Goal: Communication & Community: Participate in discussion

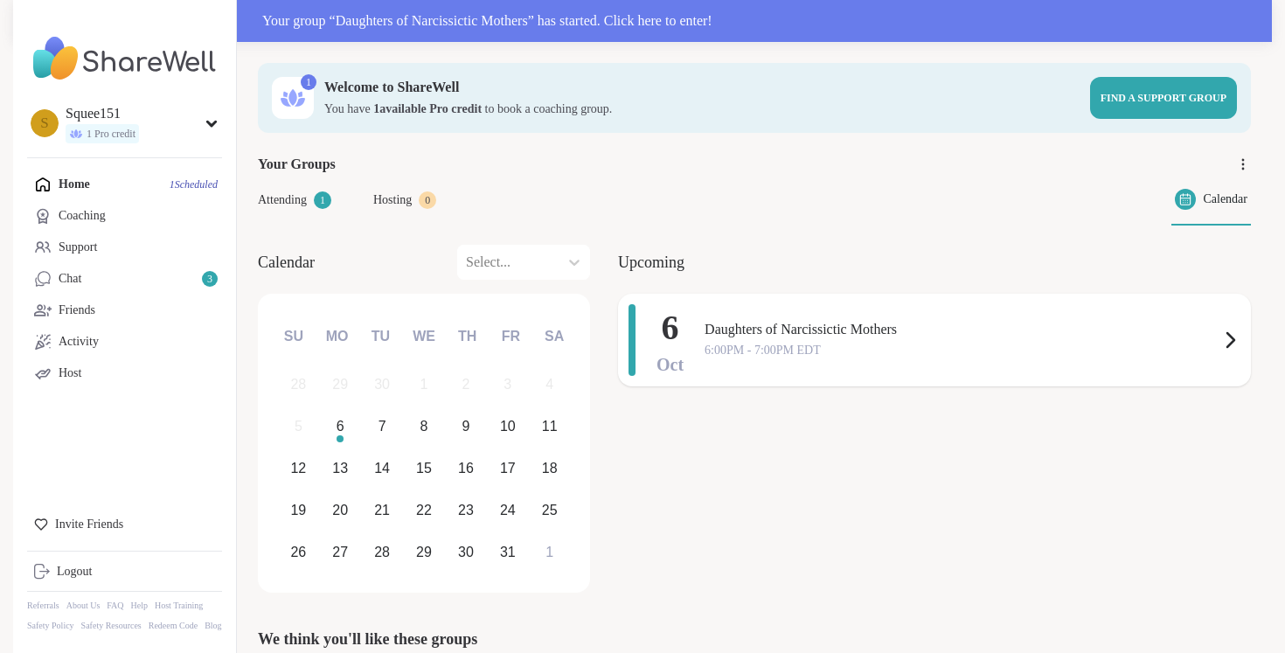
click at [775, 332] on span "Daughters of Narcissictic Mothers" at bounding box center [961, 329] width 515 height 21
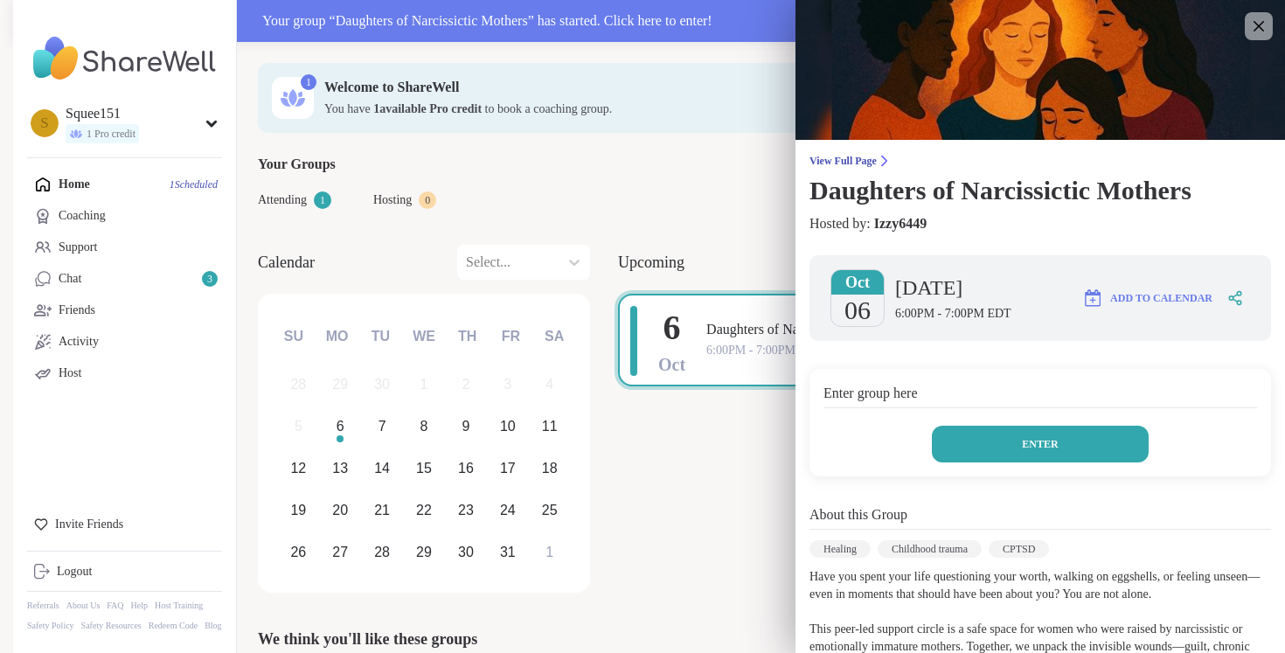
click at [987, 462] on button "Enter" at bounding box center [1039, 444] width 217 height 37
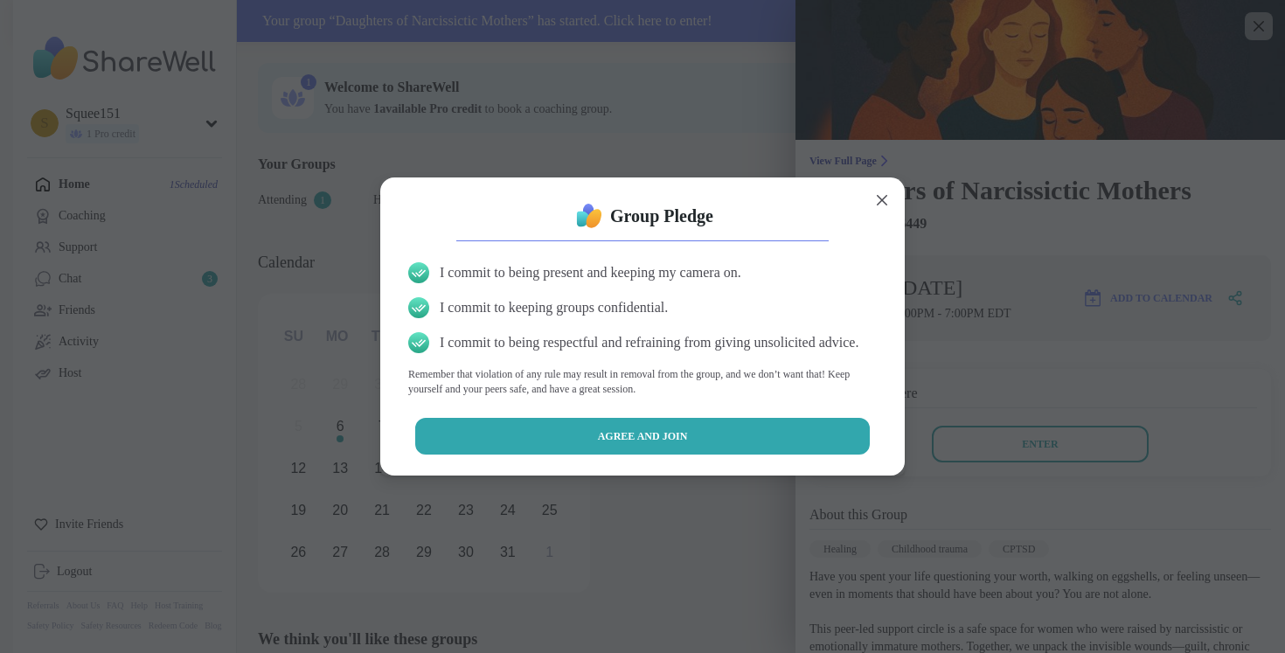
click at [745, 453] on button "Agree and Join" at bounding box center [642, 436] width 455 height 37
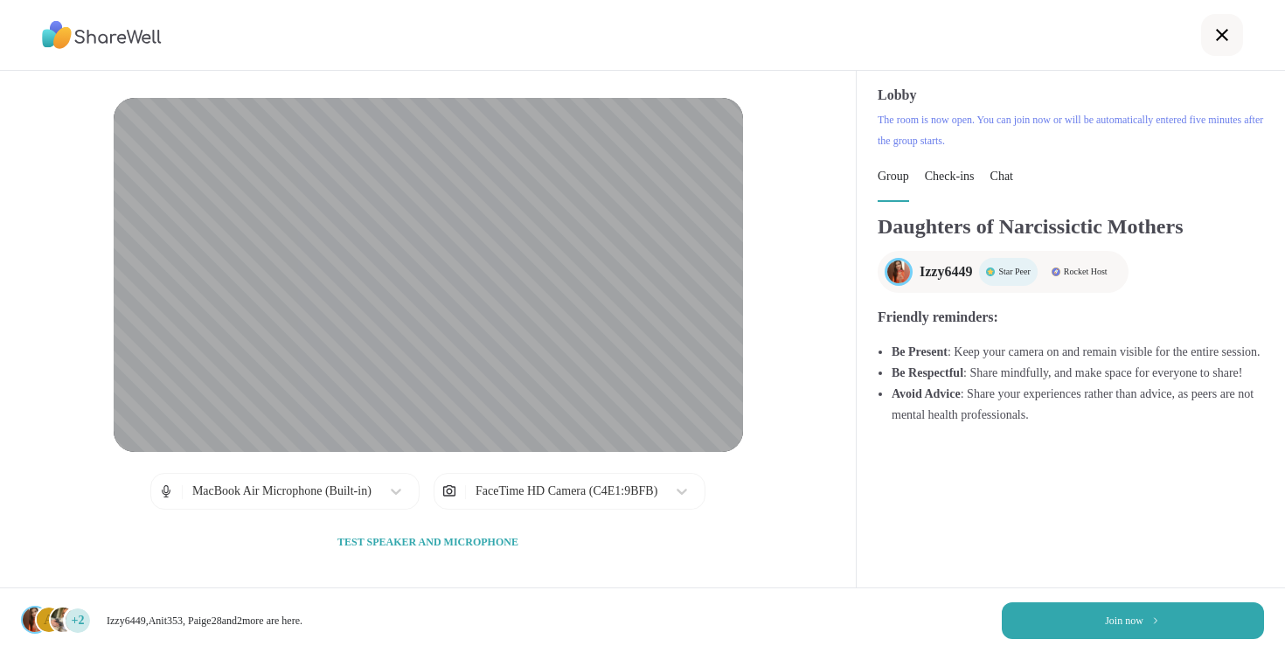
click at [958, 66] on div at bounding box center [642, 35] width 1285 height 71
click at [1080, 635] on button "Join now" at bounding box center [1132, 620] width 262 height 37
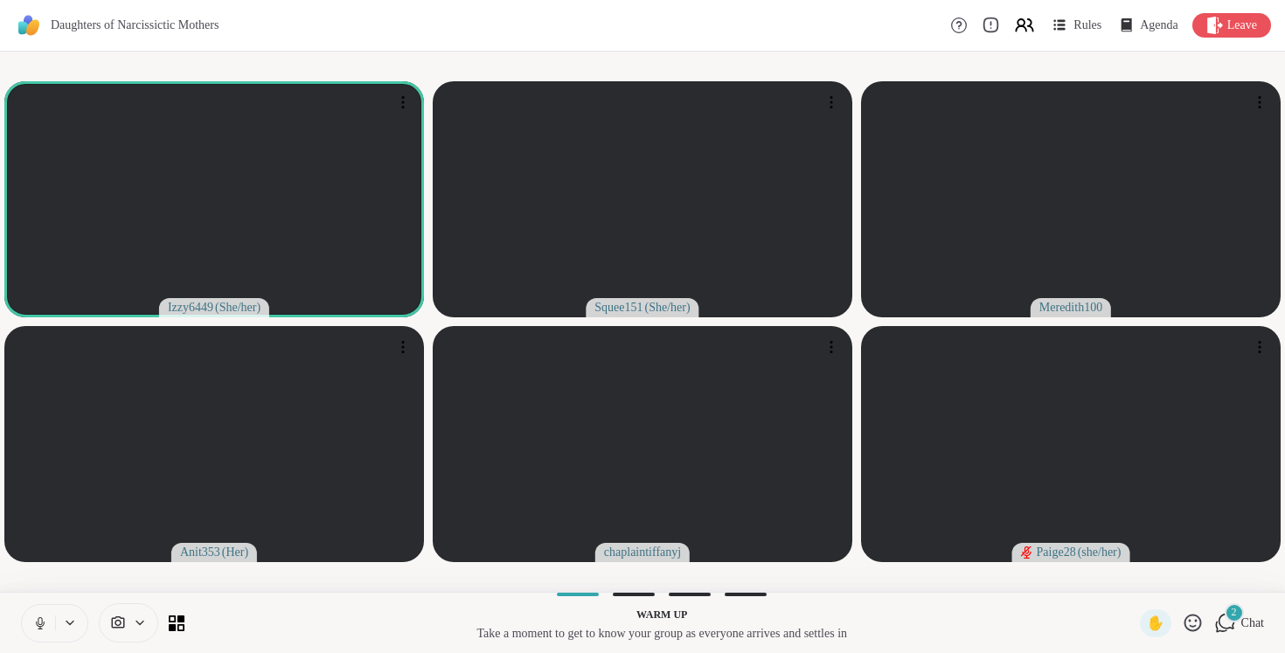
click at [660, 39] on div "Daughters of Narcissictic Mothers Rules Agenda Leave" at bounding box center [642, 26] width 1285 height 52
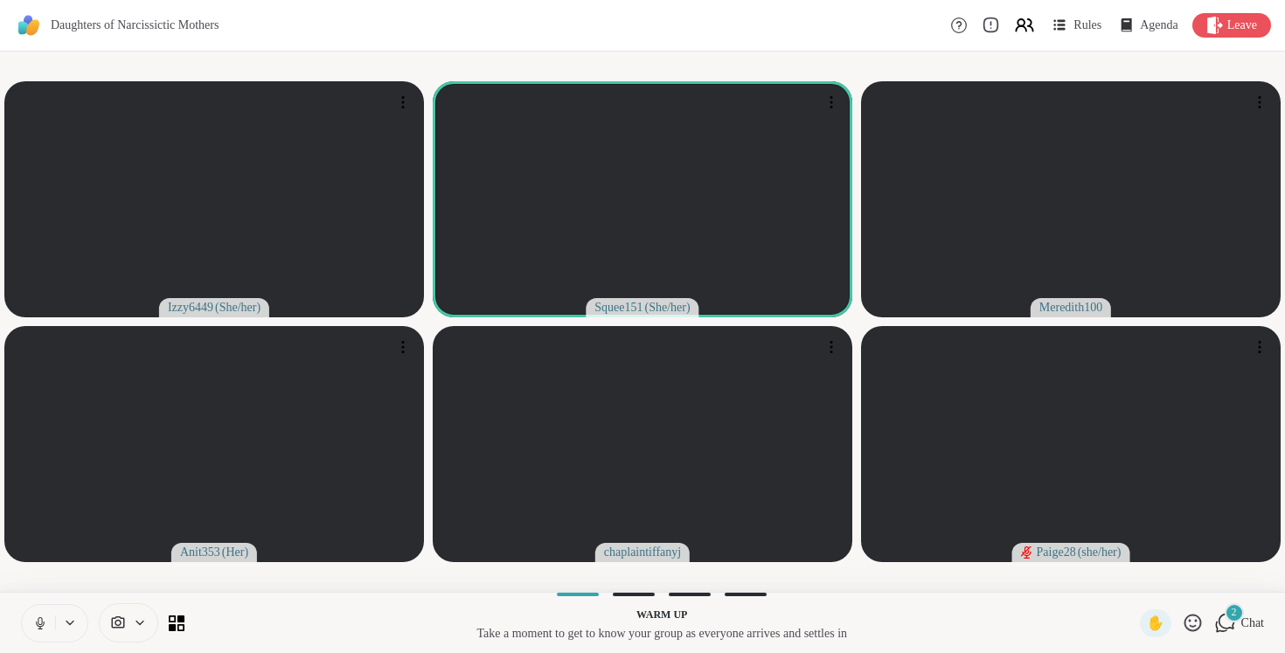
click at [38, 624] on icon at bounding box center [40, 623] width 16 height 16
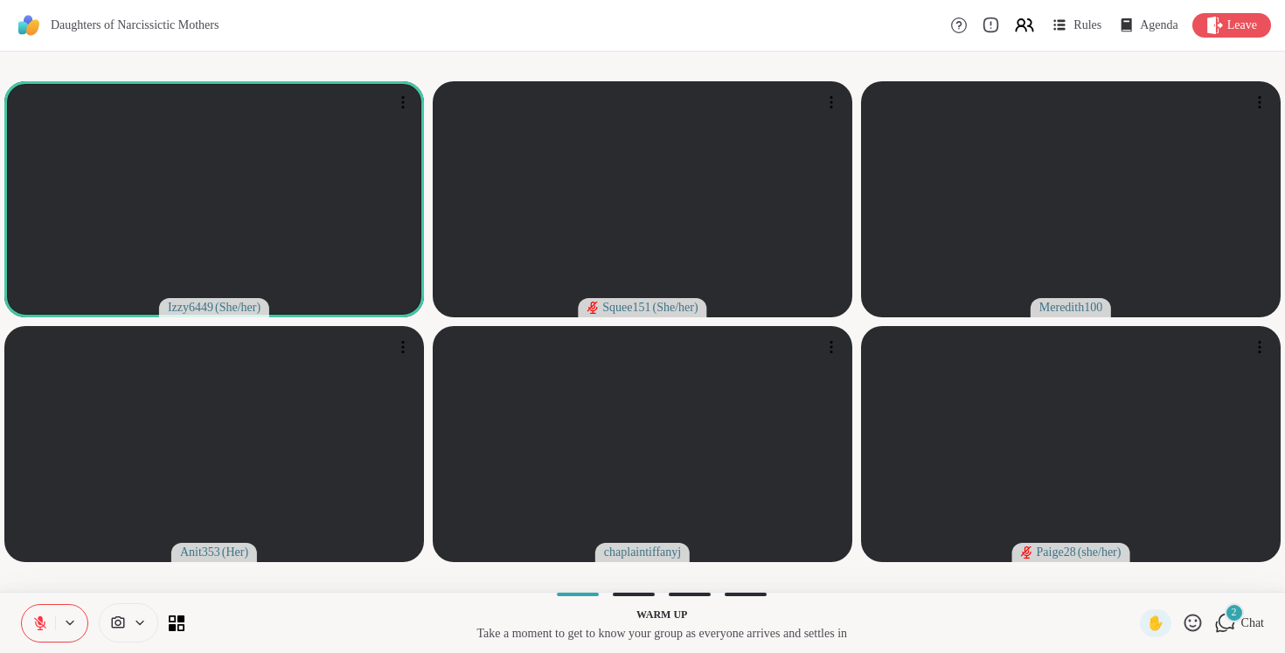
click at [19, 612] on div "Warm up Take a moment to get to know your group as everyone arrives and settles…" at bounding box center [642, 622] width 1285 height 61
click at [41, 615] on icon at bounding box center [40, 623] width 16 height 16
click at [44, 610] on button at bounding box center [38, 623] width 33 height 37
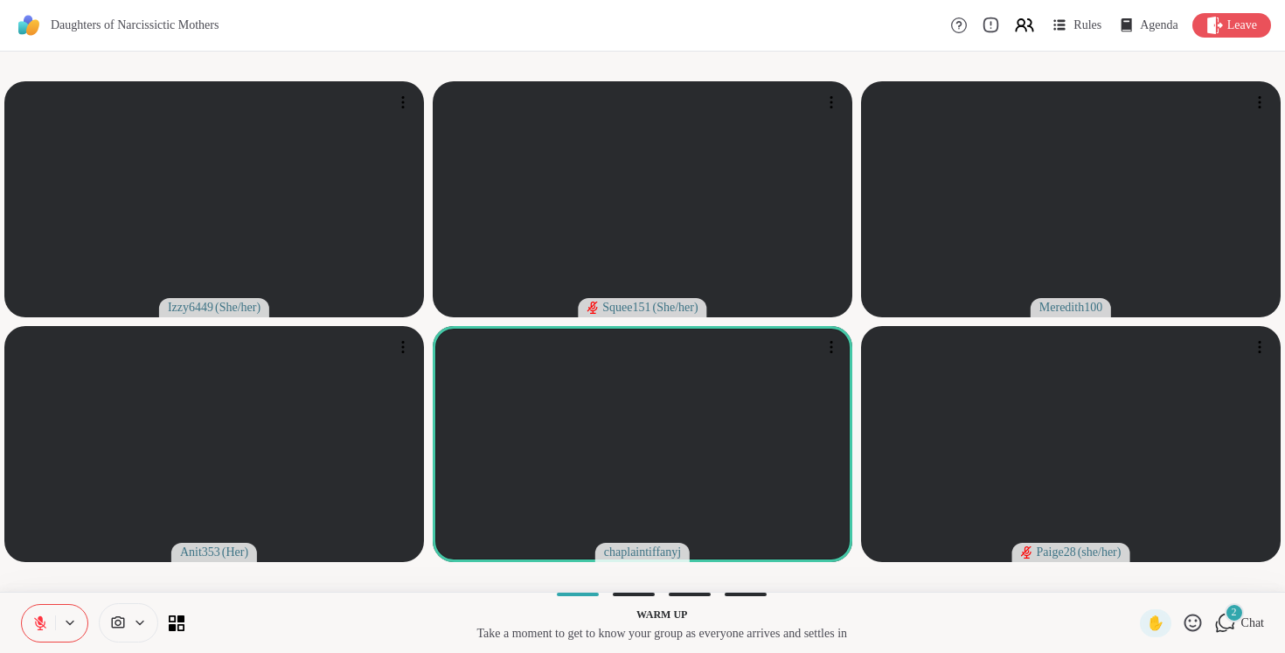
click at [35, 621] on icon at bounding box center [40, 623] width 12 height 12
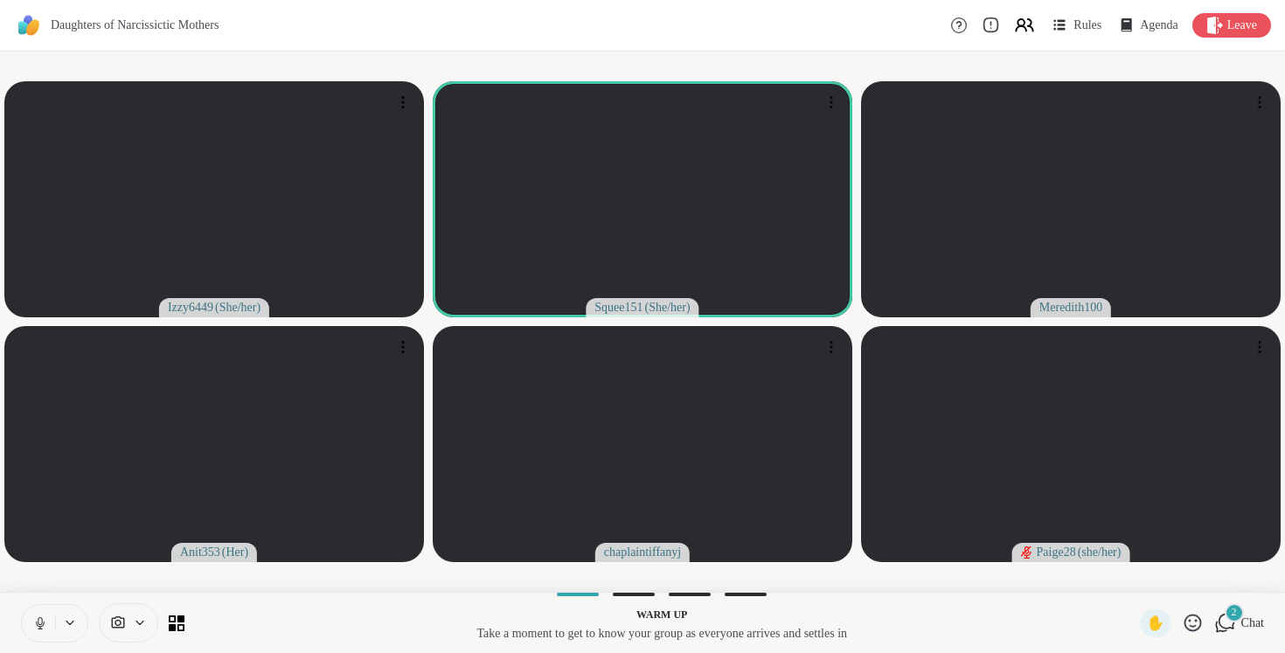
click at [32, 620] on icon at bounding box center [40, 623] width 16 height 16
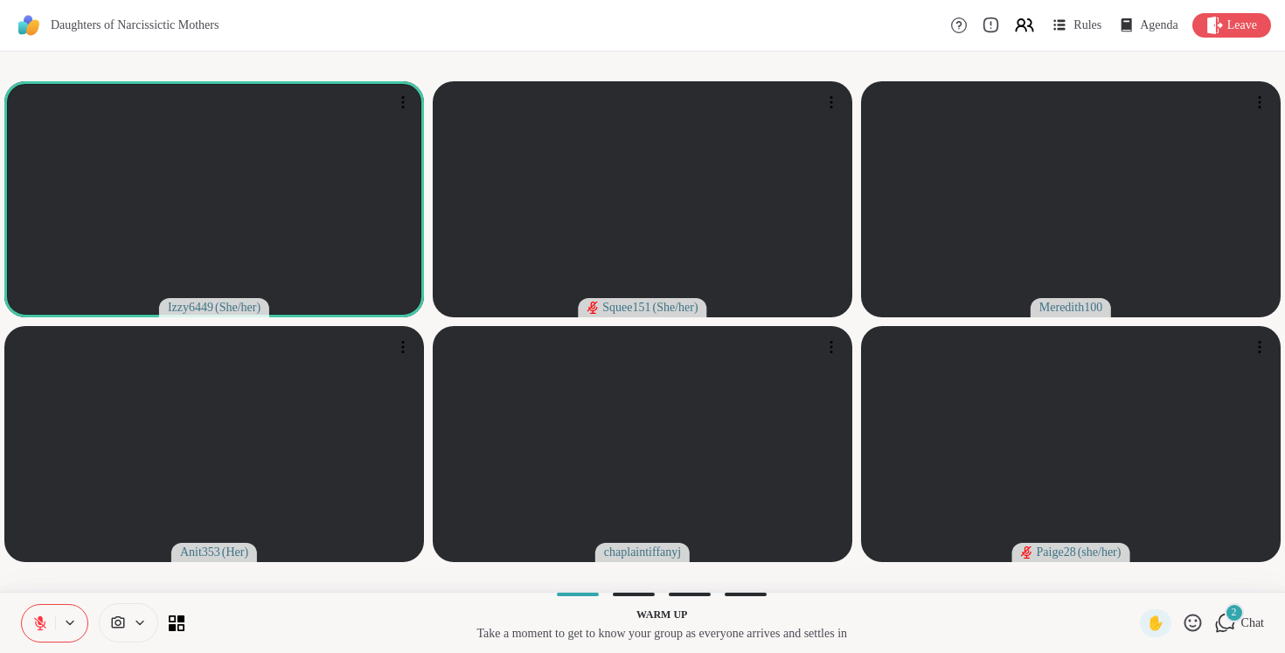
click at [1230, 628] on div "2 Chat" at bounding box center [1239, 623] width 50 height 28
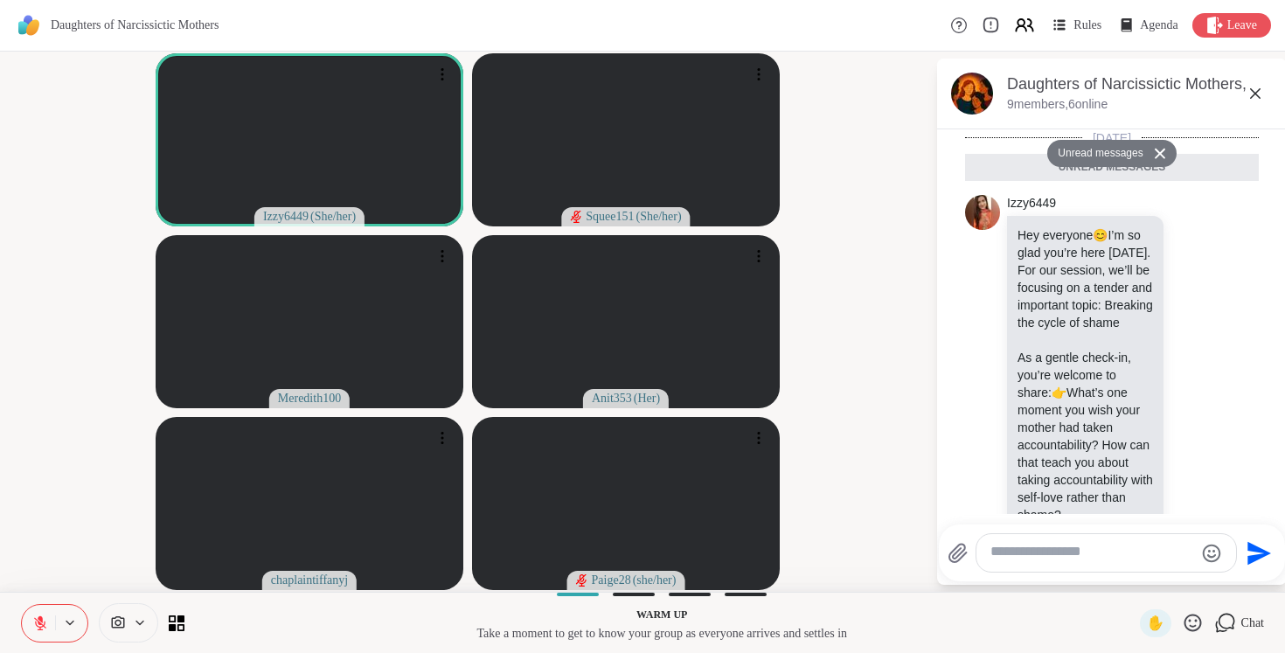
scroll to position [728, 0]
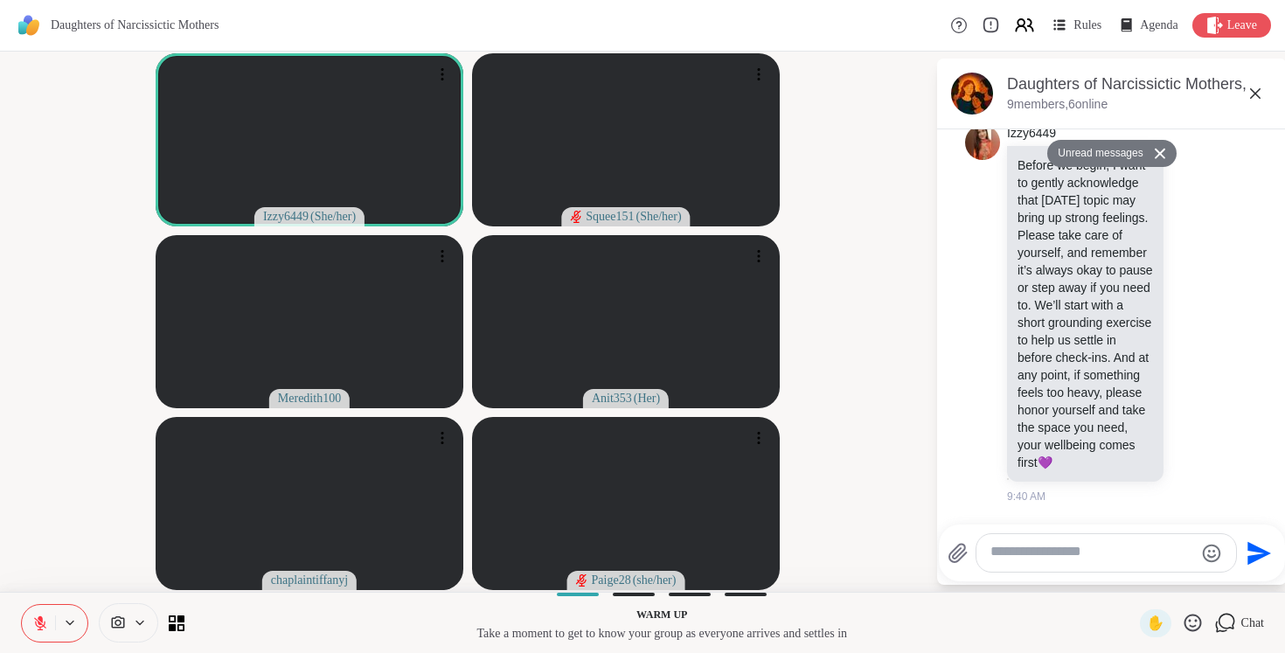
click at [1166, 155] on icon at bounding box center [1159, 153] width 12 height 11
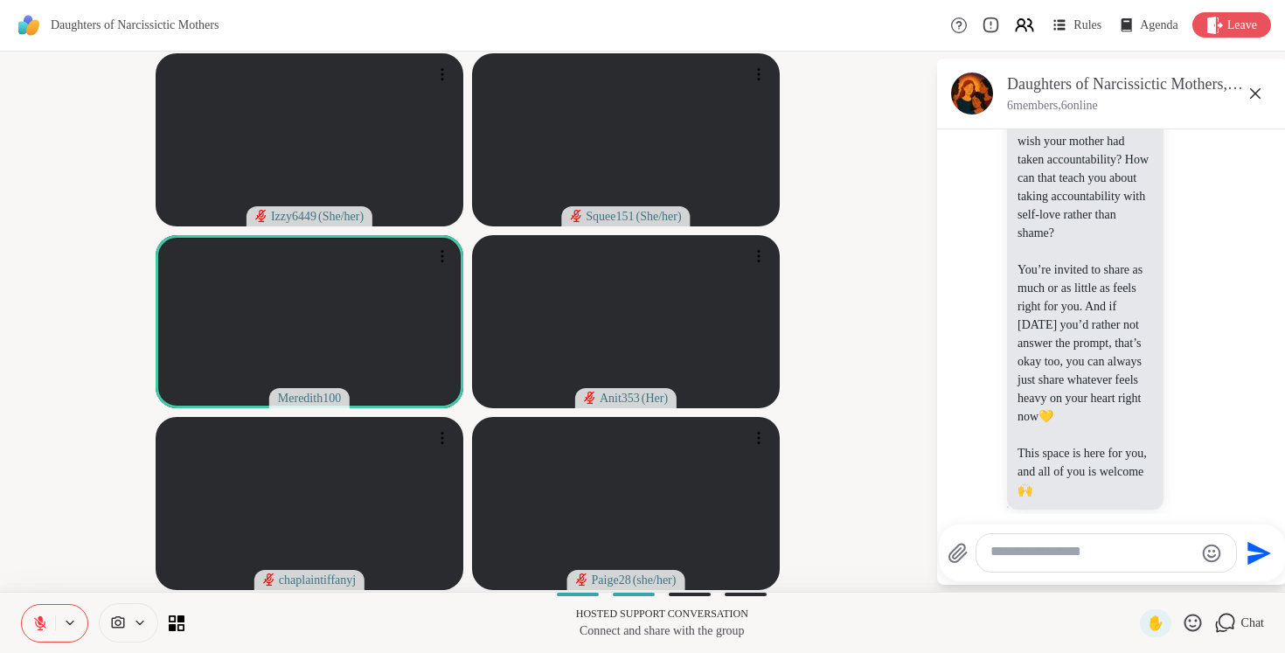
scroll to position [234, 0]
click at [1182, 624] on icon at bounding box center [1192, 623] width 22 height 22
click at [1148, 583] on div "❤️" at bounding box center [1132, 577] width 31 height 28
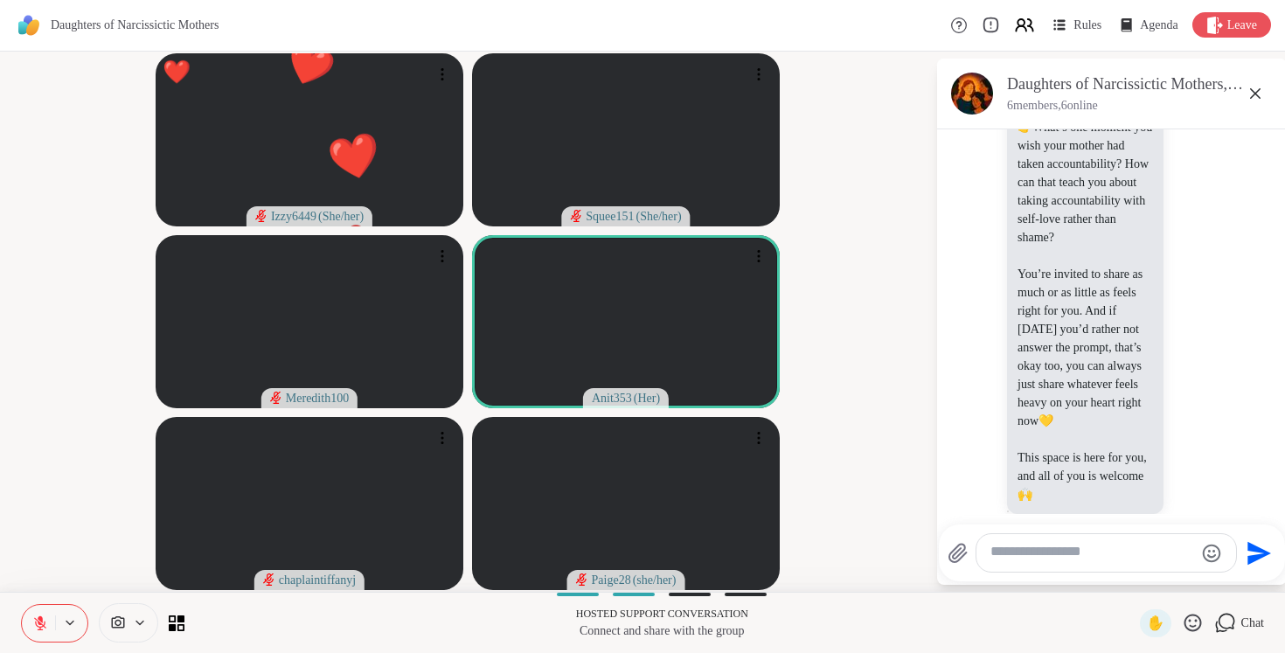
click at [1185, 620] on icon at bounding box center [1192, 623] width 22 height 22
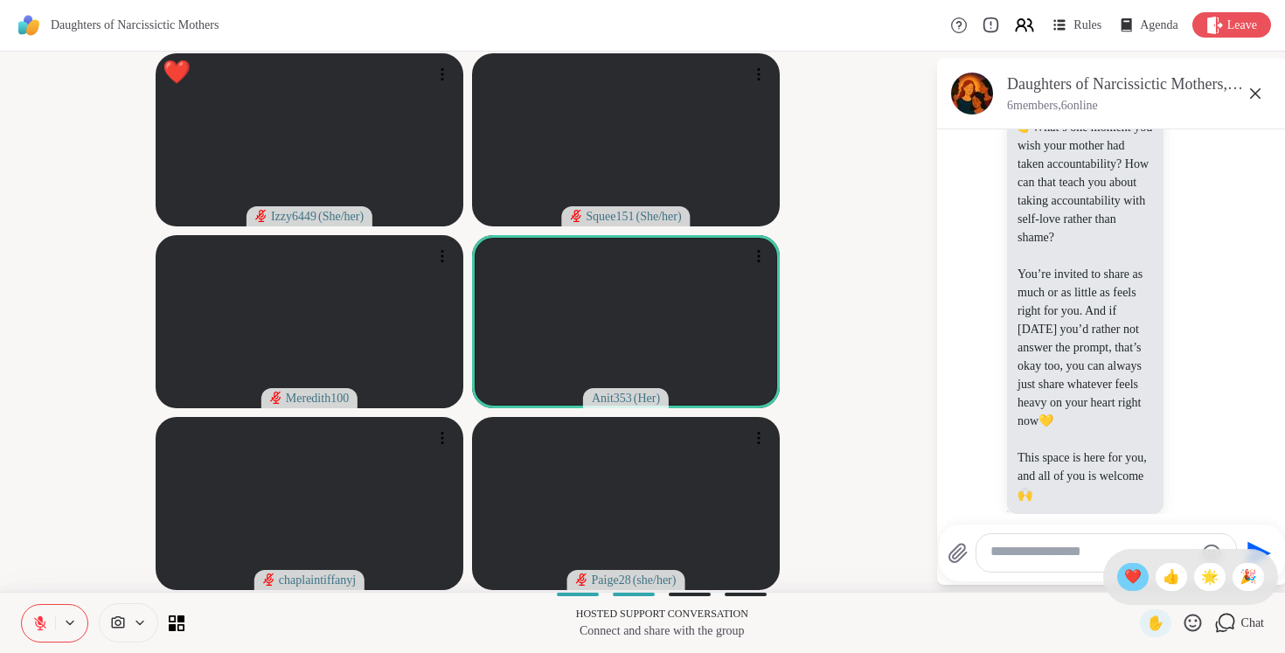
click at [1141, 575] on span "❤️" at bounding box center [1132, 576] width 17 height 21
click at [1189, 622] on icon at bounding box center [1192, 623] width 22 height 22
click at [1141, 574] on span "❤️" at bounding box center [1132, 576] width 17 height 21
click at [1183, 614] on icon at bounding box center [1191, 621] width 17 height 17
click at [1179, 576] on span "👍" at bounding box center [1170, 576] width 17 height 21
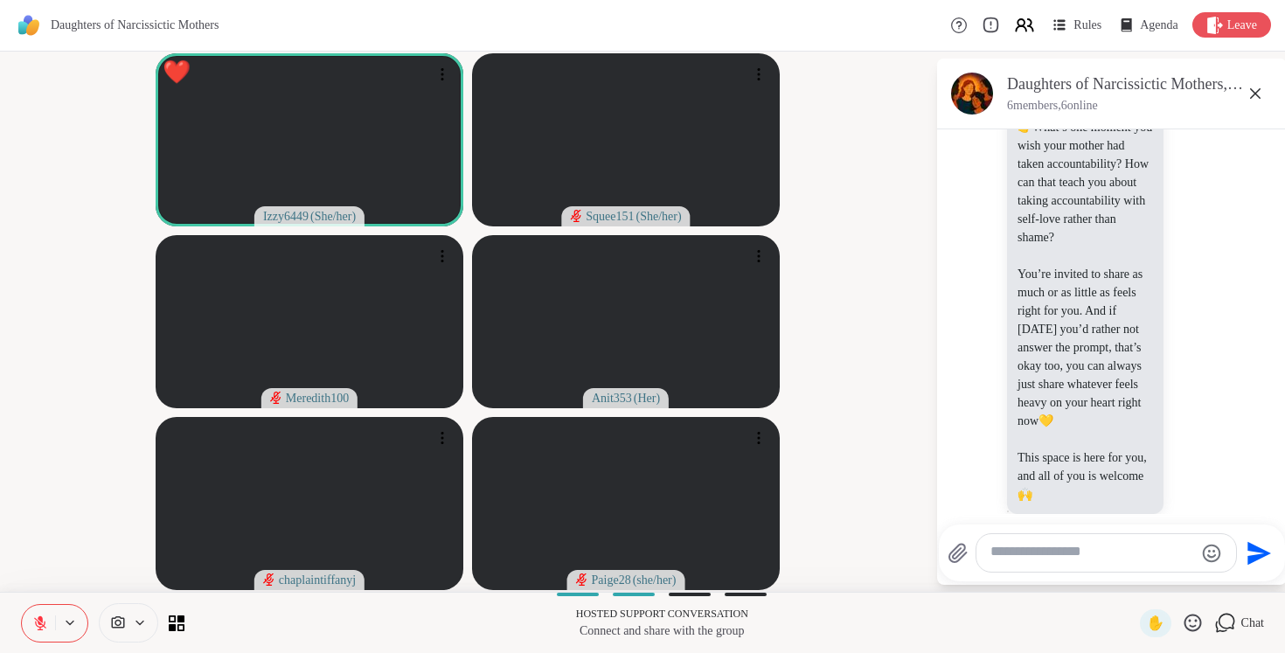
click at [1183, 621] on icon at bounding box center [1191, 621] width 17 height 17
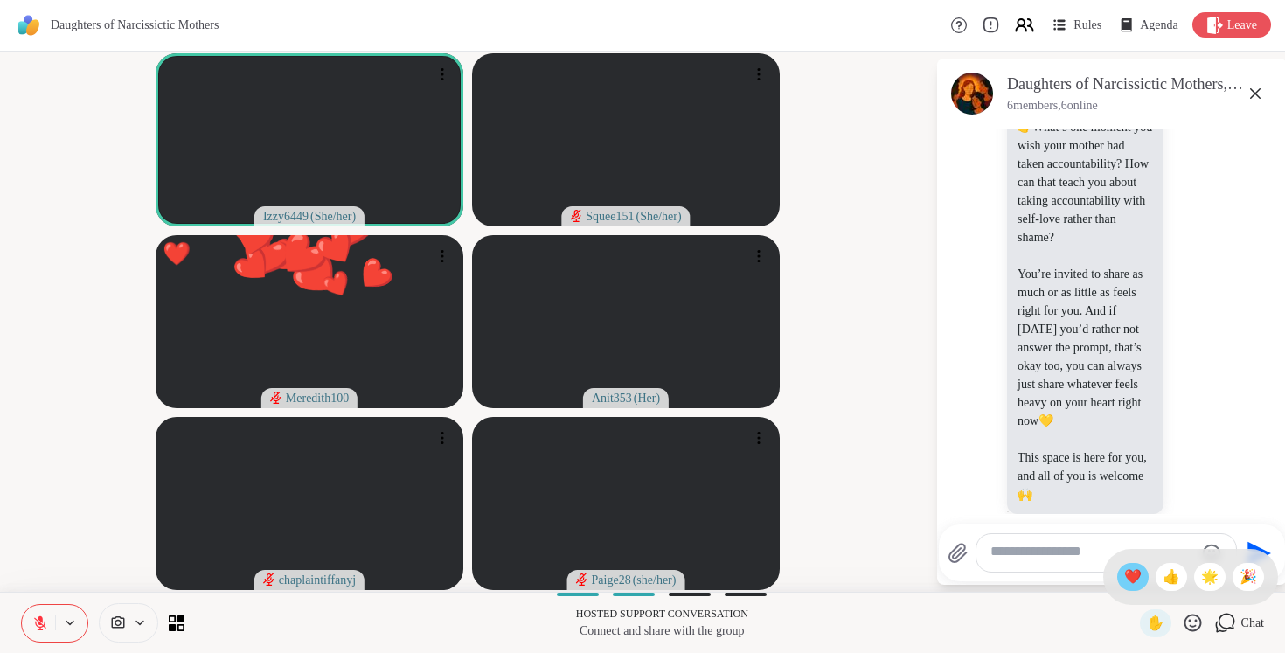
click at [1141, 576] on span "❤️" at bounding box center [1132, 576] width 17 height 21
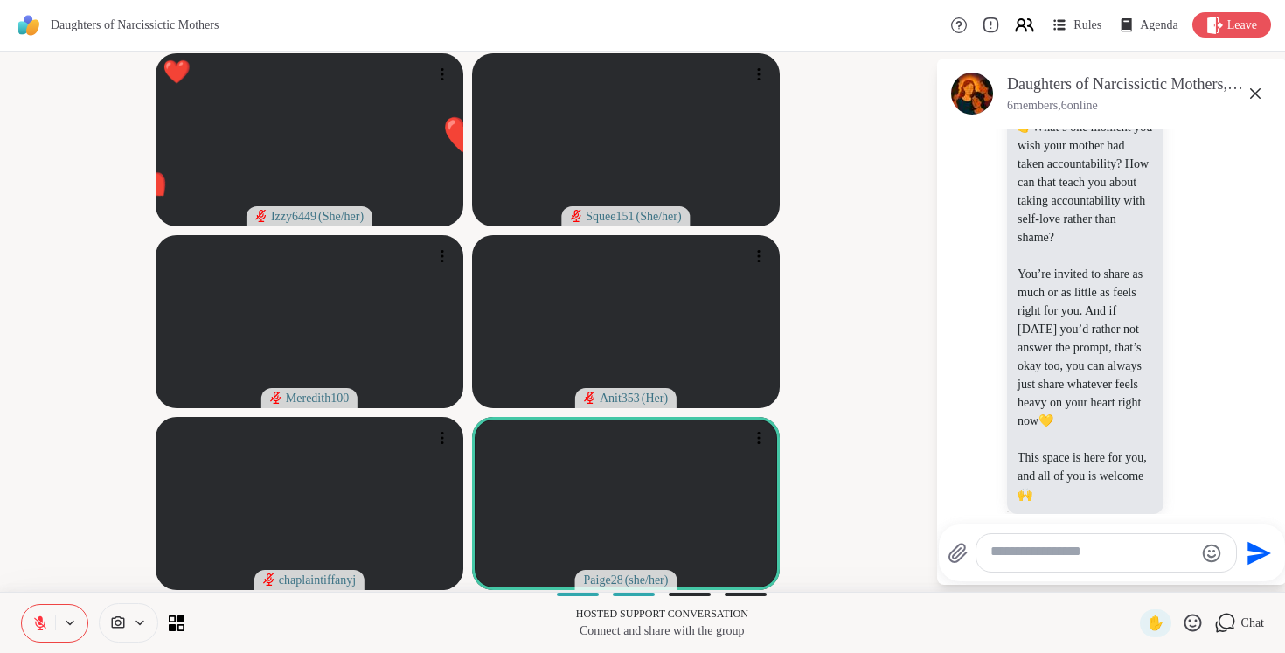
click at [1184, 619] on icon at bounding box center [1192, 623] width 22 height 22
click at [1141, 577] on span "❤️" at bounding box center [1132, 576] width 17 height 21
click at [1188, 624] on icon at bounding box center [1192, 623] width 22 height 22
click at [1141, 579] on span "❤️" at bounding box center [1132, 576] width 17 height 21
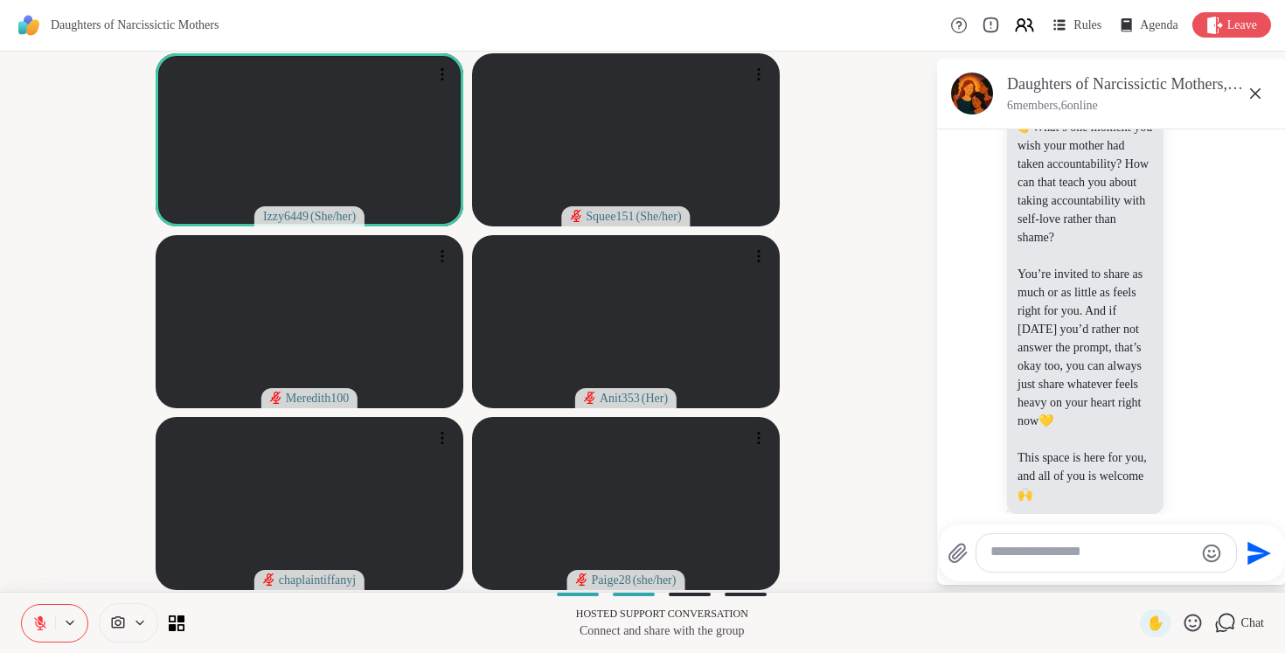
click at [1016, 558] on textarea "Type your message" at bounding box center [1092, 553] width 204 height 21
type textarea "**********"
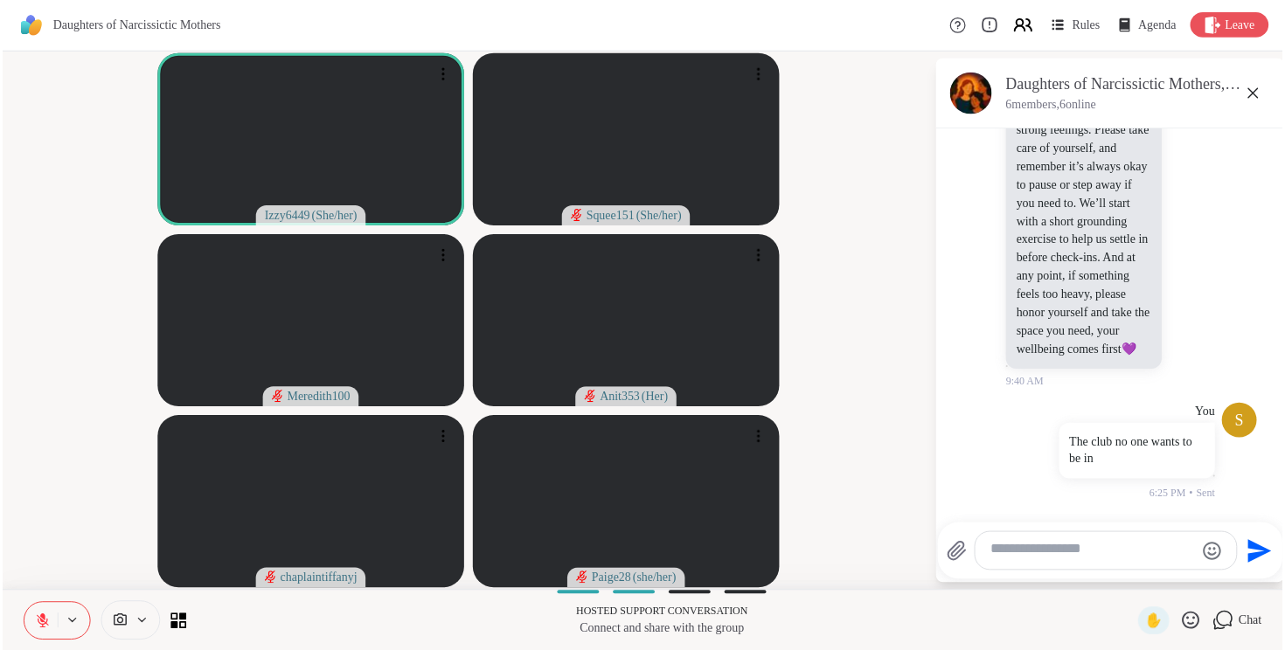
scroll to position [1029, 0]
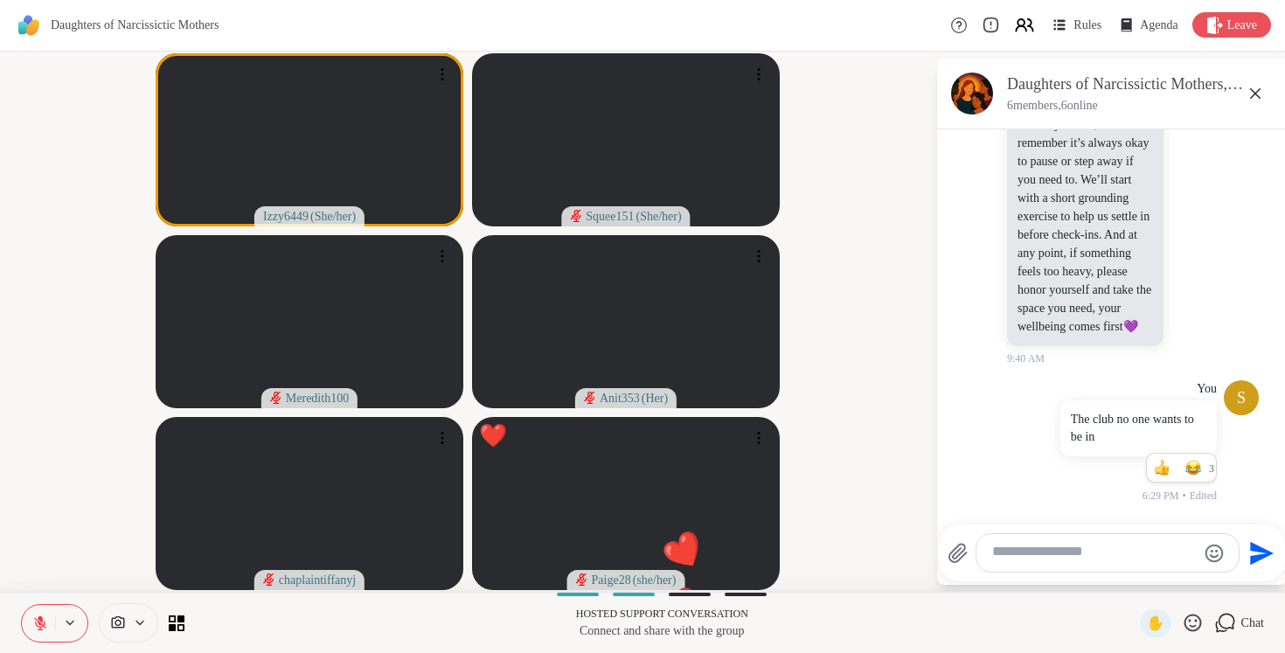
click at [1185, 627] on icon at bounding box center [1192, 623] width 22 height 22
click at [1148, 575] on div "❤️" at bounding box center [1132, 577] width 31 height 28
click at [38, 621] on icon at bounding box center [40, 623] width 12 height 12
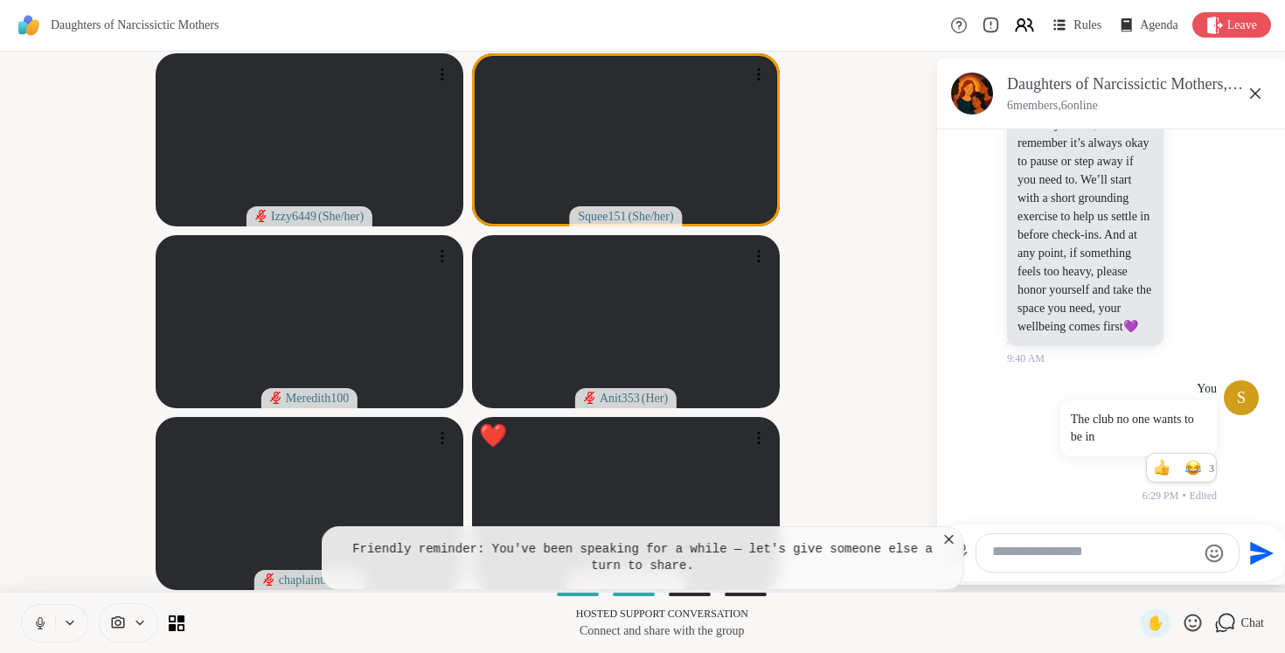
click at [948, 528] on div "Friendly reminder: You've been speaking for a while — let's give someone else a…" at bounding box center [643, 558] width 642 height 64
click at [948, 532] on icon at bounding box center [948, 538] width 17 height 17
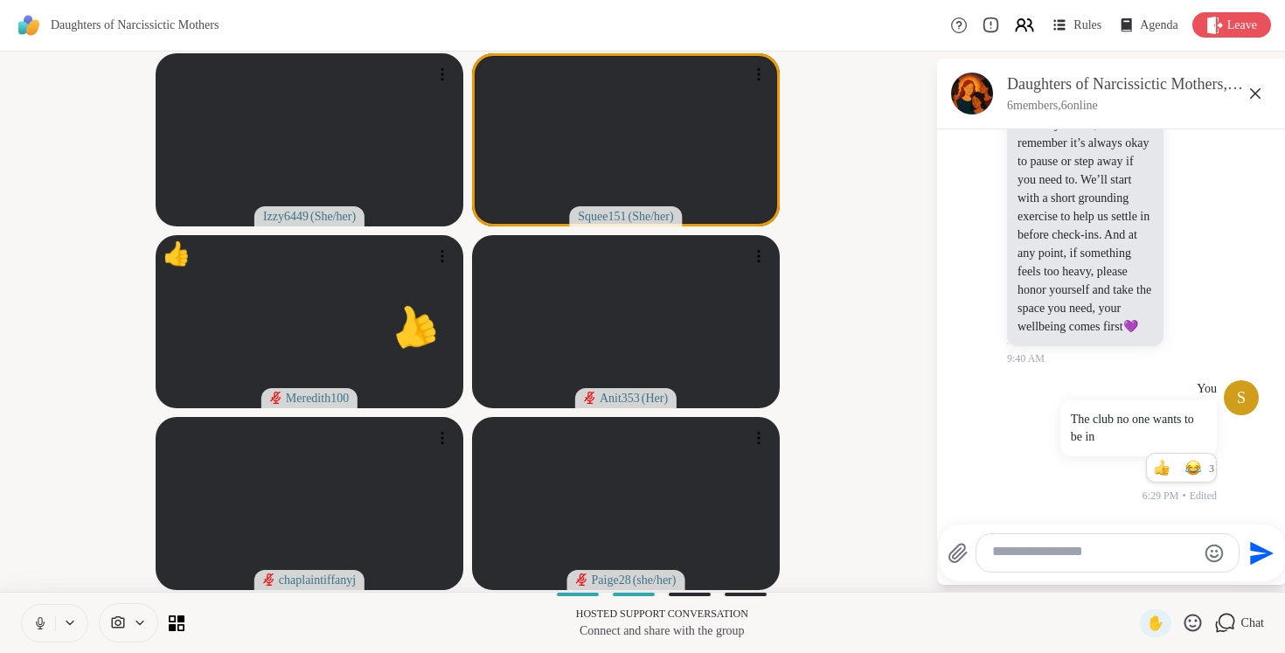
click at [40, 627] on icon at bounding box center [40, 627] width 4 height 1
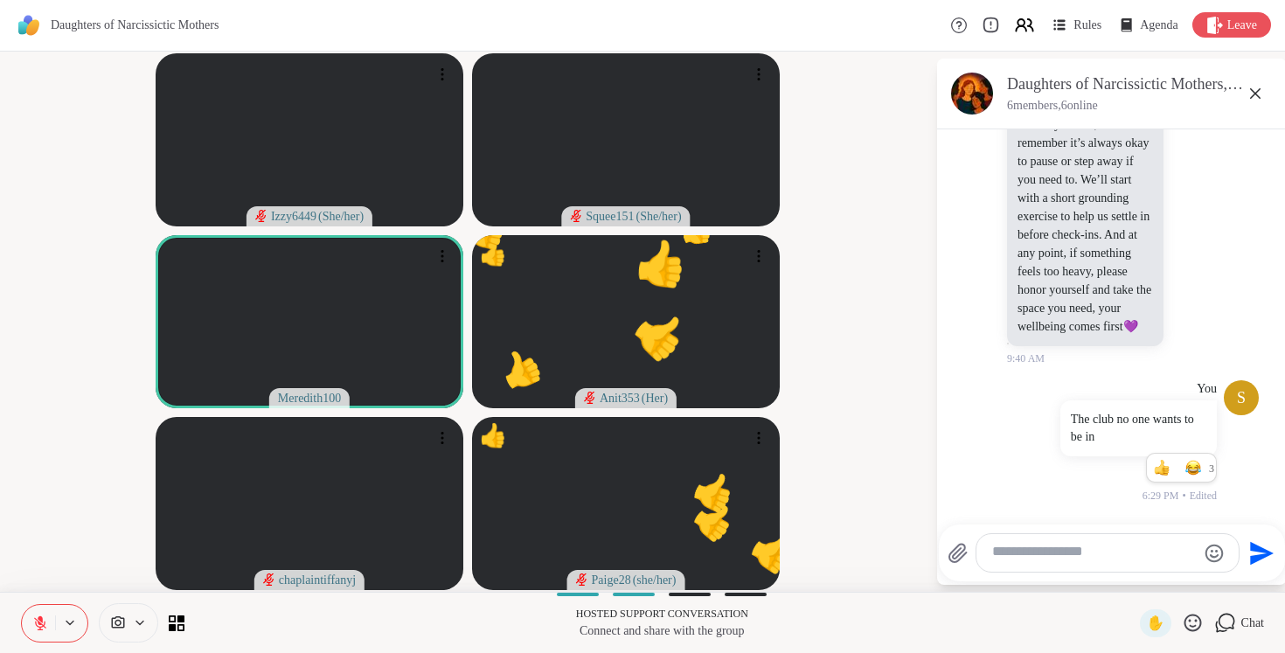
click at [1183, 620] on icon at bounding box center [1191, 621] width 17 height 17
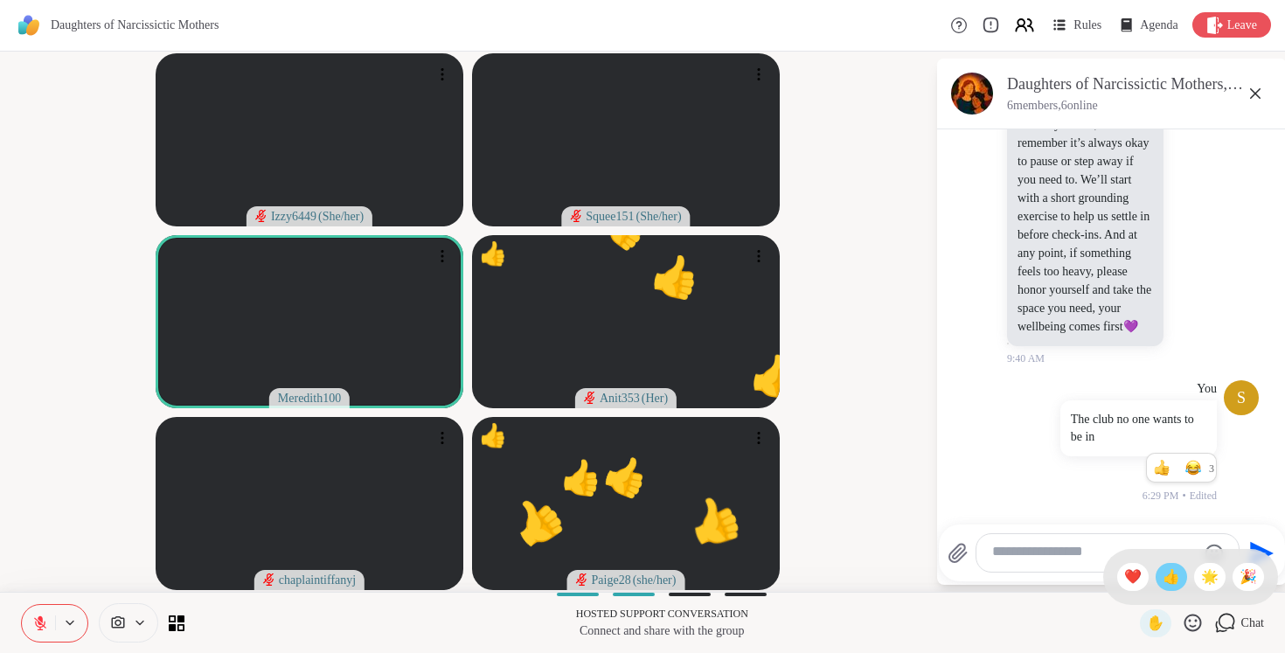
click at [1180, 578] on span "👍" at bounding box center [1170, 576] width 17 height 21
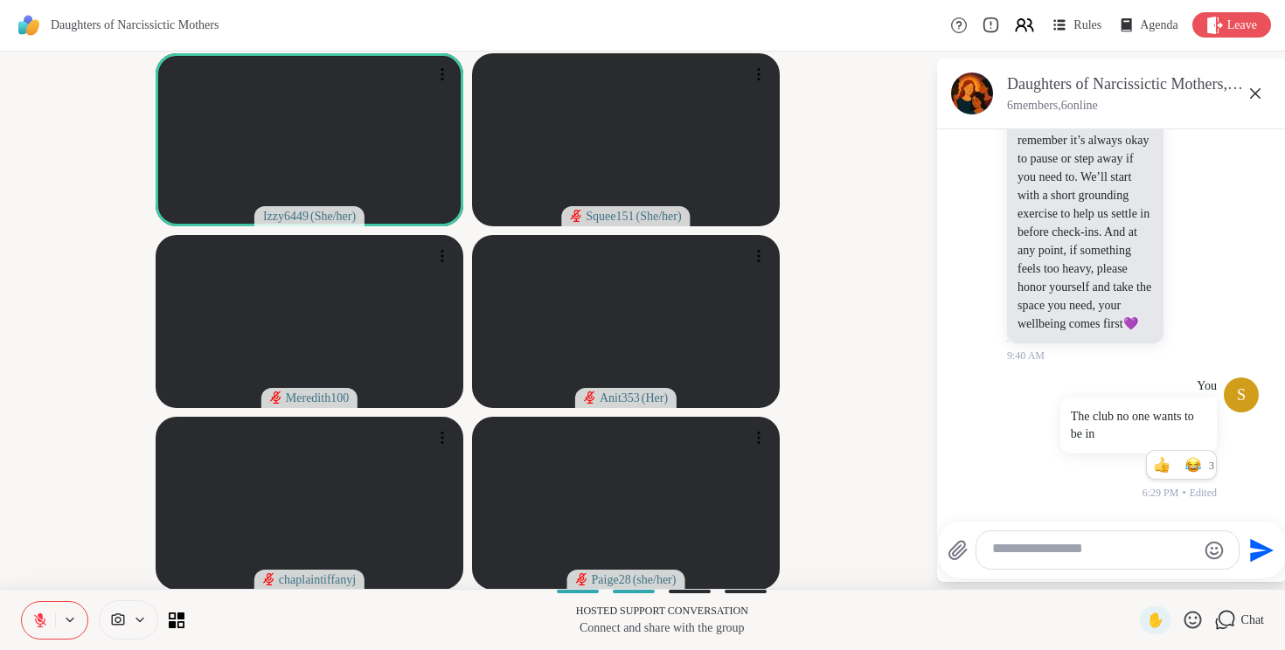
scroll to position [1032, 0]
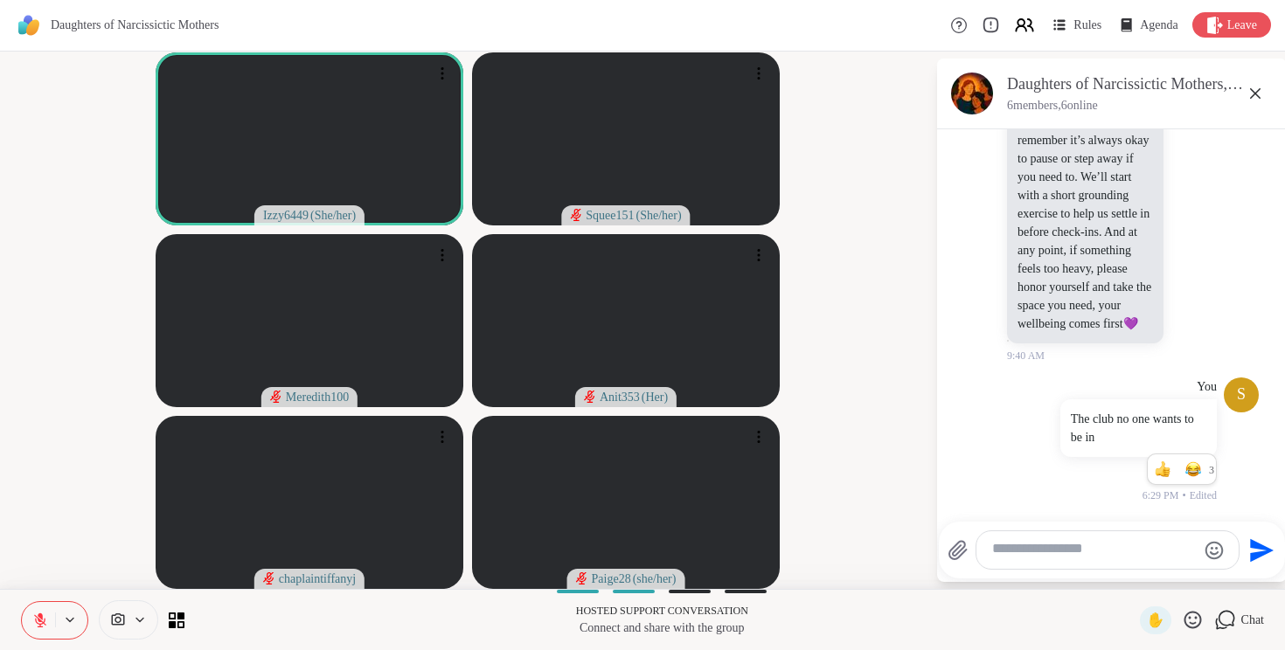
click at [39, 624] on icon at bounding box center [40, 621] width 16 height 16
click at [1154, 624] on span "✋" at bounding box center [1154, 620] width 17 height 21
click at [1164, 625] on div "✋" at bounding box center [1171, 620] width 64 height 28
click at [1146, 620] on span "✋" at bounding box center [1154, 620] width 17 height 21
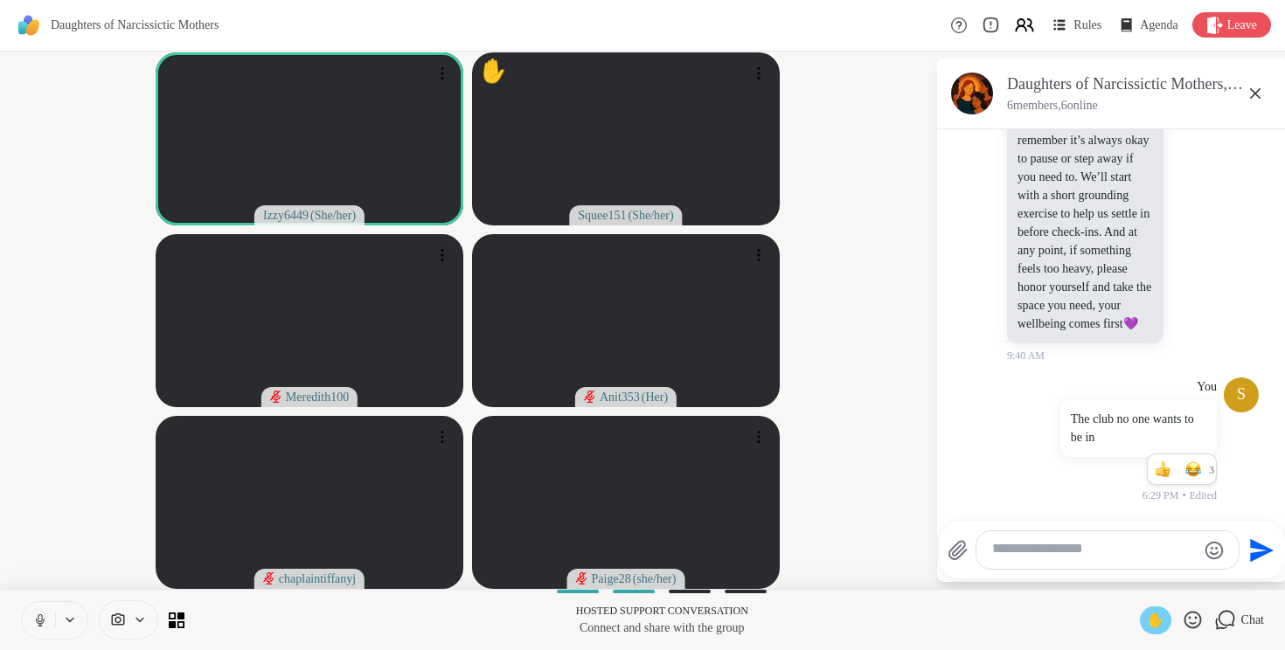
click at [1146, 620] on span "✋" at bounding box center [1154, 620] width 17 height 21
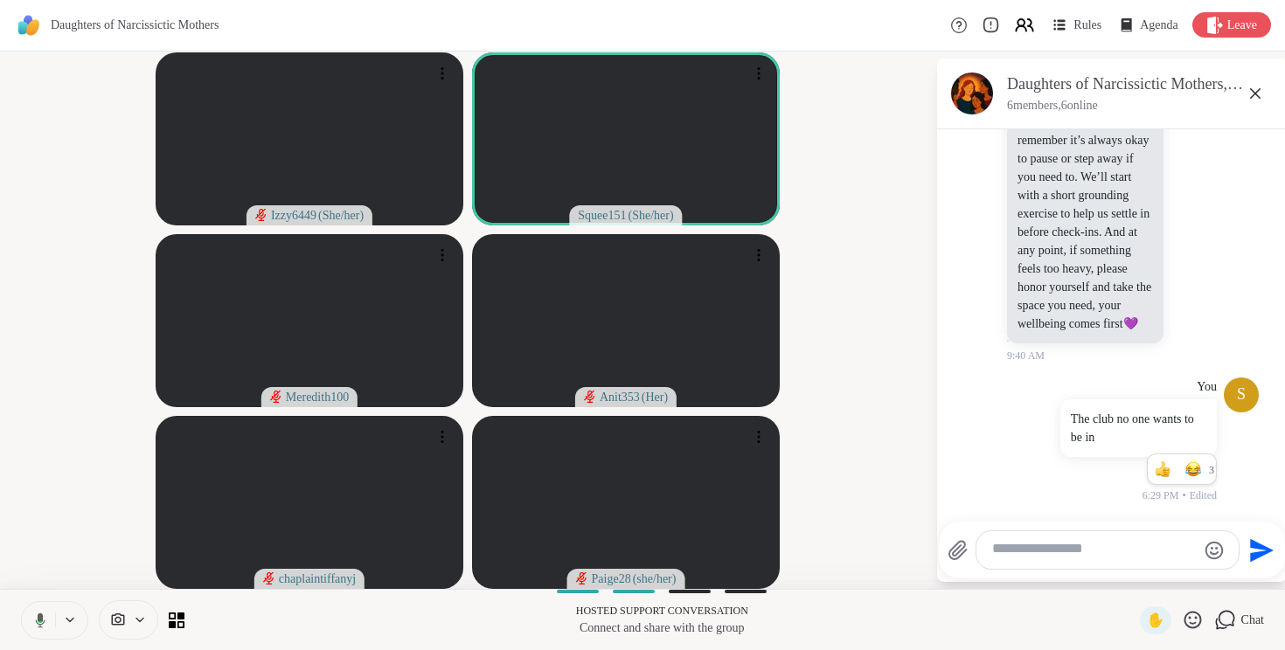
click at [33, 633] on button at bounding box center [37, 620] width 36 height 37
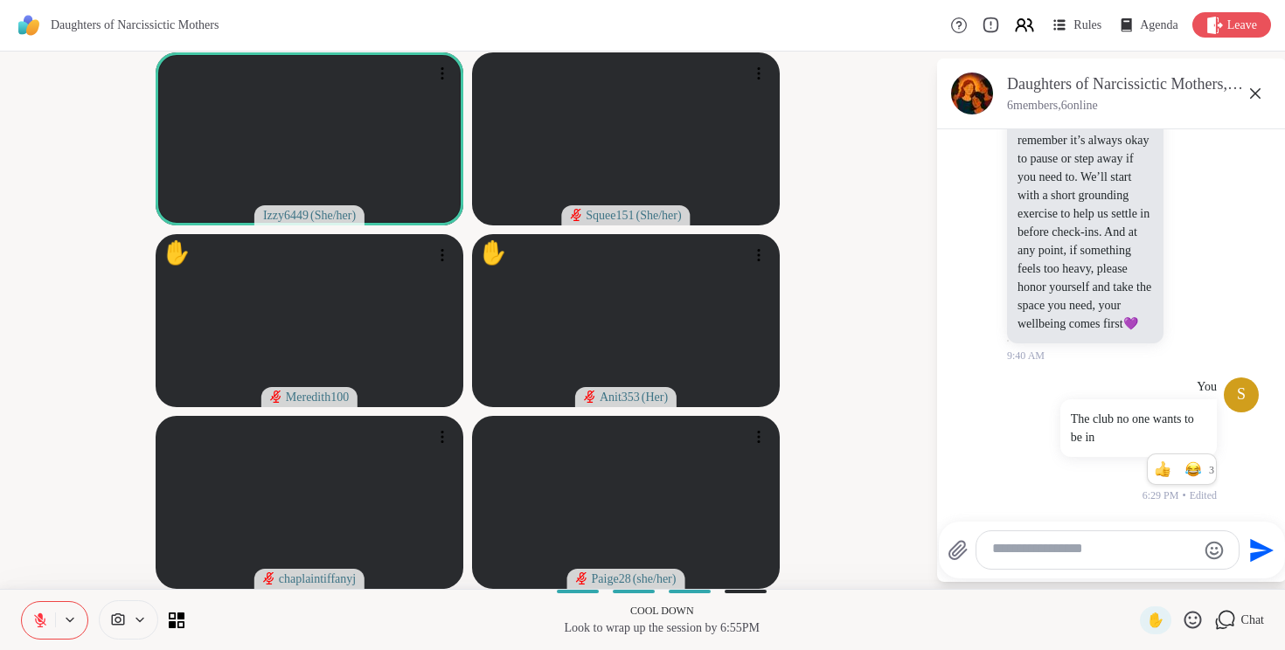
click at [1056, 559] on textarea "Type your message" at bounding box center [1094, 550] width 204 height 21
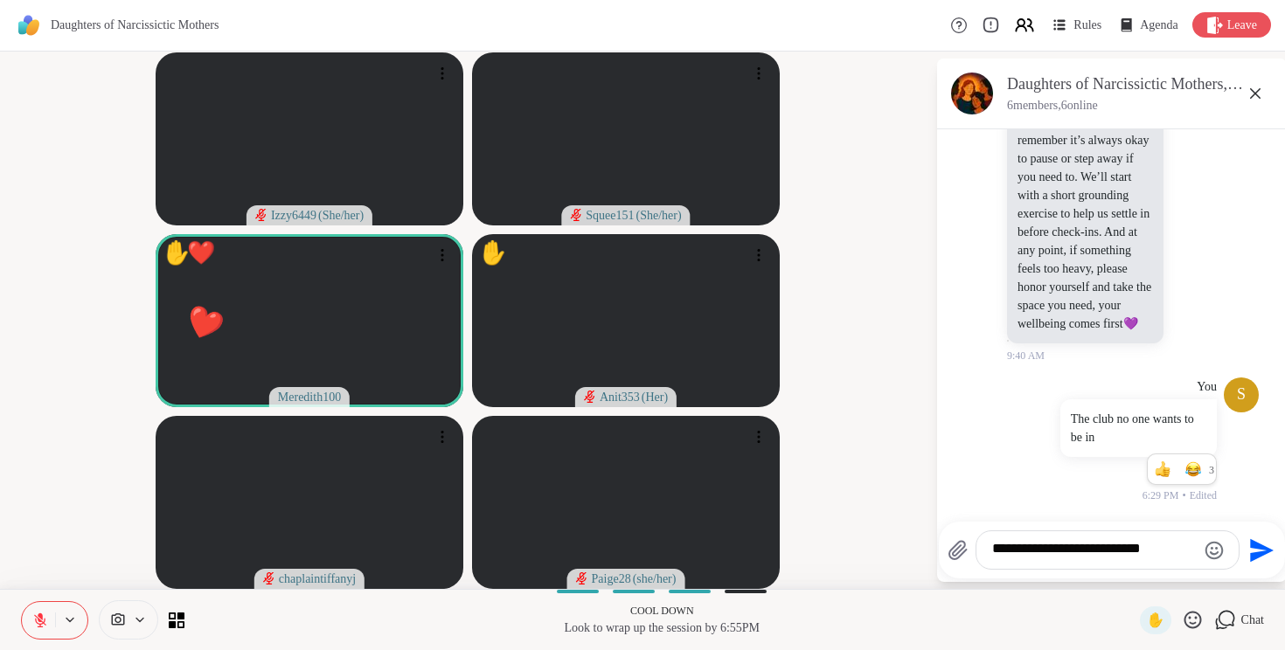
scroll to position [1046, 0]
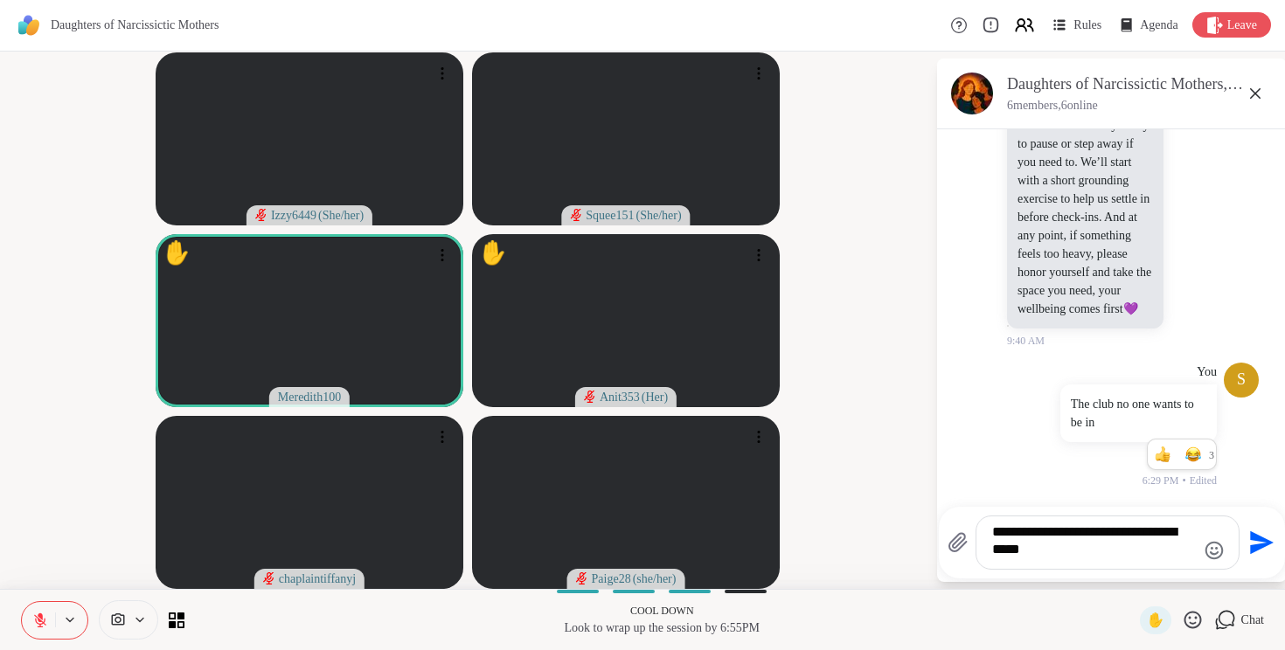
type textarea "**********"
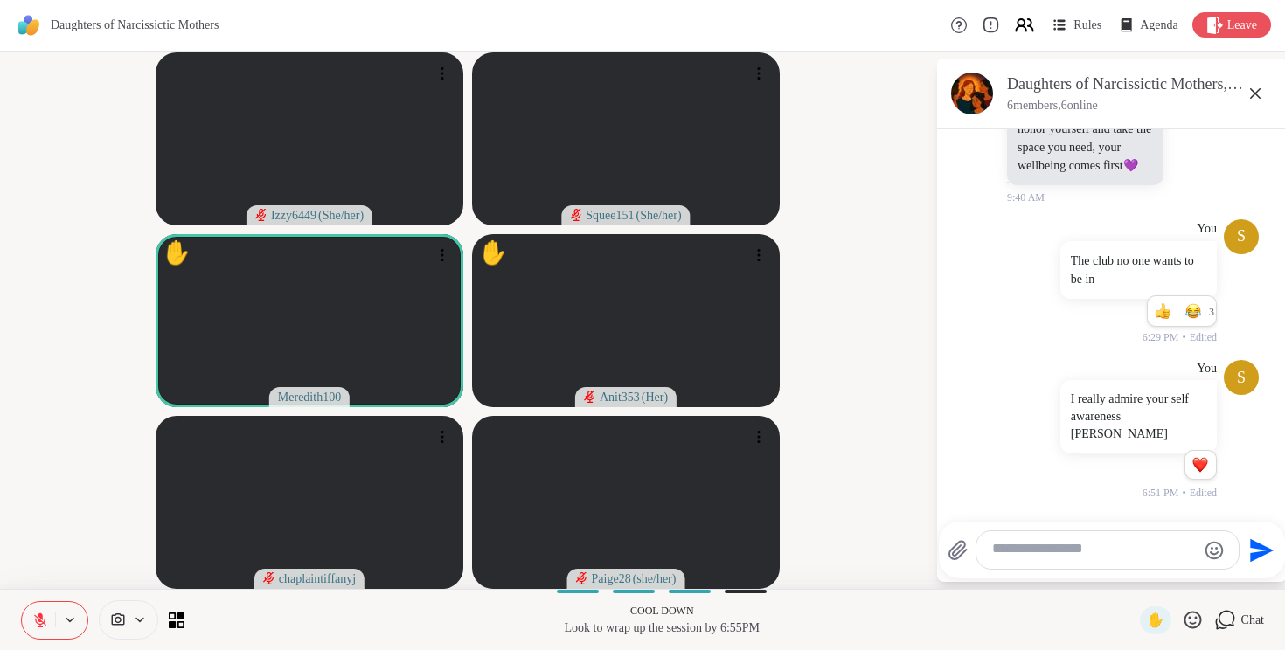
scroll to position [1173, 0]
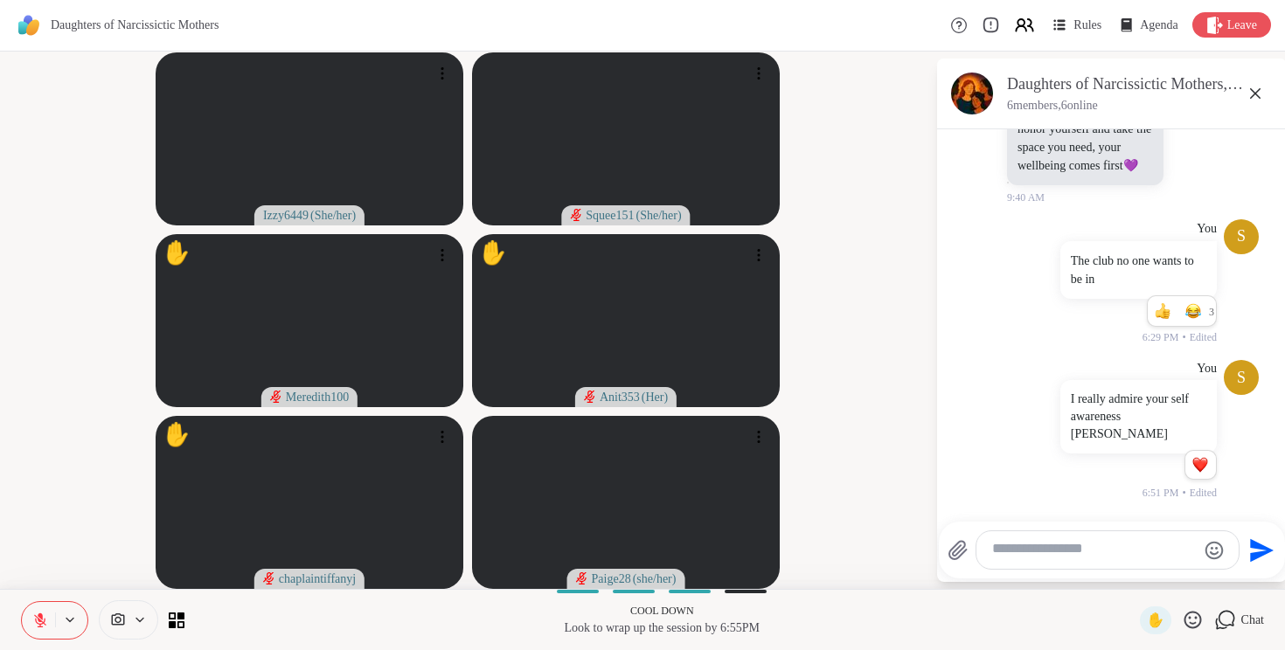
click at [1187, 627] on icon at bounding box center [1191, 619] width 17 height 17
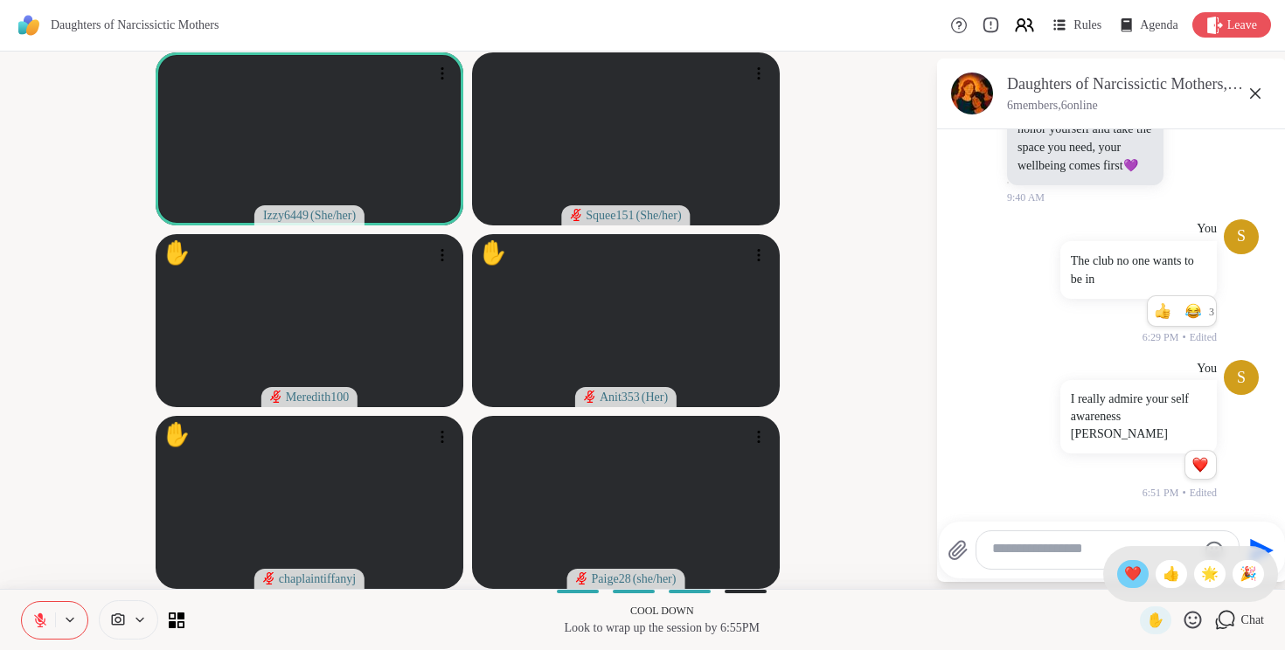
click at [1135, 574] on div "❤️" at bounding box center [1132, 574] width 31 height 28
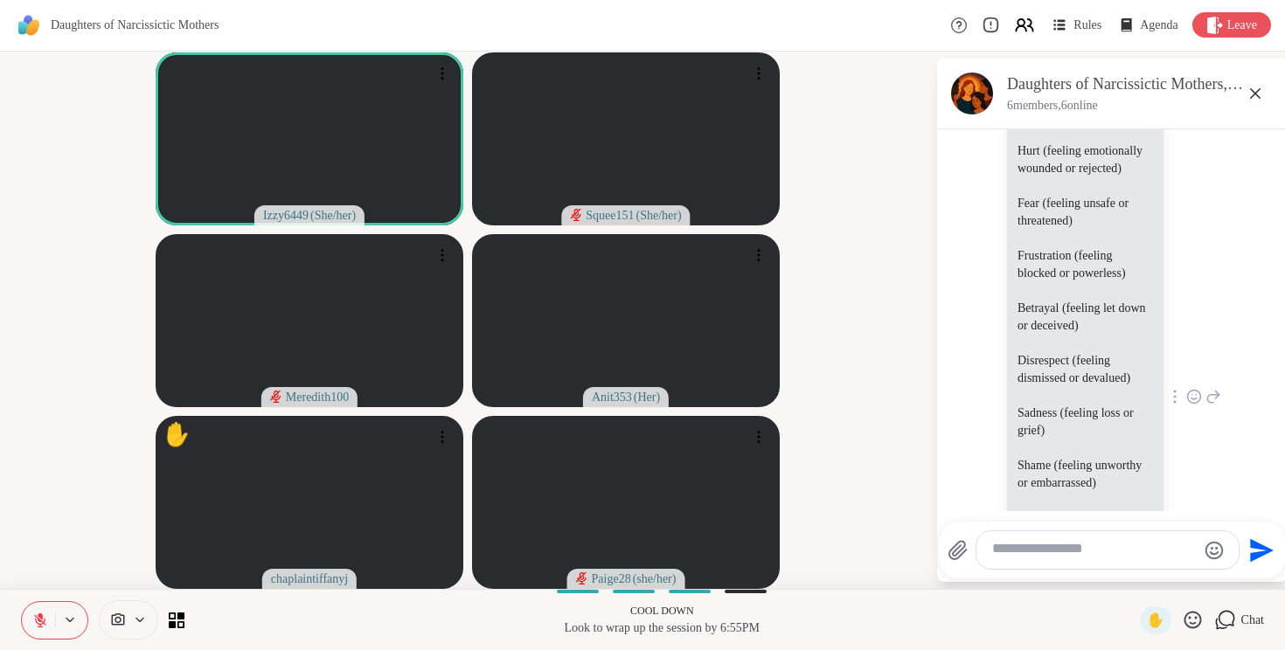
scroll to position [1406, 0]
click at [1035, 557] on textarea "Type your message" at bounding box center [1094, 550] width 204 height 21
paste textarea "**********"
type textarea "**********"
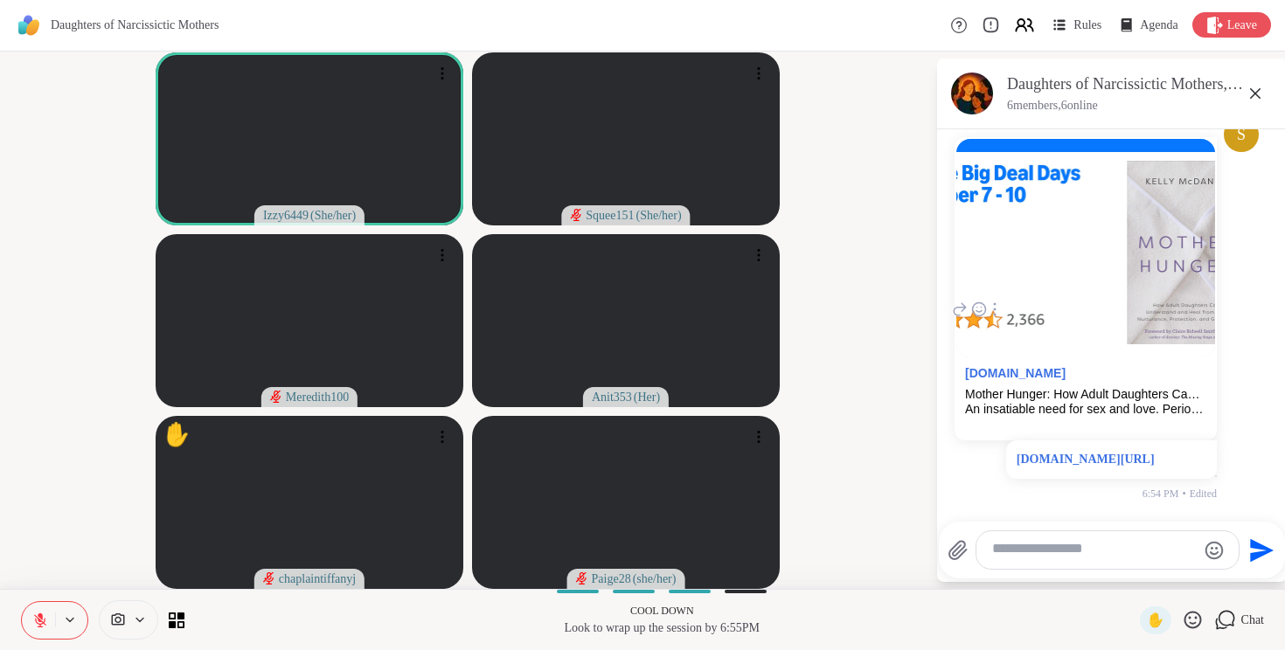
scroll to position [3034, 0]
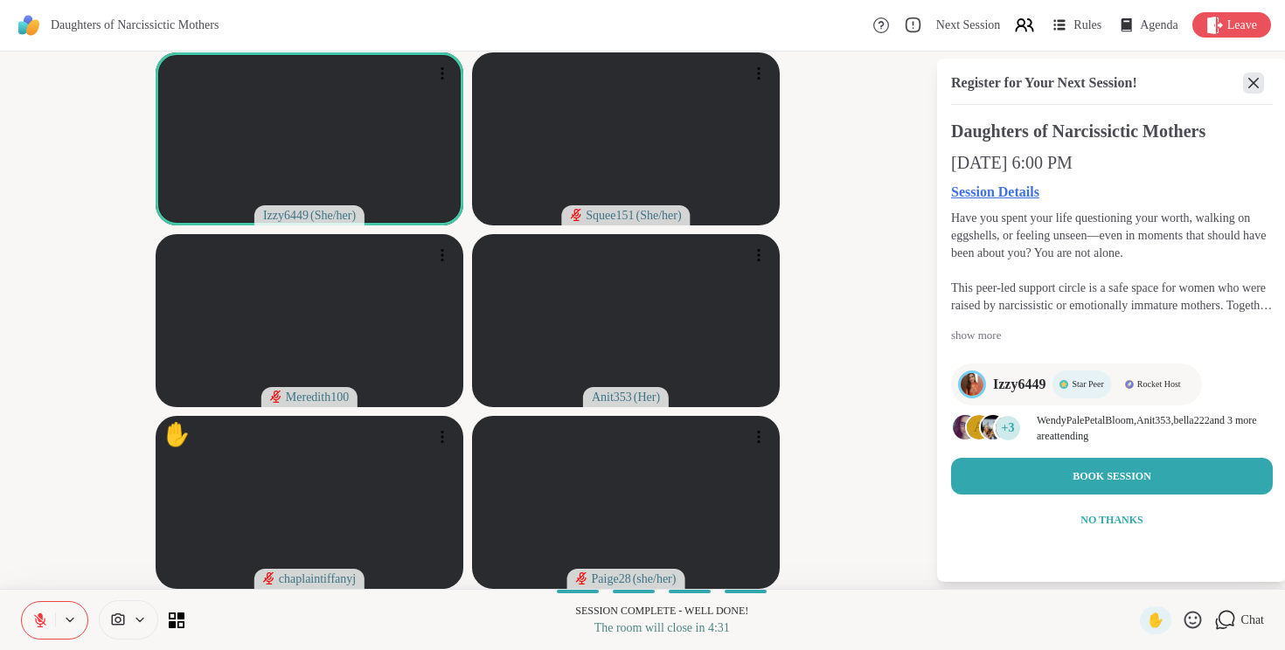
click at [1243, 80] on icon at bounding box center [1253, 83] width 21 height 21
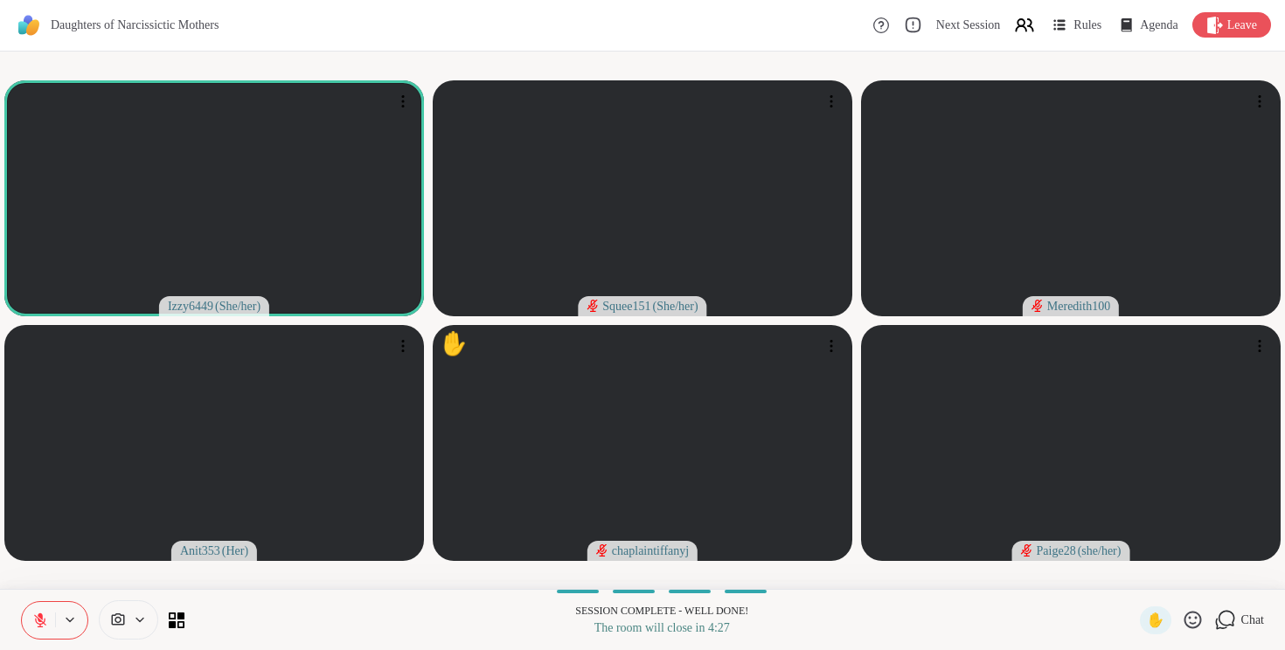
click at [1229, 619] on div "Chat" at bounding box center [1239, 620] width 50 height 28
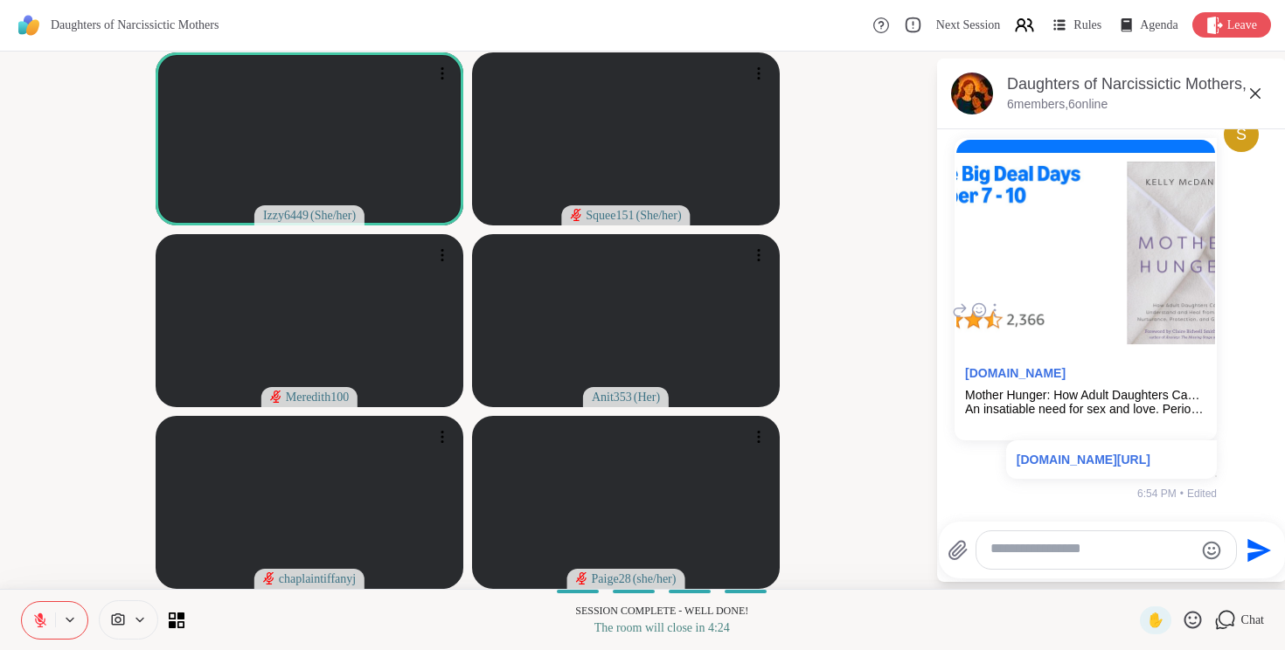
scroll to position [2277, 0]
click at [1256, 100] on icon at bounding box center [1254, 93] width 21 height 21
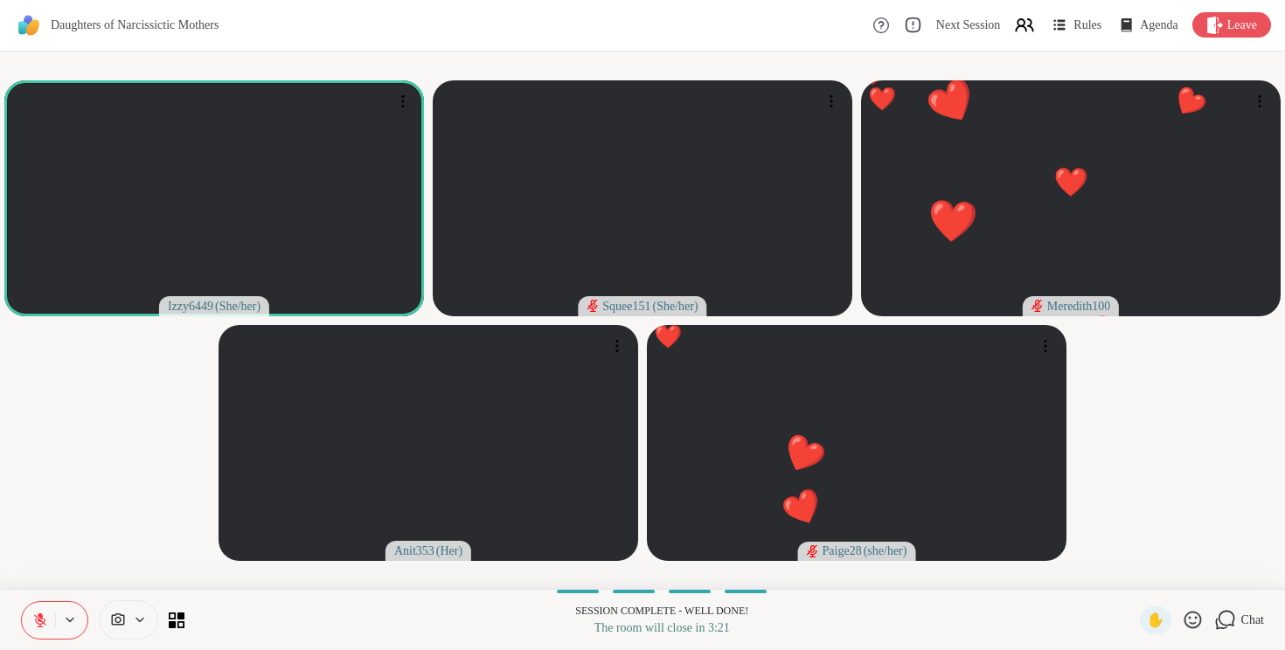
click at [1183, 618] on icon at bounding box center [1191, 619] width 17 height 17
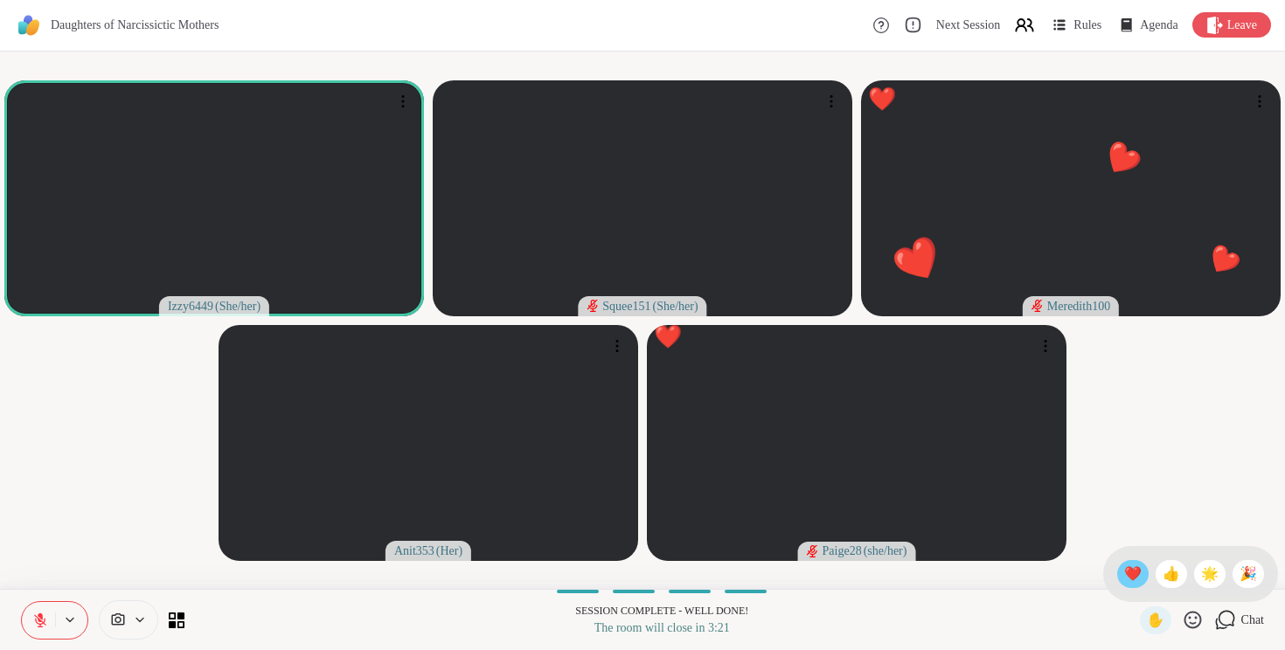
click at [1141, 579] on span "❤️" at bounding box center [1132, 574] width 17 height 21
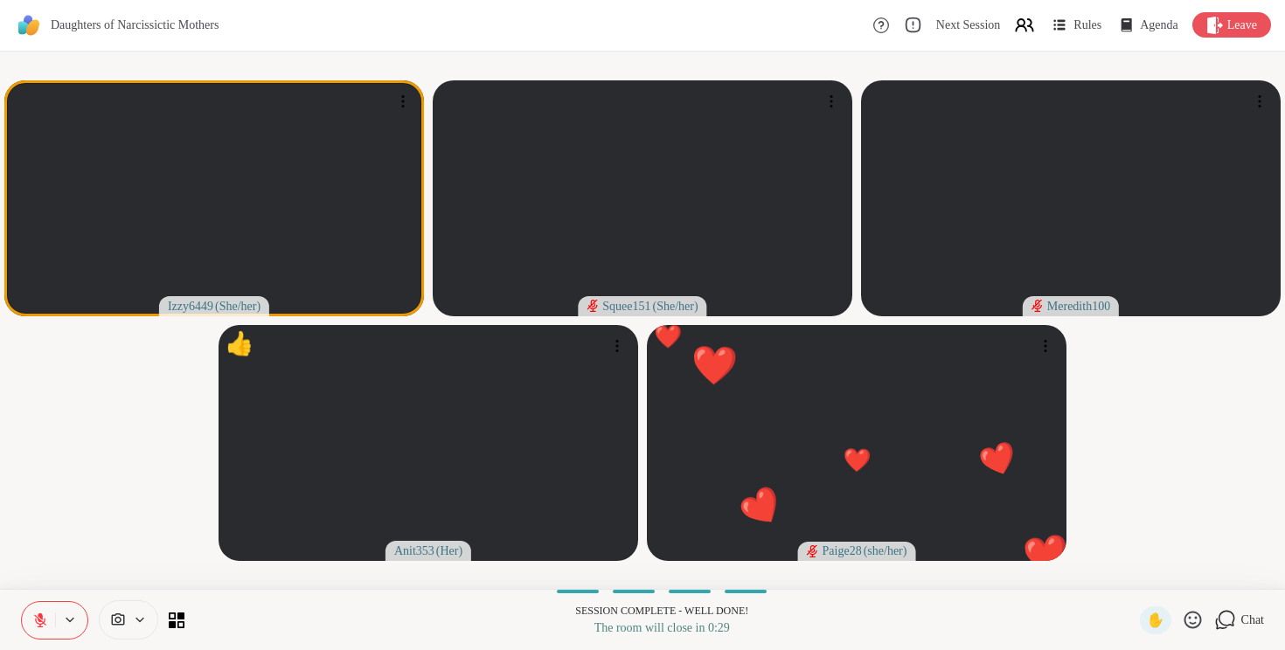
click at [1188, 620] on icon at bounding box center [1192, 620] width 22 height 22
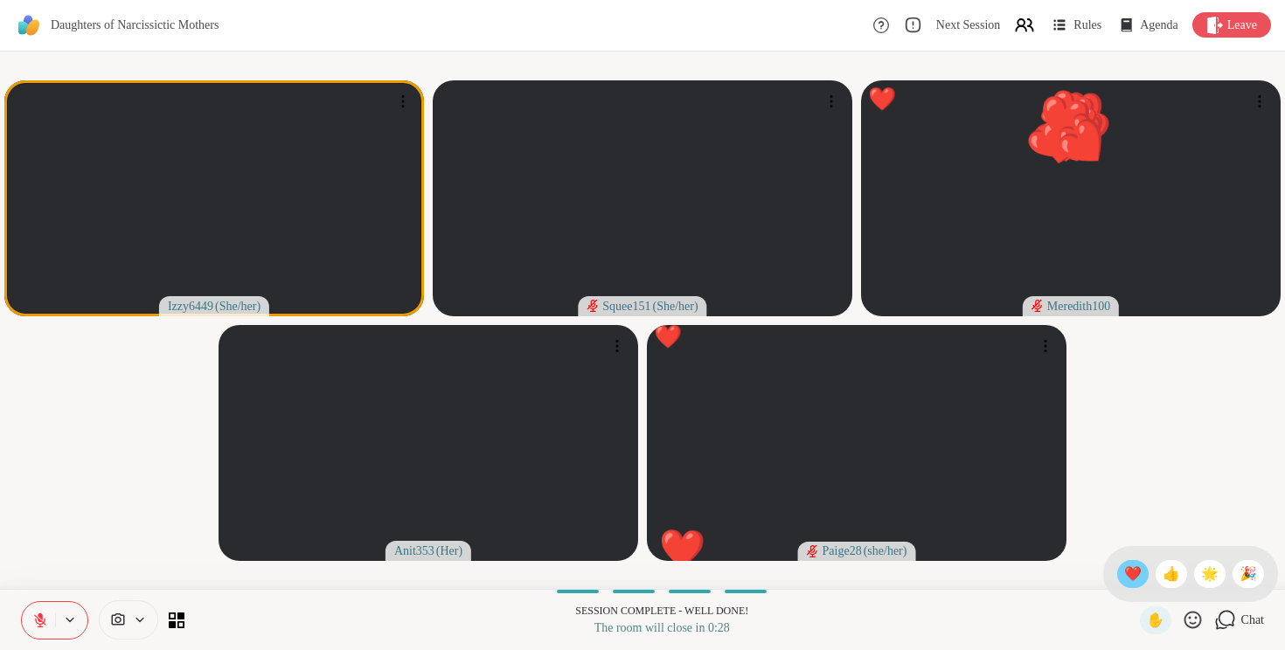
click at [1139, 573] on span "❤️" at bounding box center [1132, 574] width 17 height 21
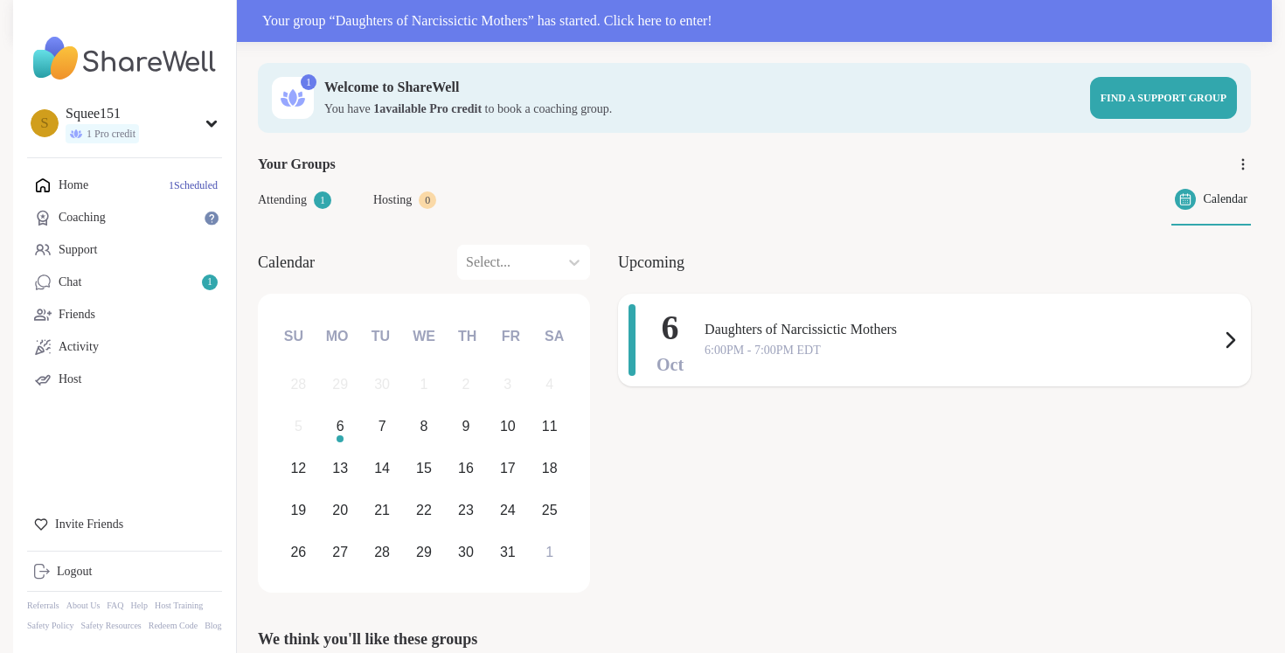
click at [1222, 332] on icon at bounding box center [1229, 339] width 21 height 21
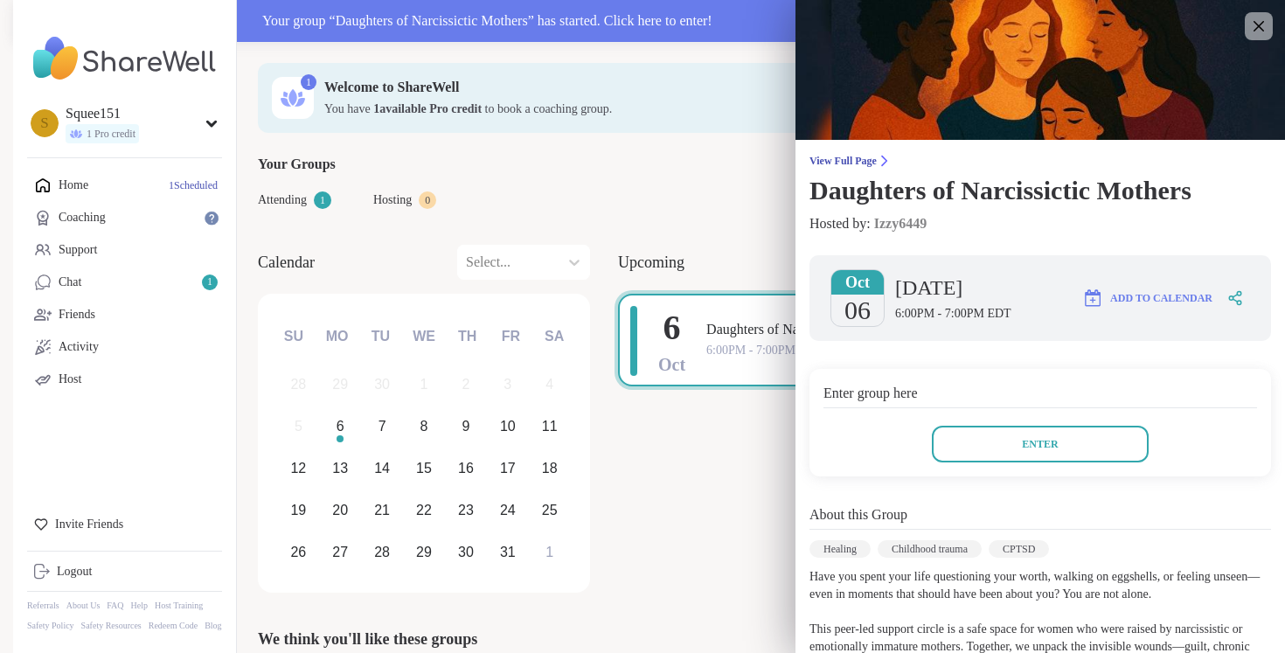
click at [919, 234] on link "Izzy6449" at bounding box center [900, 223] width 52 height 21
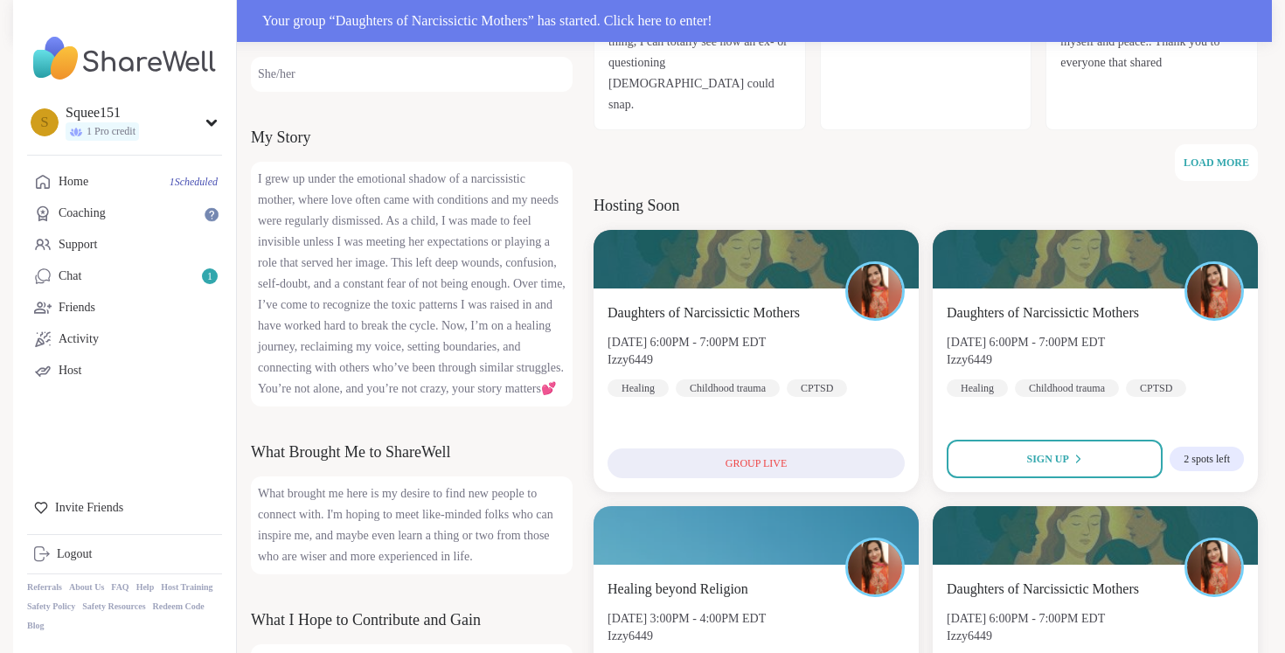
scroll to position [717, 0]
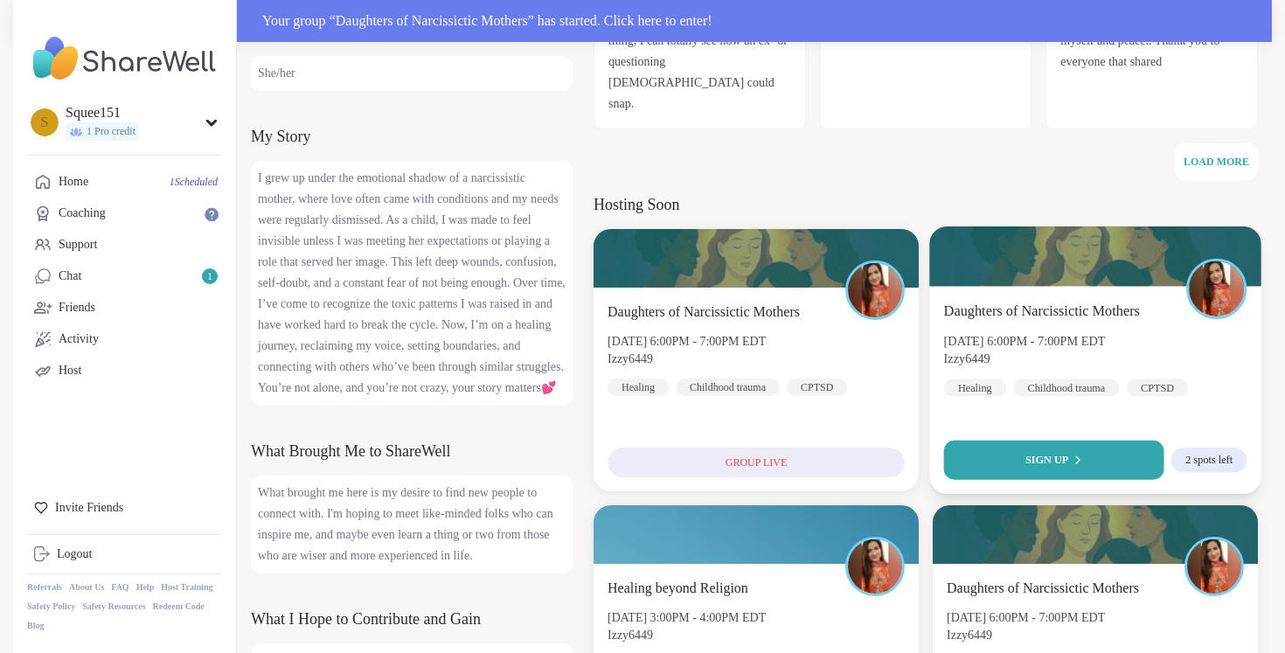
click at [1025, 470] on span "Sign Up" at bounding box center [1046, 459] width 43 height 21
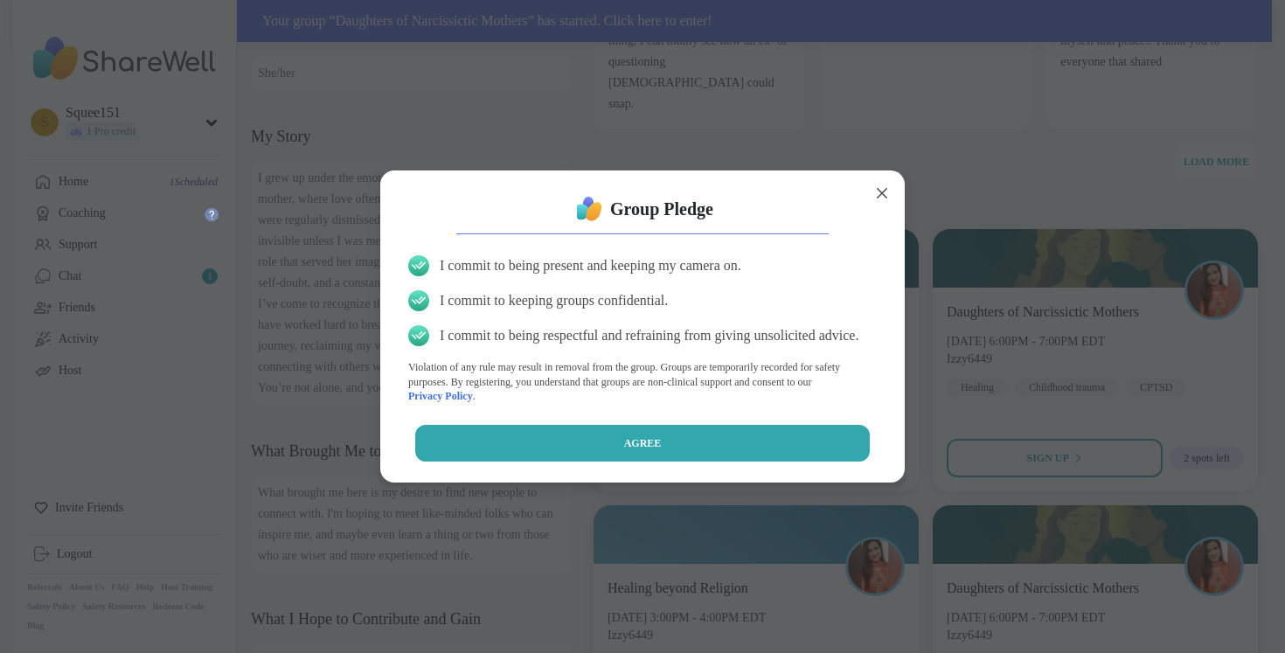
click at [723, 439] on button "Agree" at bounding box center [642, 443] width 455 height 37
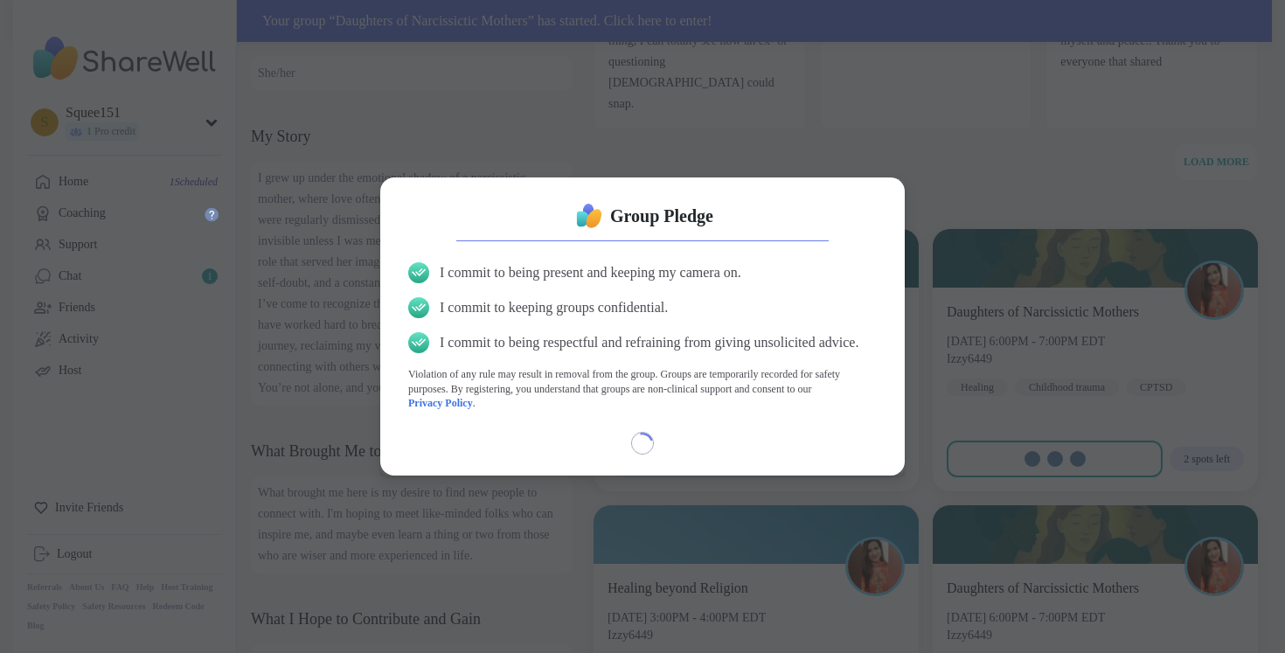
select select "**"
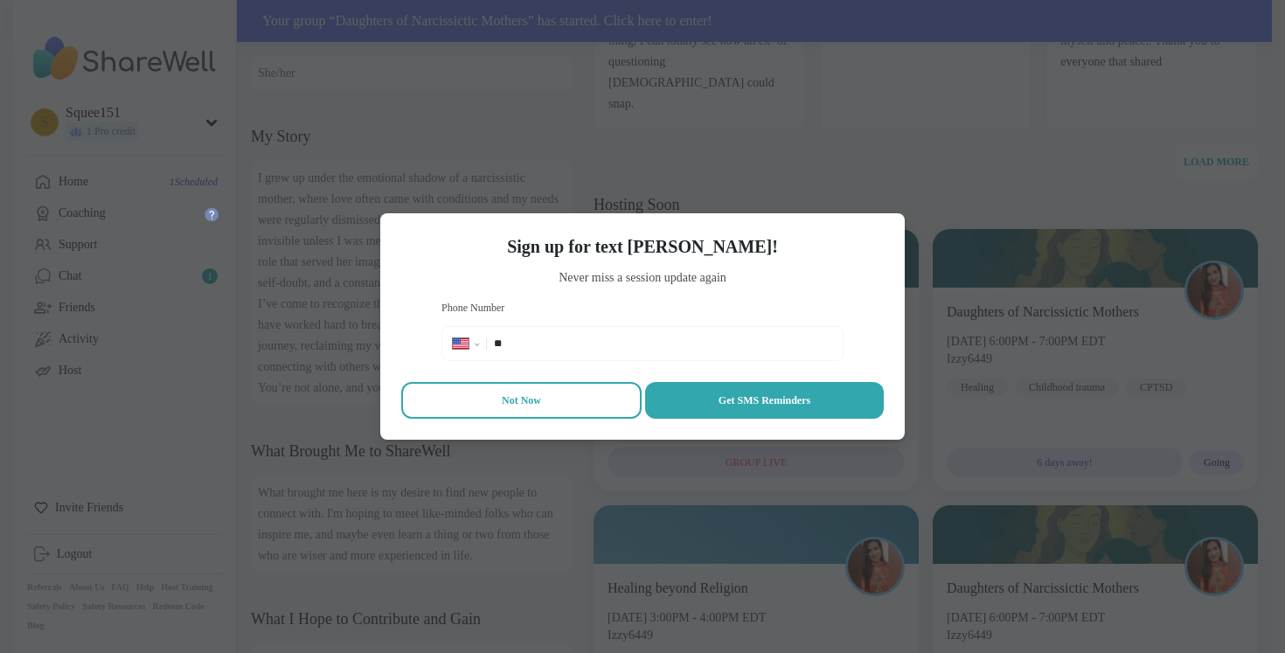
click at [546, 397] on button "Not Now" at bounding box center [521, 400] width 240 height 37
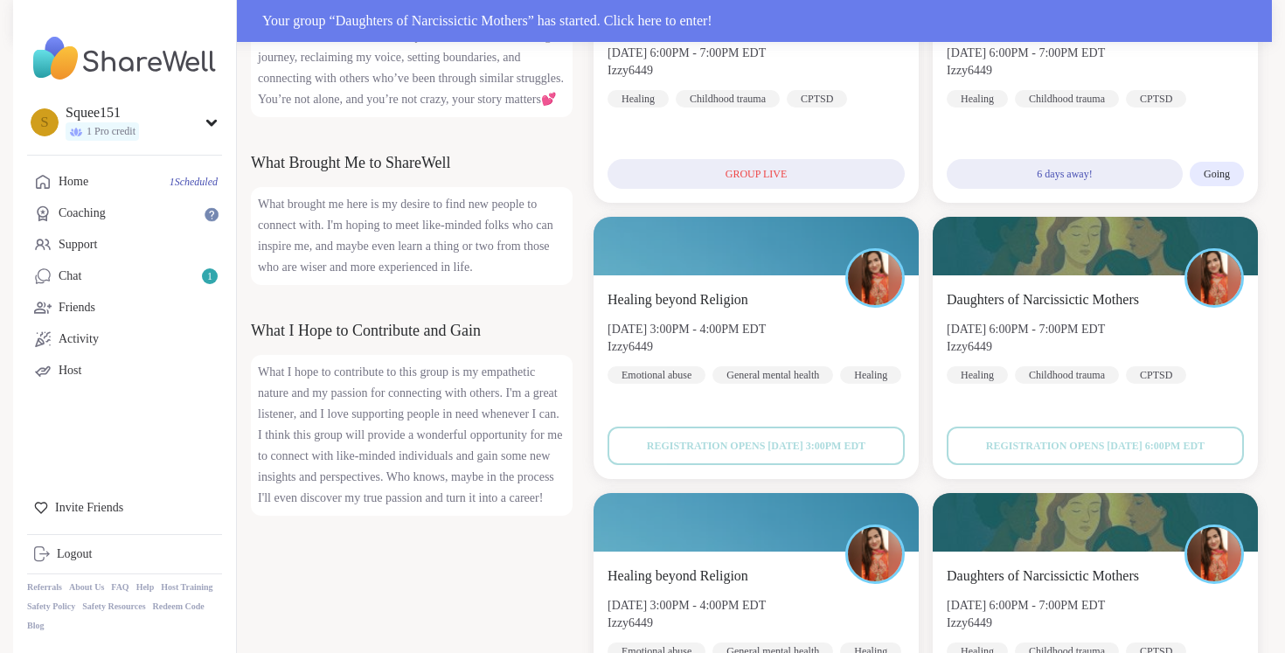
scroll to position [1016, 0]
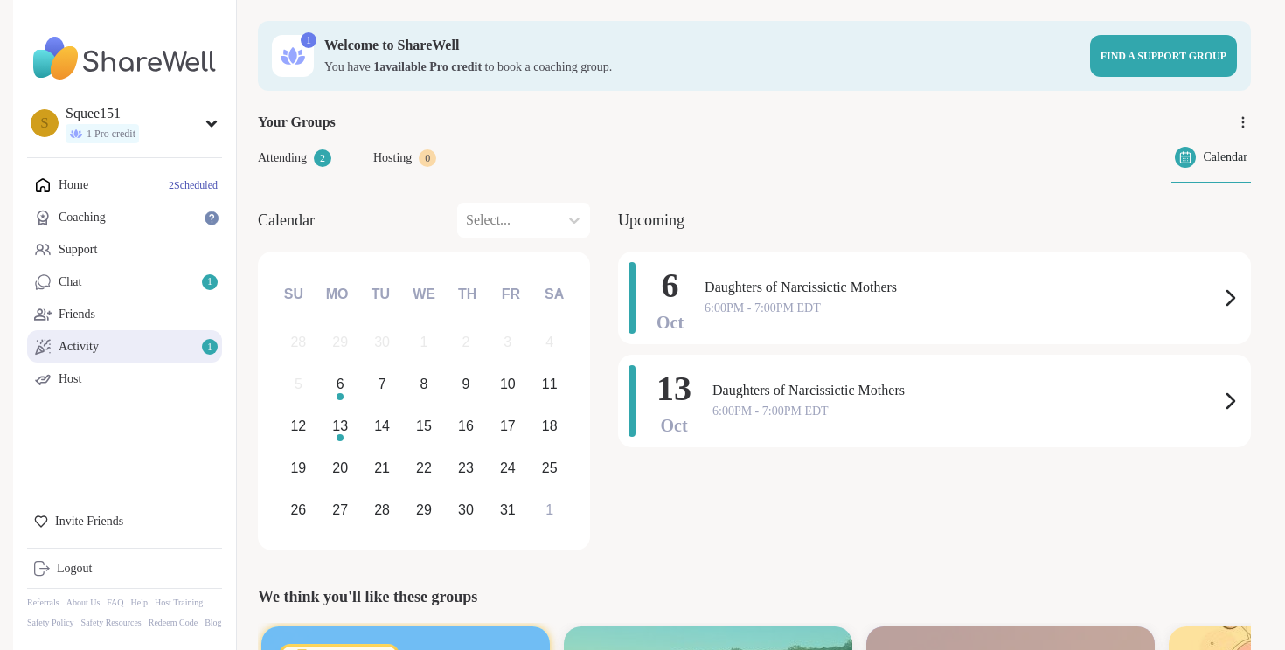
click at [87, 346] on div "Activity 1" at bounding box center [79, 346] width 40 height 18
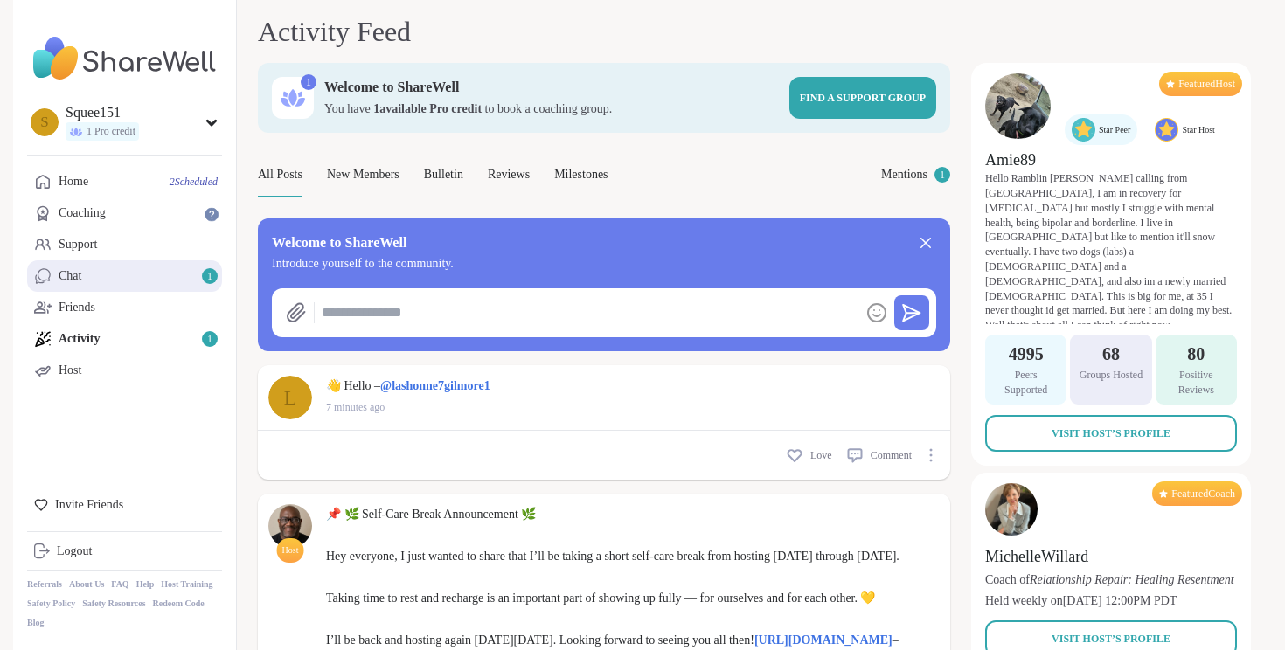
click at [128, 272] on link "Chat 1" at bounding box center [124, 275] width 195 height 31
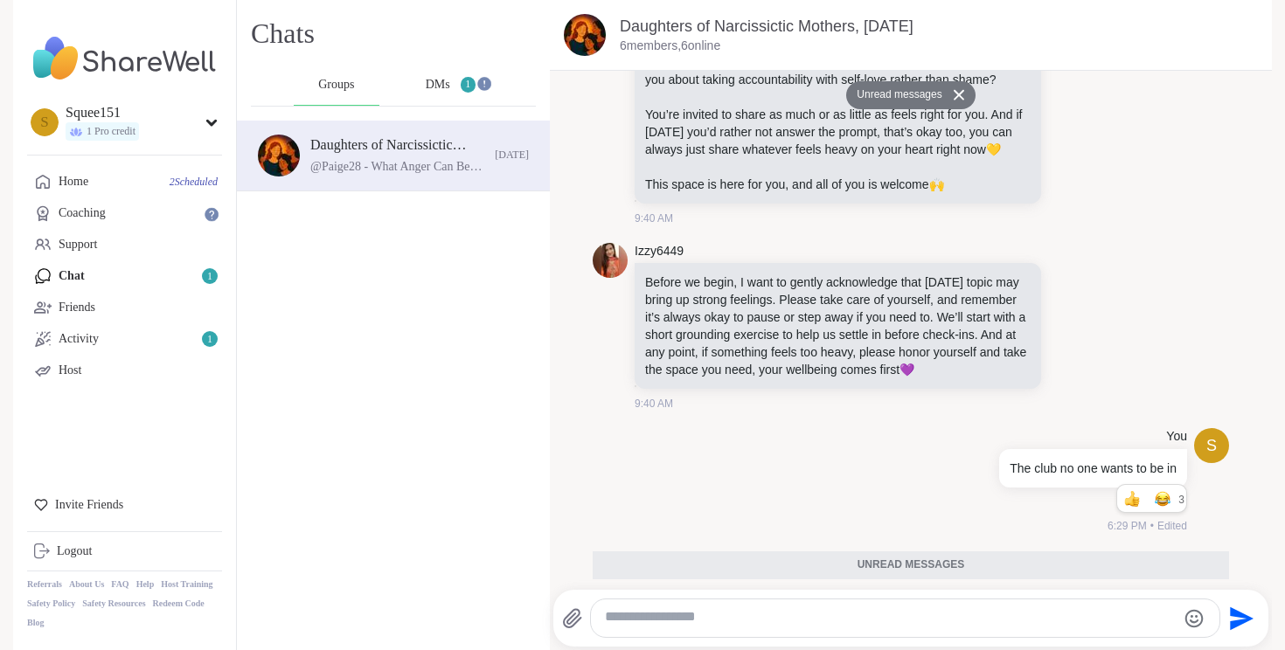
scroll to position [856, 0]
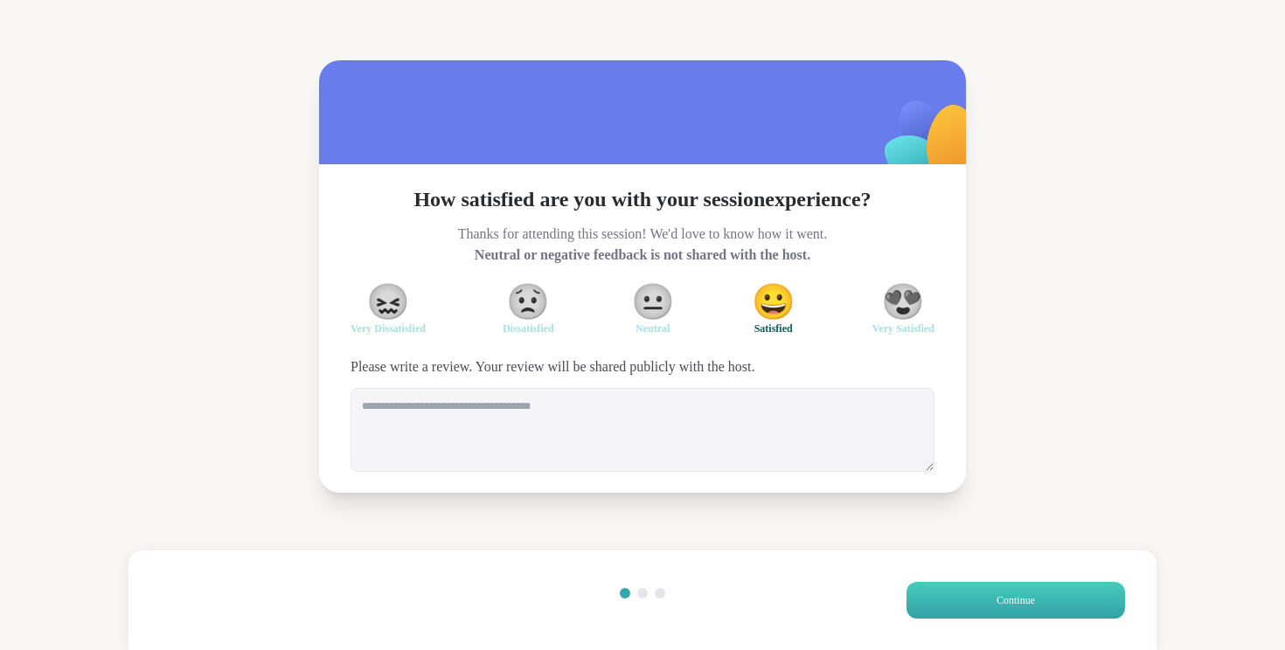
click at [1046, 603] on button "Continue" at bounding box center [1015, 600] width 218 height 37
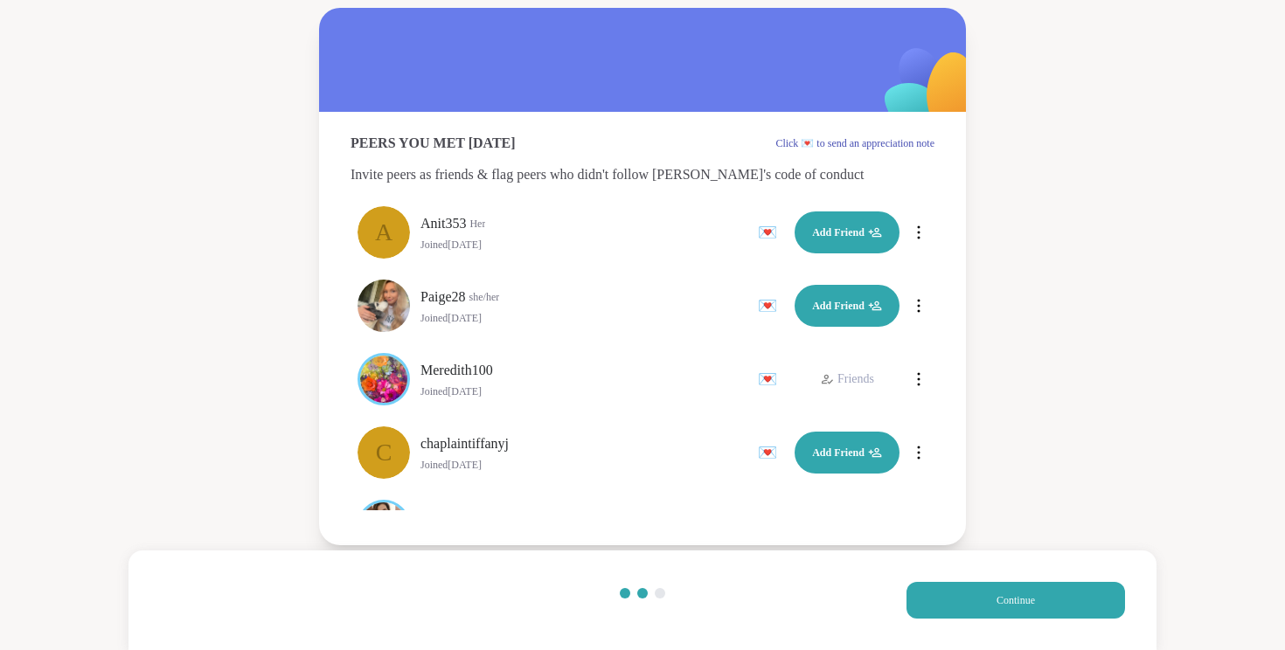
scroll to position [52, 0]
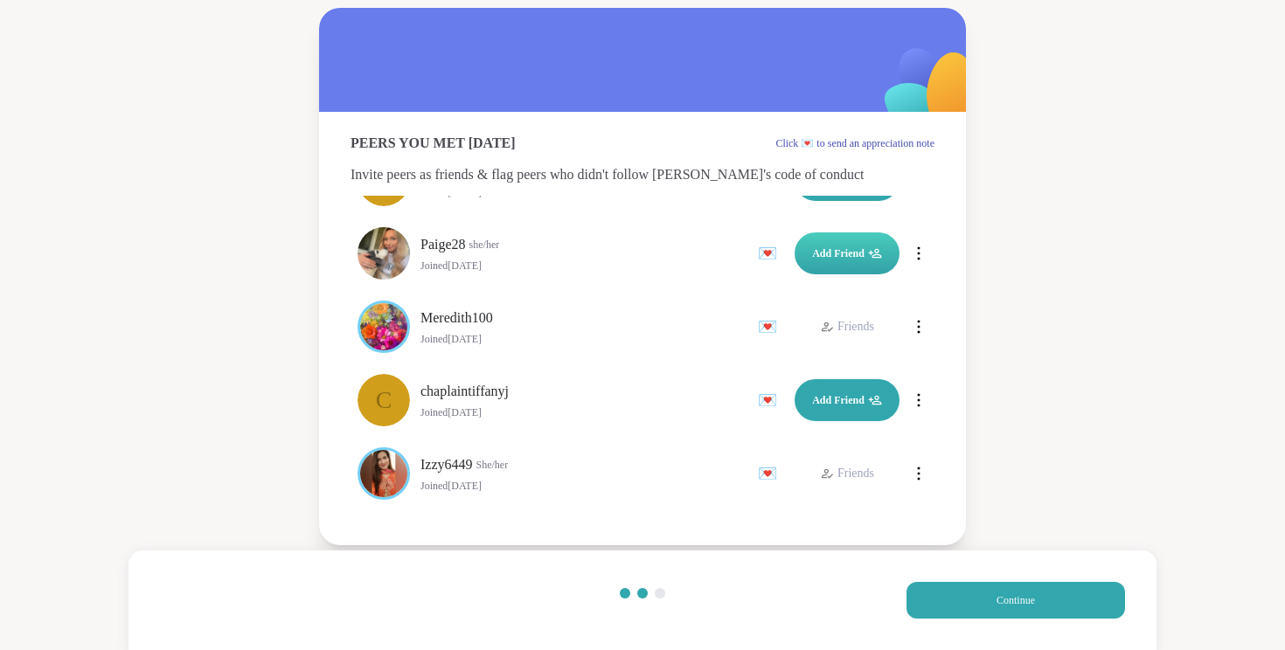
click at [862, 274] on button "Add Friend" at bounding box center [846, 253] width 105 height 42
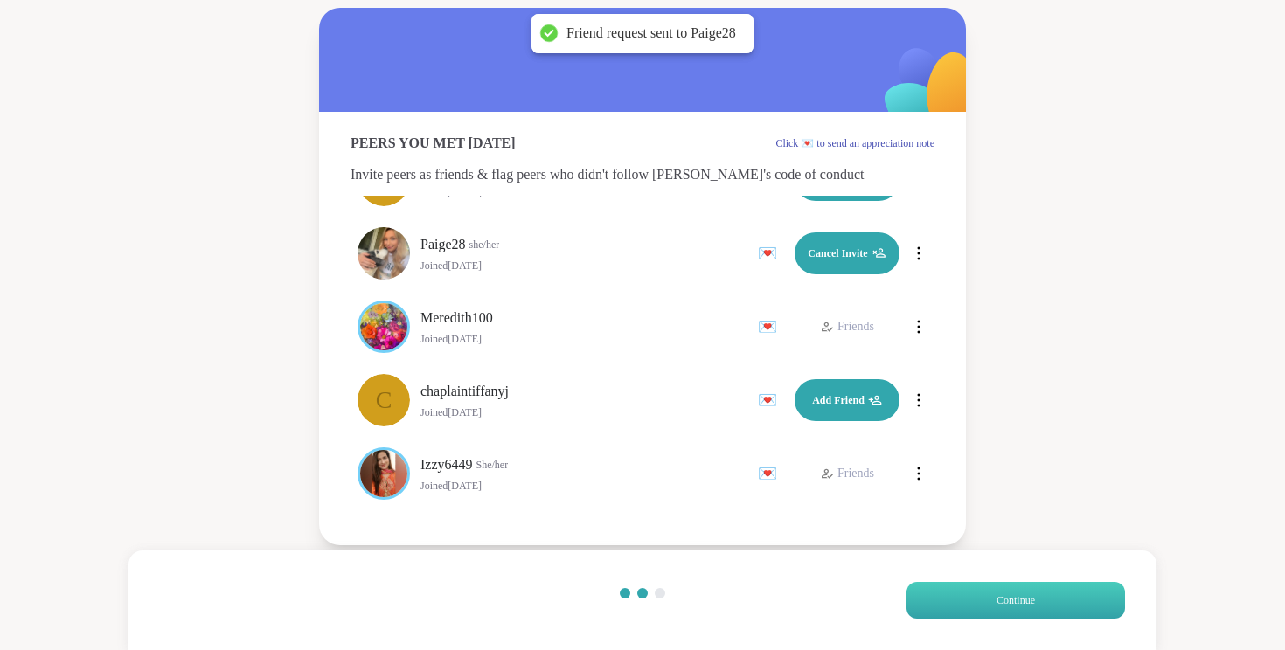
click at [1008, 606] on span "Continue" at bounding box center [1015, 600] width 38 height 21
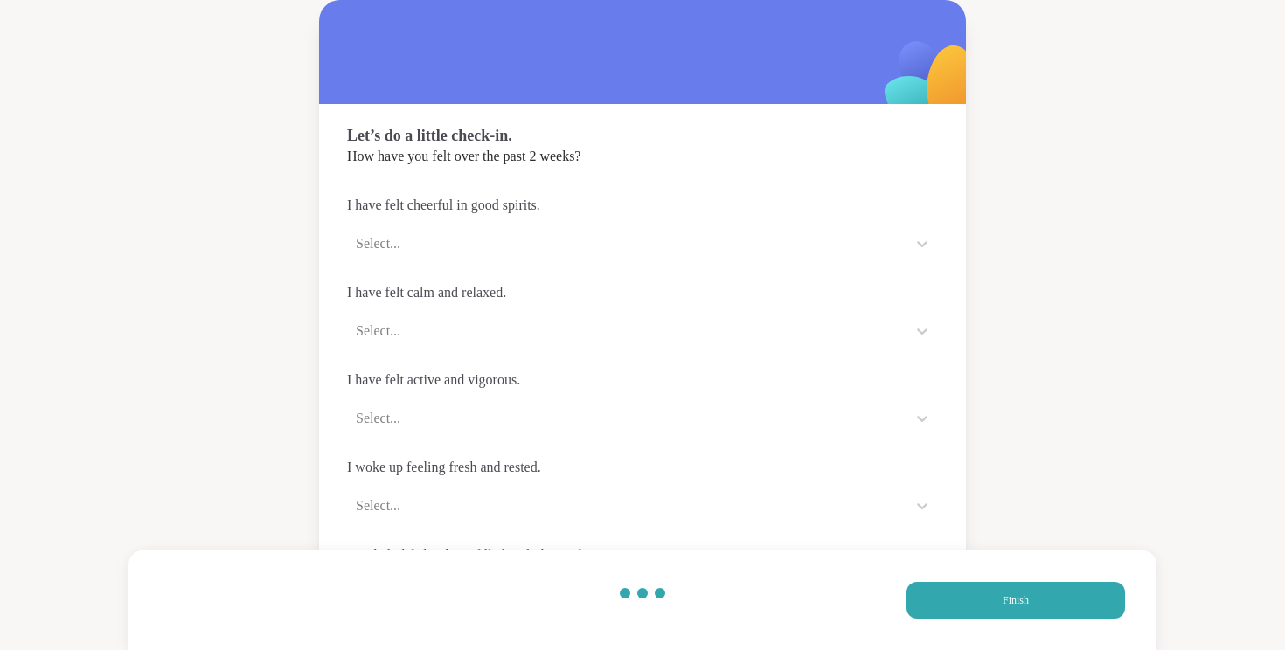
scroll to position [80, 0]
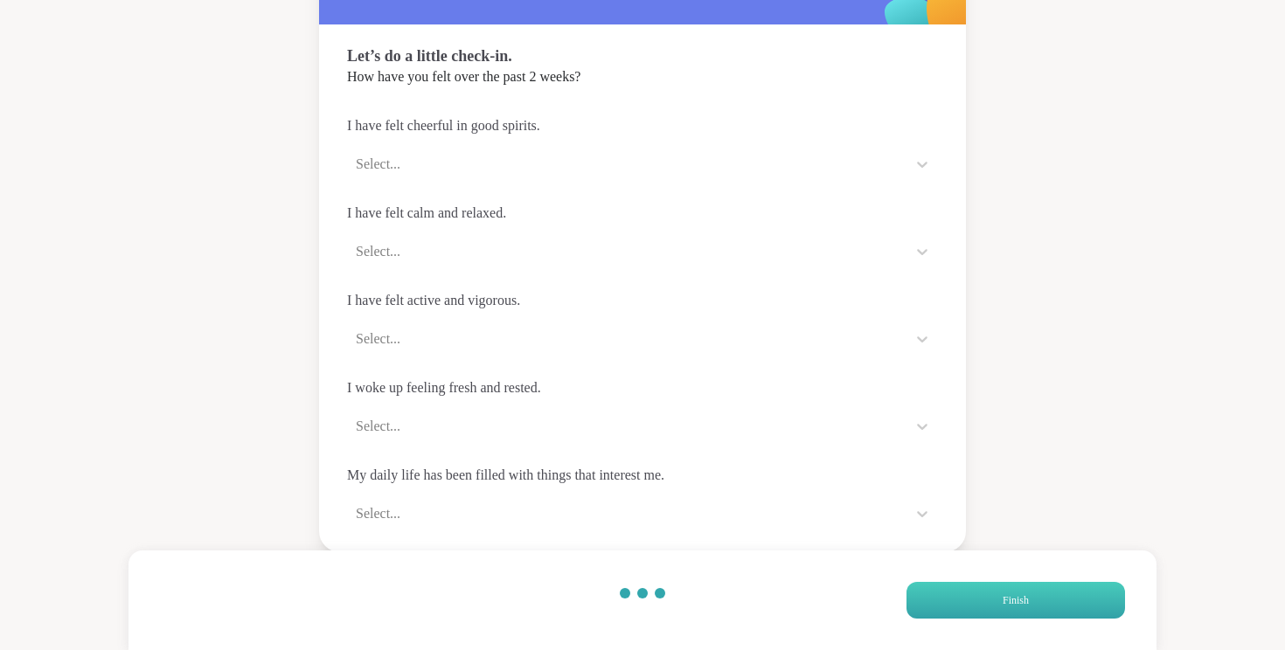
click at [1040, 596] on button "Finish" at bounding box center [1015, 600] width 218 height 37
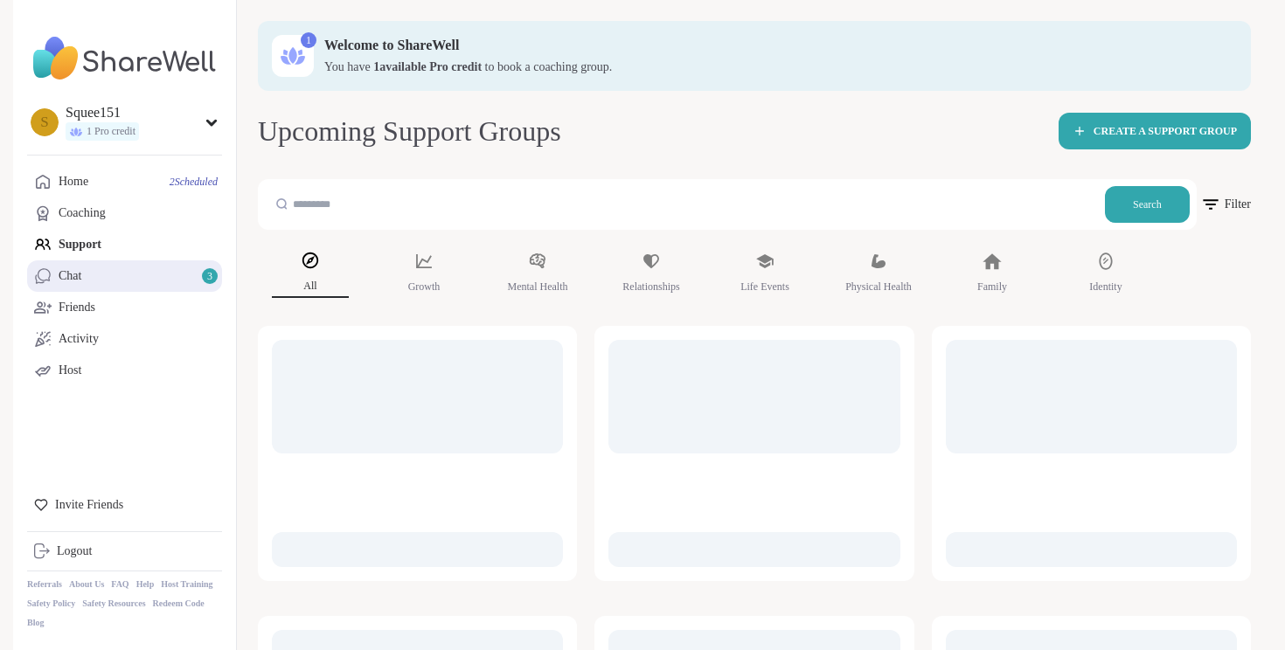
click at [123, 279] on link "Chat 3" at bounding box center [124, 275] width 195 height 31
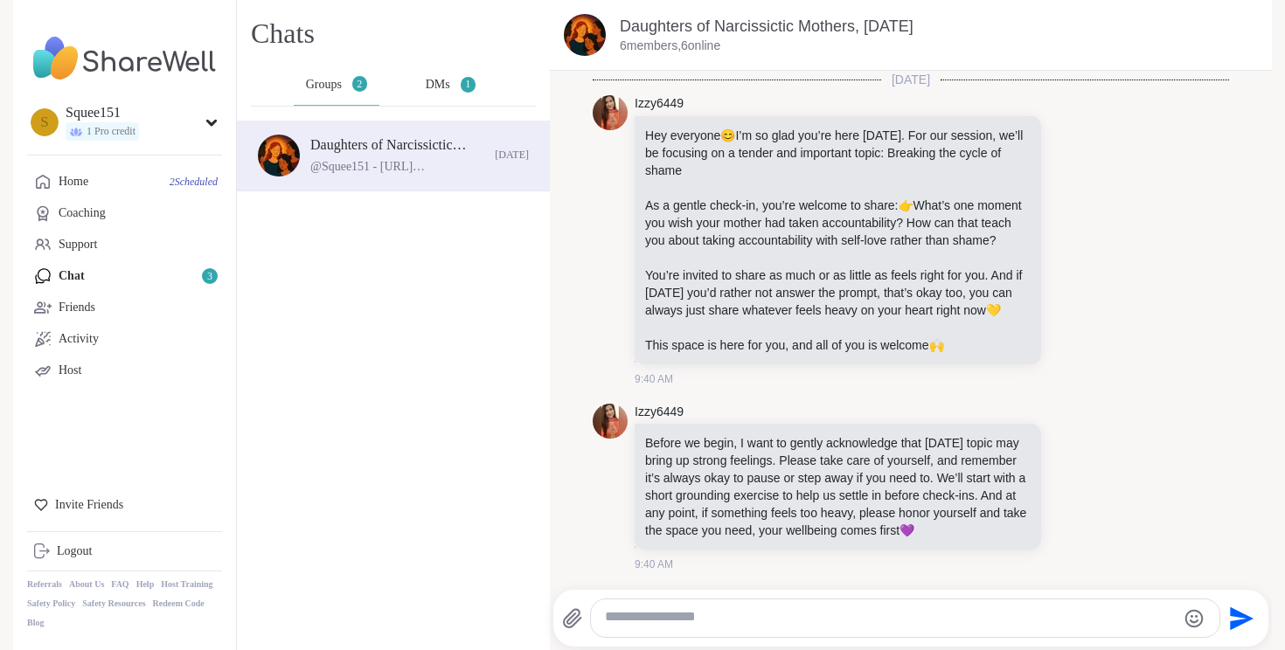
scroll to position [1430, 0]
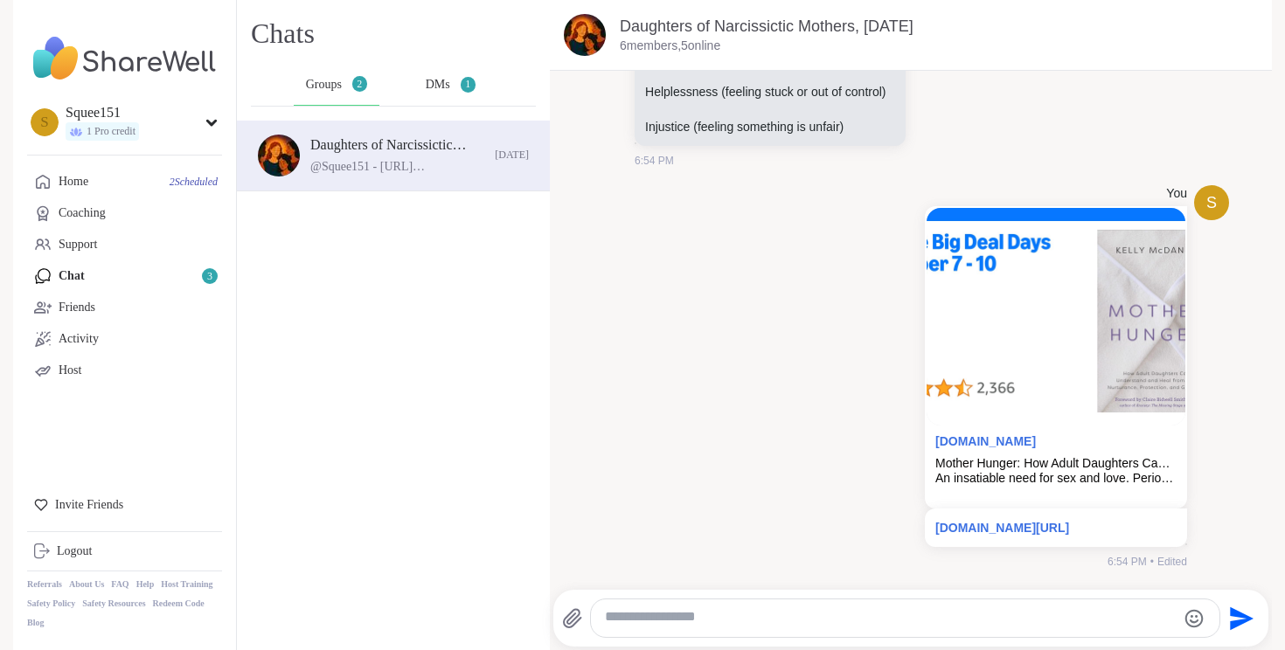
click at [452, 95] on div "DMs 1" at bounding box center [451, 85] width 86 height 42
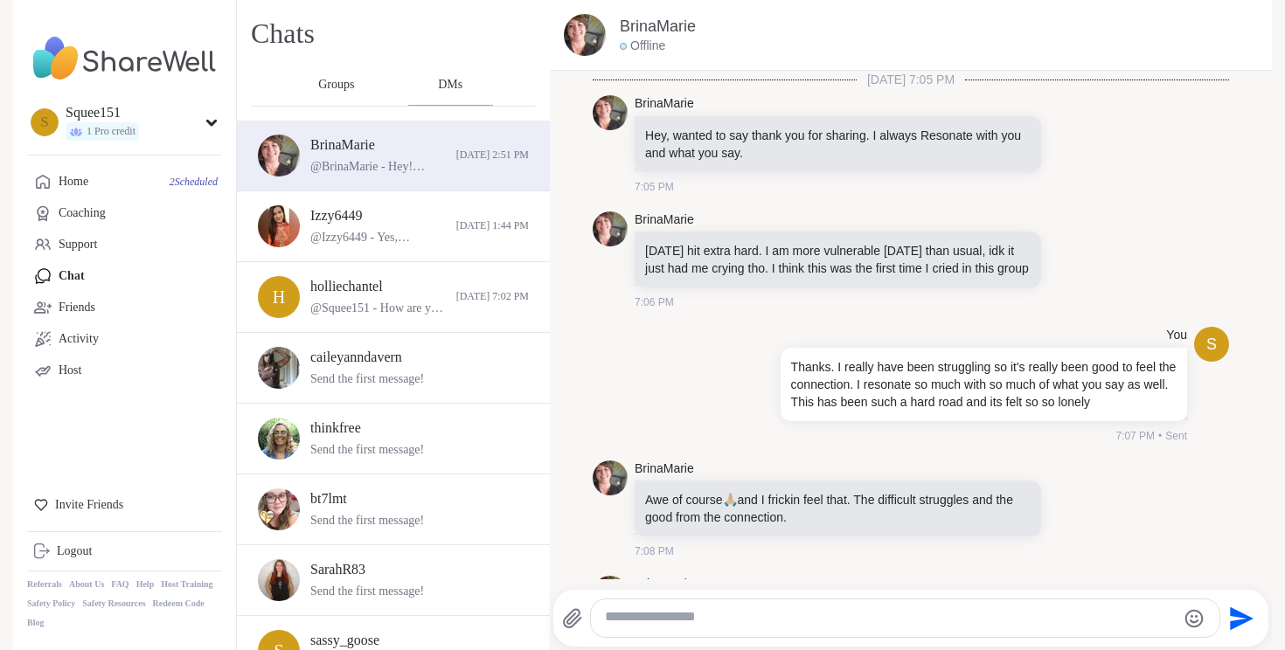
scroll to position [2552, 0]
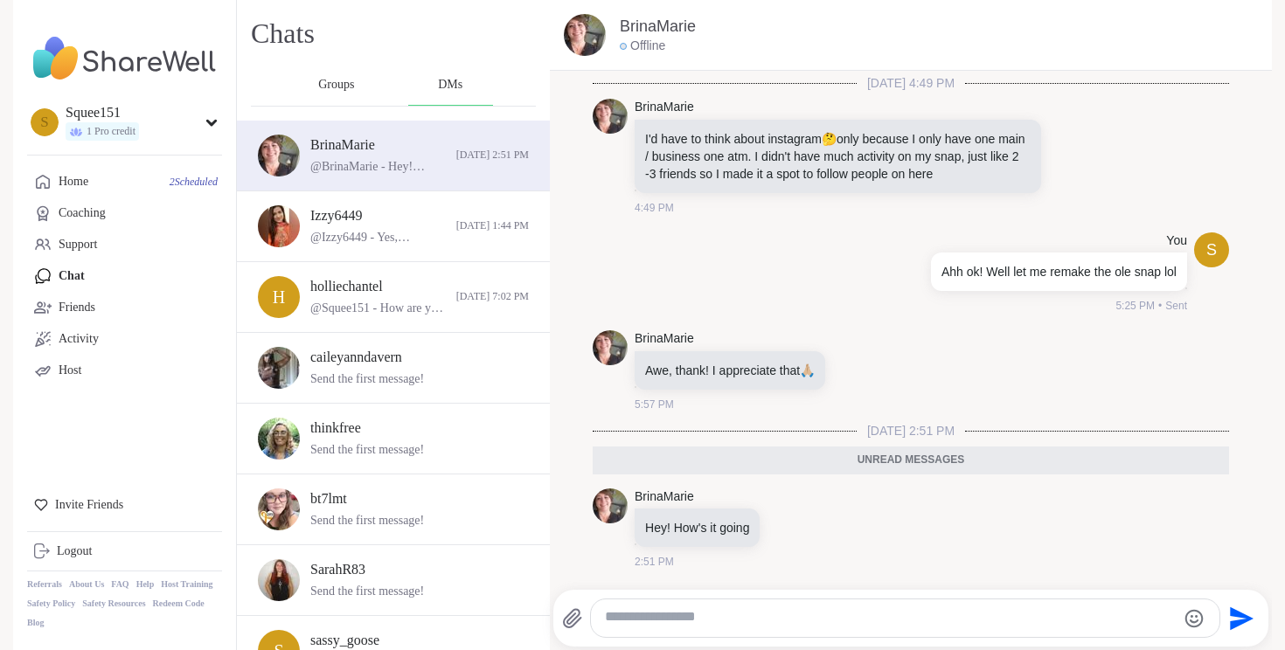
click at [765, 625] on textarea "Type your message" at bounding box center [890, 618] width 571 height 21
type textarea "**********"
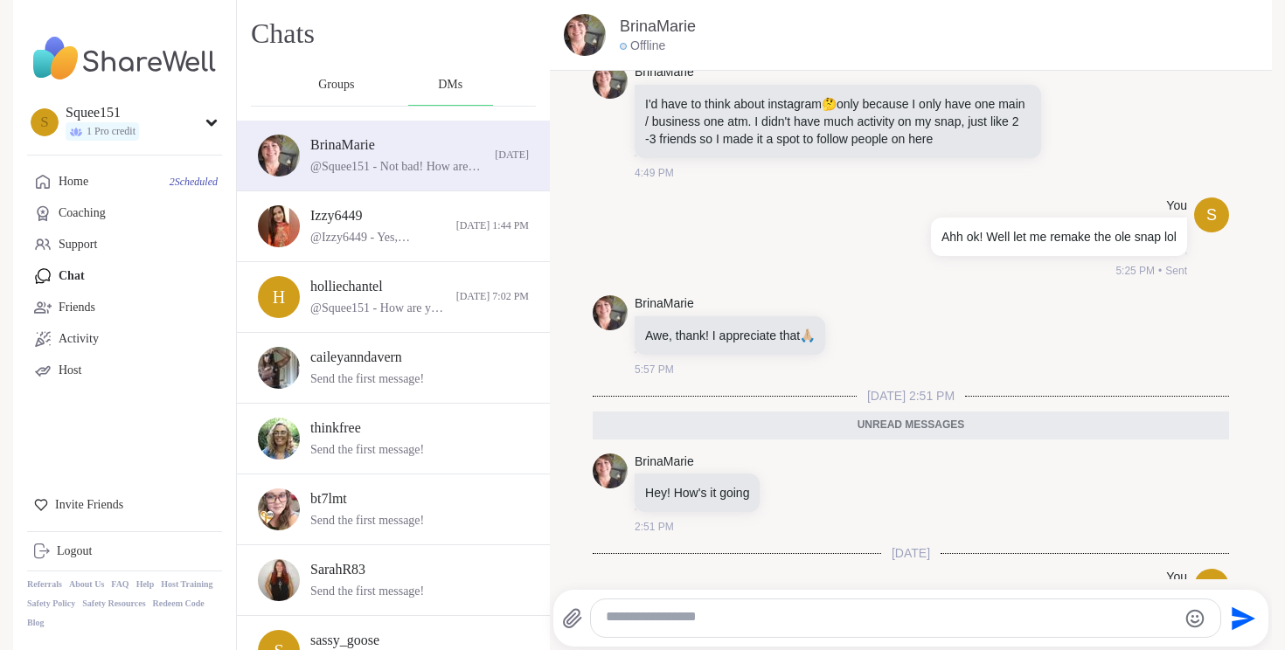
scroll to position [2627, 0]
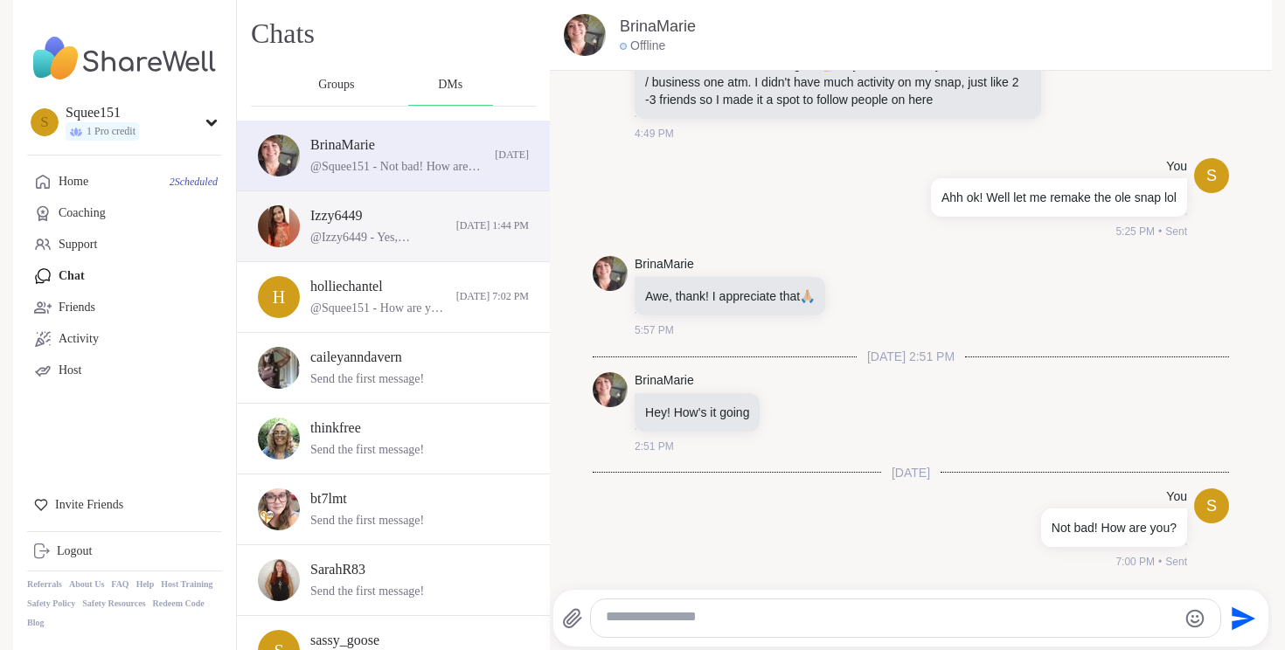
click at [392, 233] on div "@Izzy6449 - Yes, [PERSON_NAME], thank you for checking in!🤗 I really missed you…" at bounding box center [377, 237] width 135 height 17
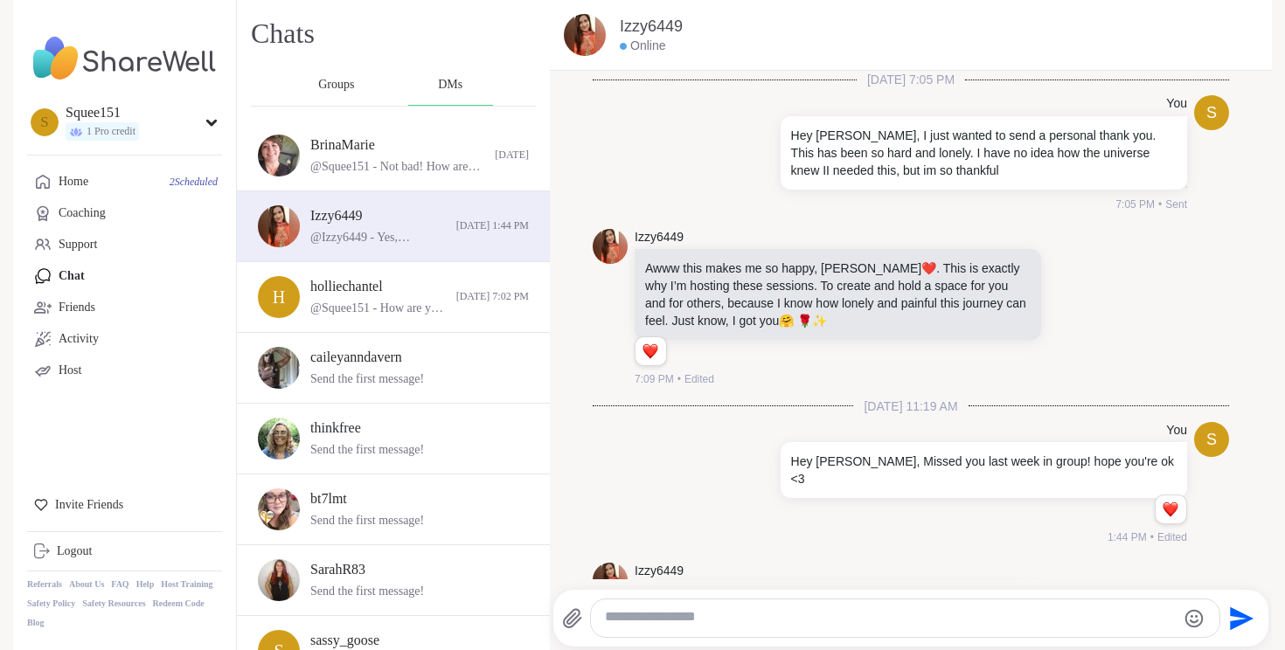
scroll to position [170, 0]
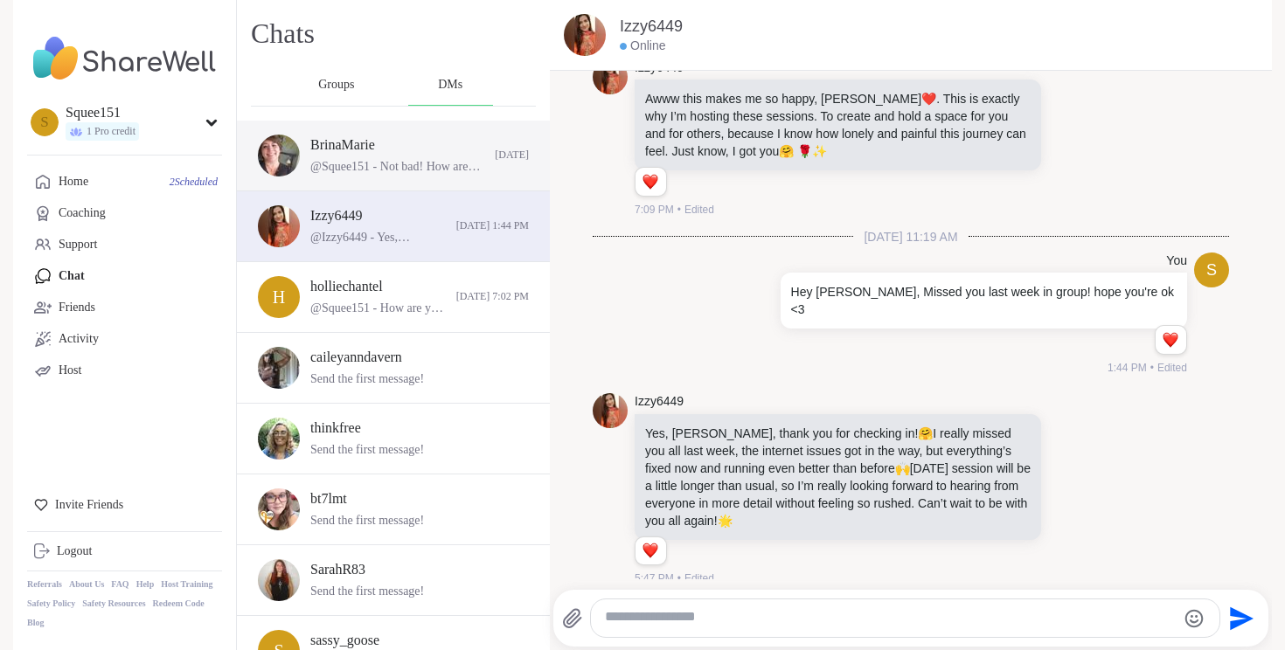
click at [324, 142] on div "BrinaMarie" at bounding box center [342, 144] width 65 height 19
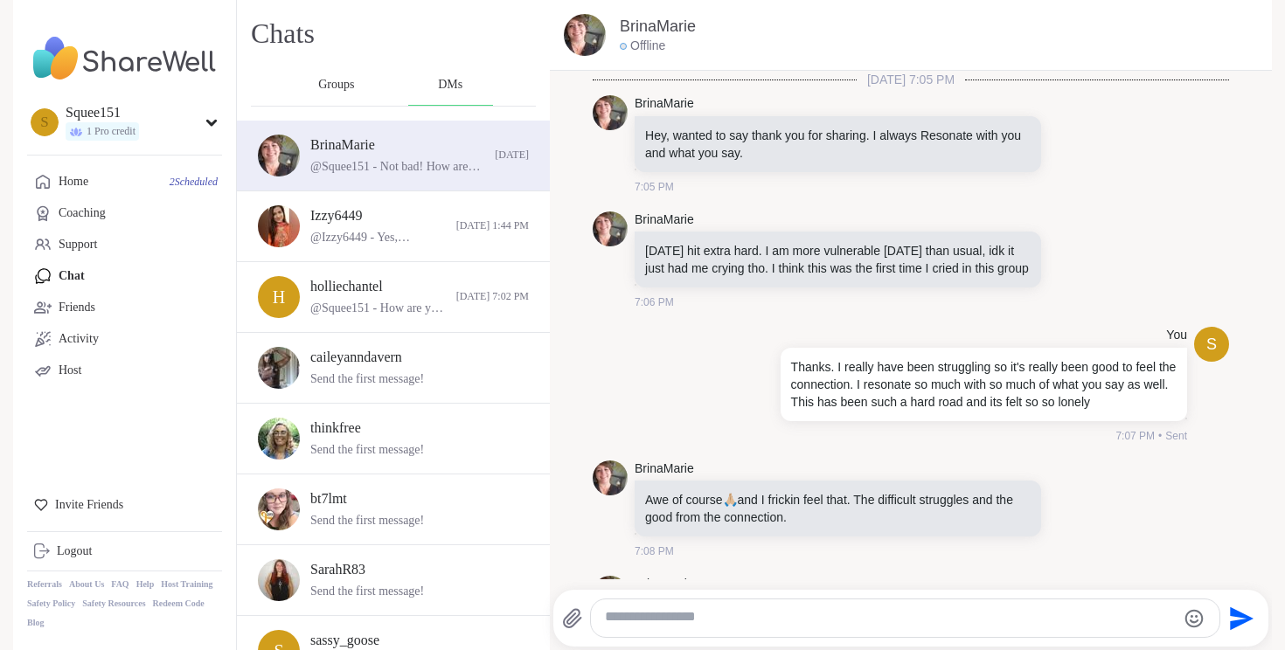
scroll to position [2627, 0]
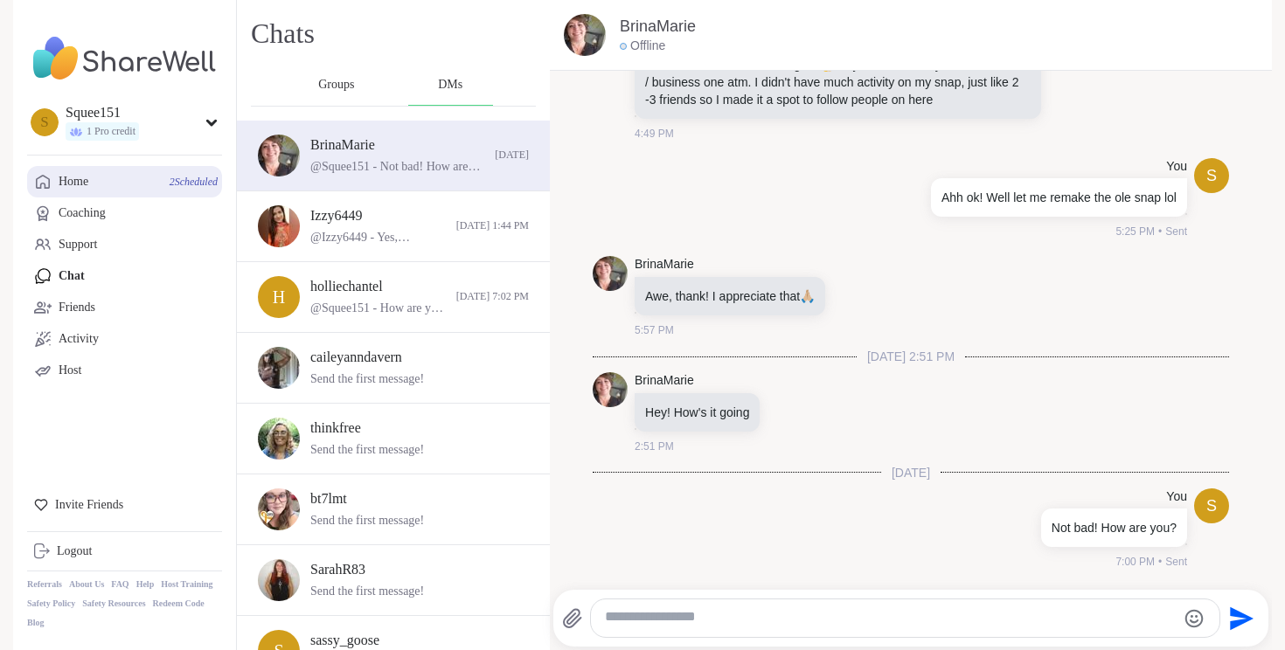
click at [88, 178] on div "Home 2 Scheduled" at bounding box center [74, 181] width 30 height 17
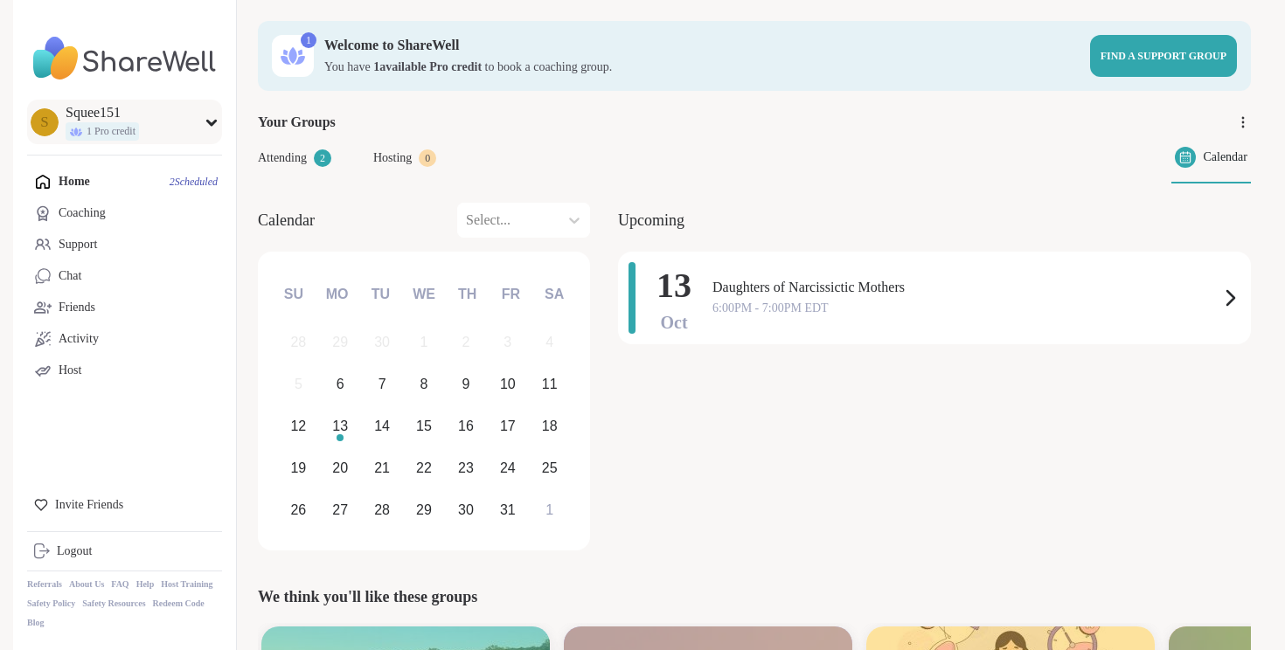
click at [174, 125] on div "S Squee151 1 Pro credit" at bounding box center [124, 122] width 195 height 45
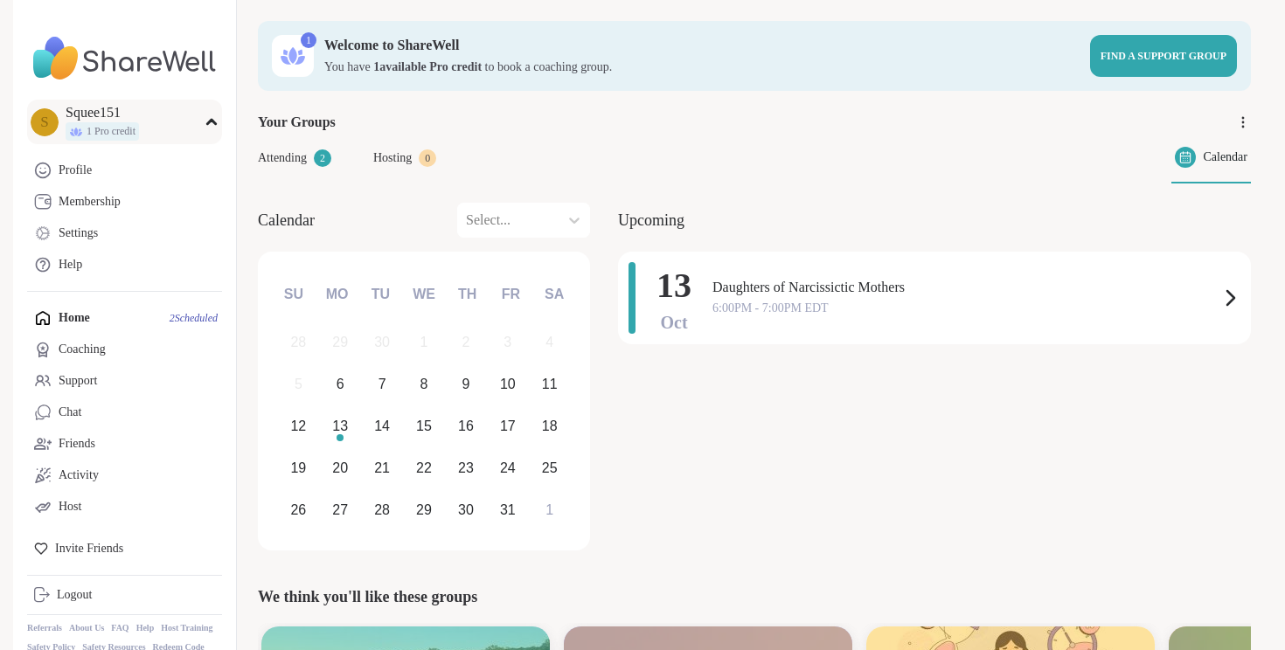
click at [205, 126] on div "S Squee151 1 Pro credit" at bounding box center [124, 122] width 195 height 45
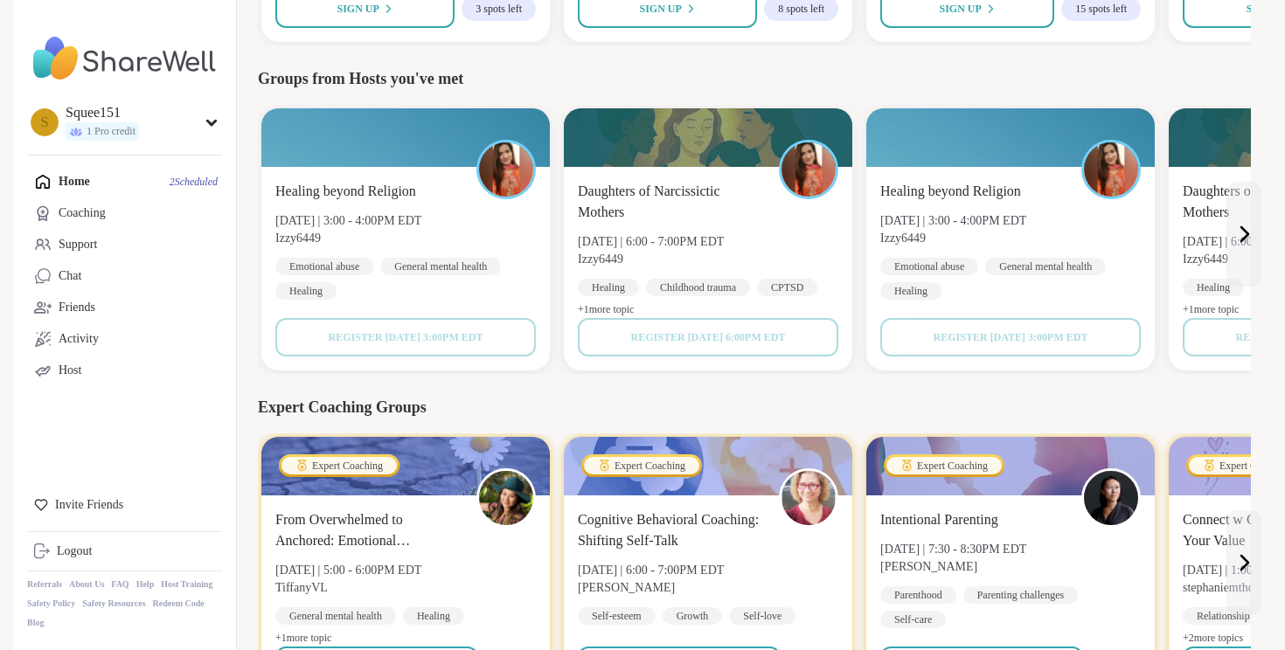
scroll to position [841, 0]
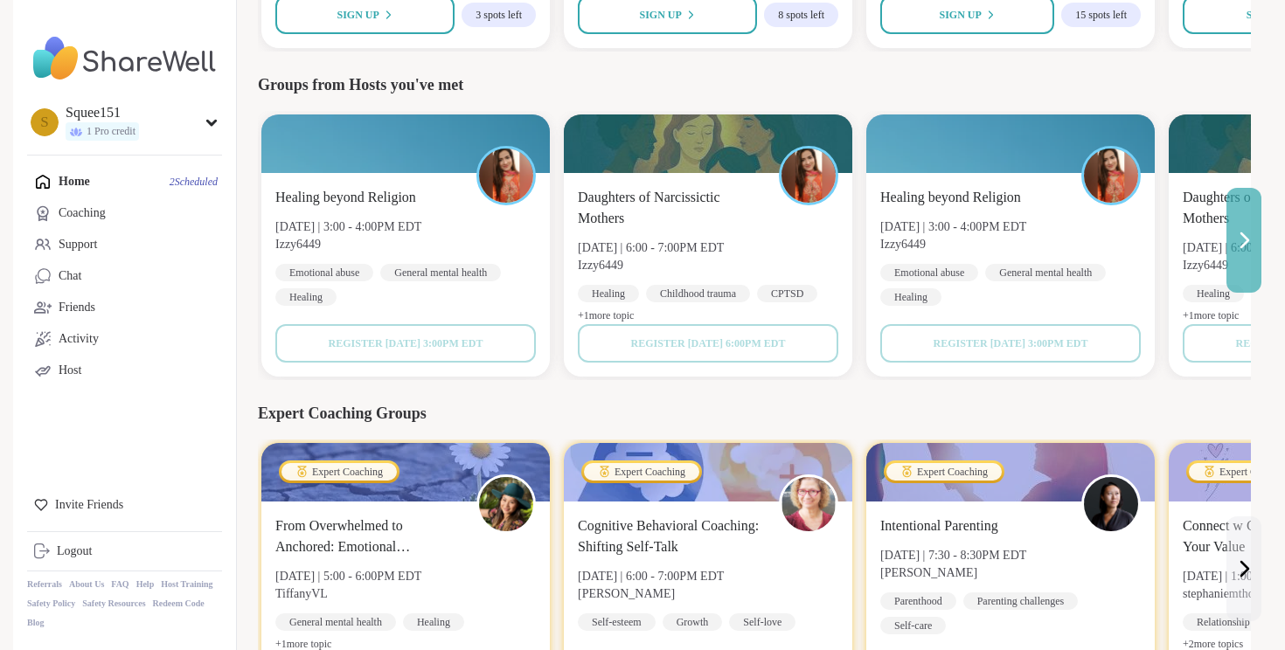
click at [1237, 233] on icon at bounding box center [1243, 240] width 21 height 21
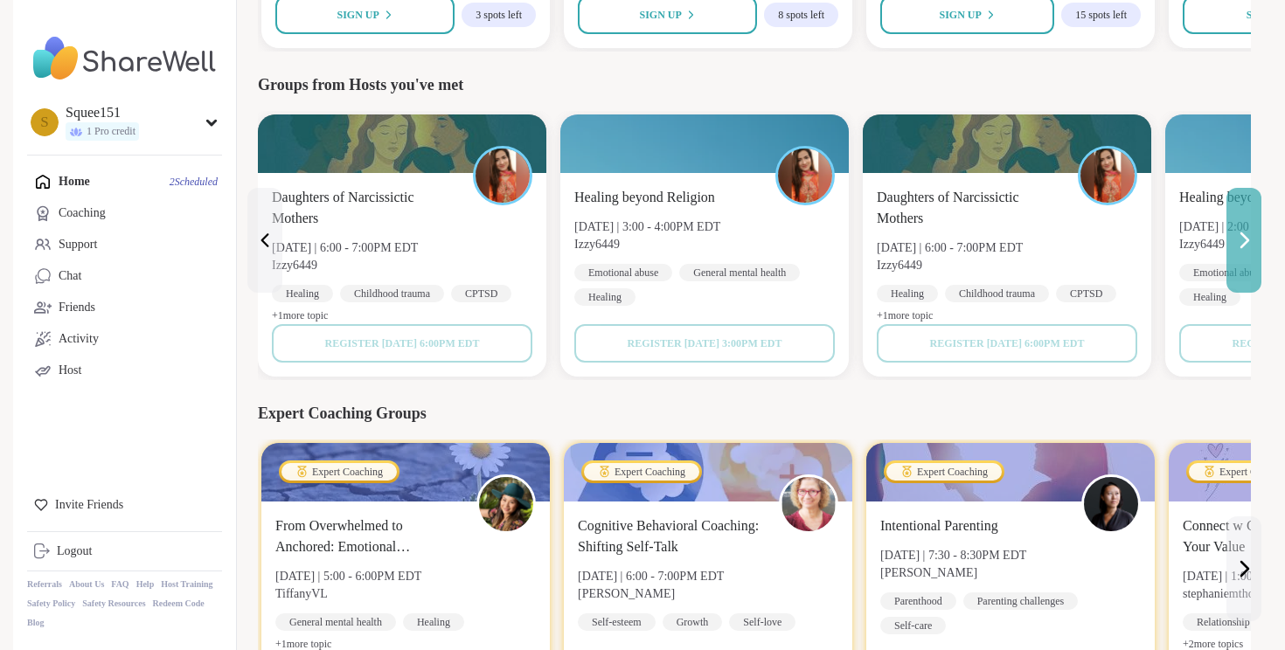
click at [1238, 236] on icon at bounding box center [1243, 240] width 21 height 21
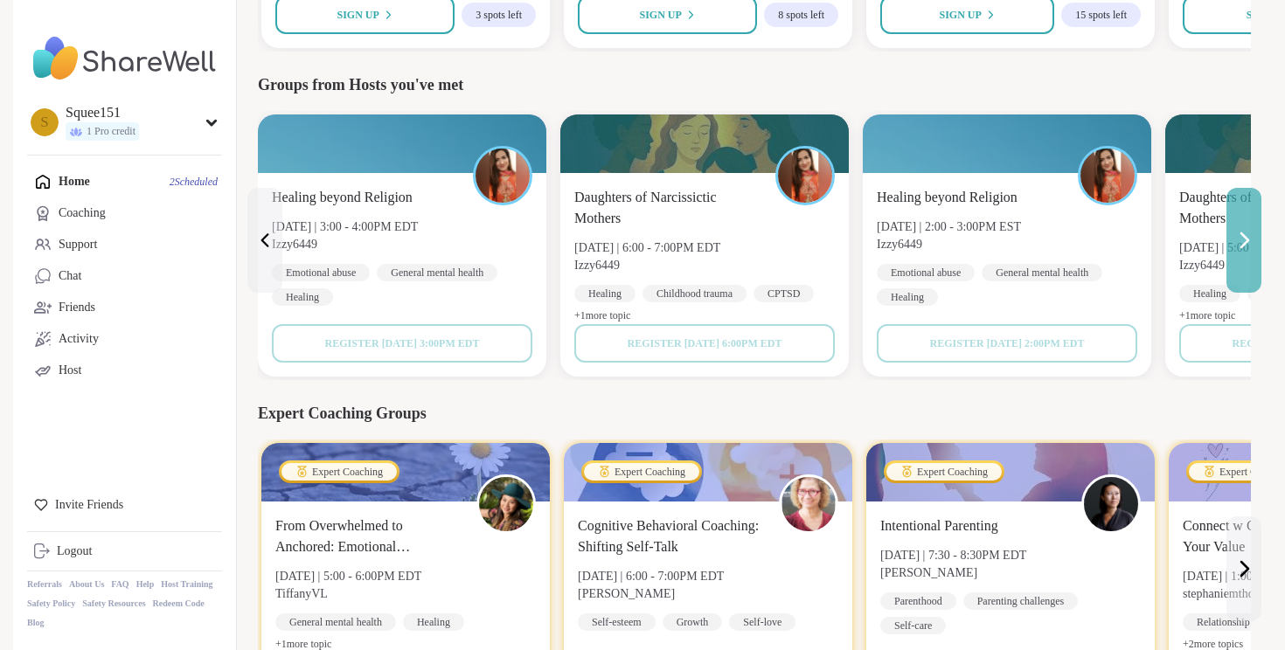
click at [1243, 239] on icon at bounding box center [1243, 240] width 21 height 21
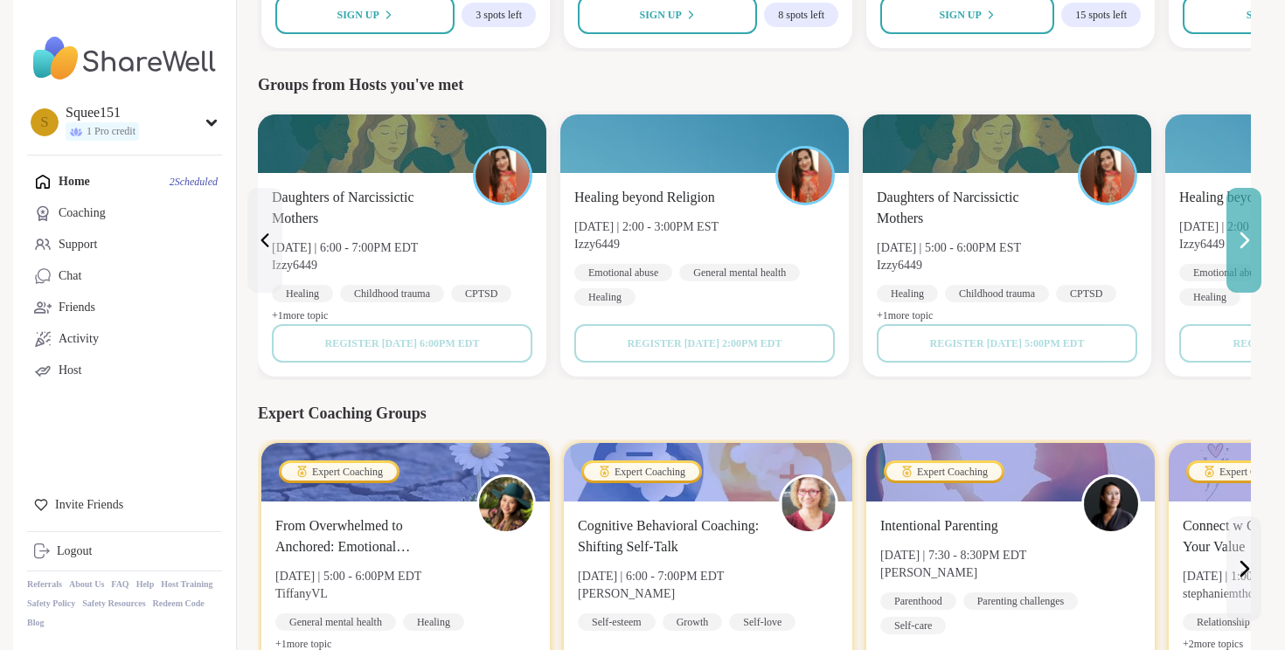
click at [1243, 240] on icon at bounding box center [1243, 240] width 21 height 21
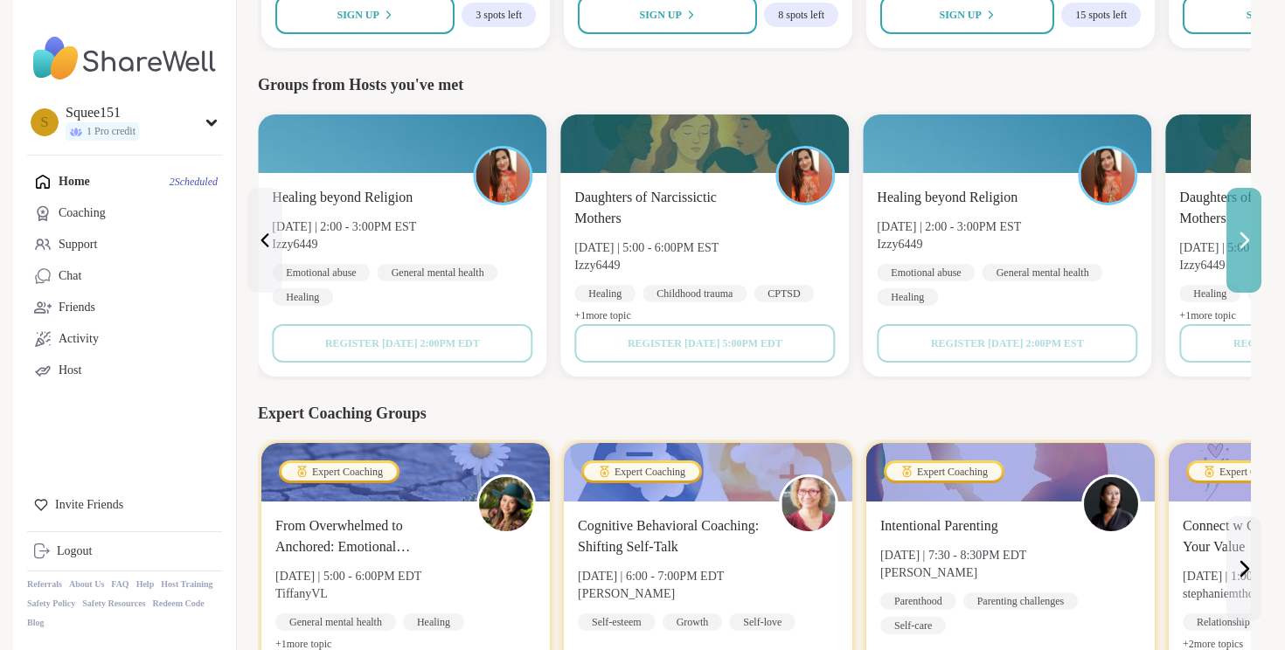
click at [1243, 240] on icon at bounding box center [1243, 240] width 21 height 21
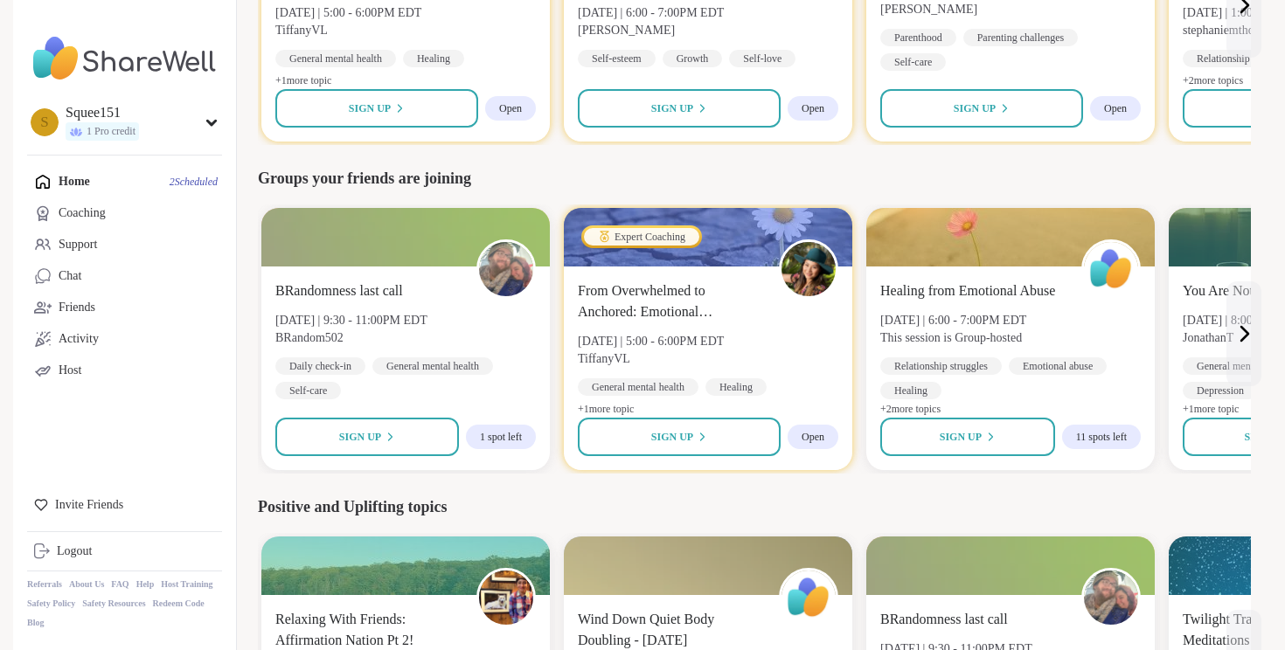
scroll to position [1427, 0]
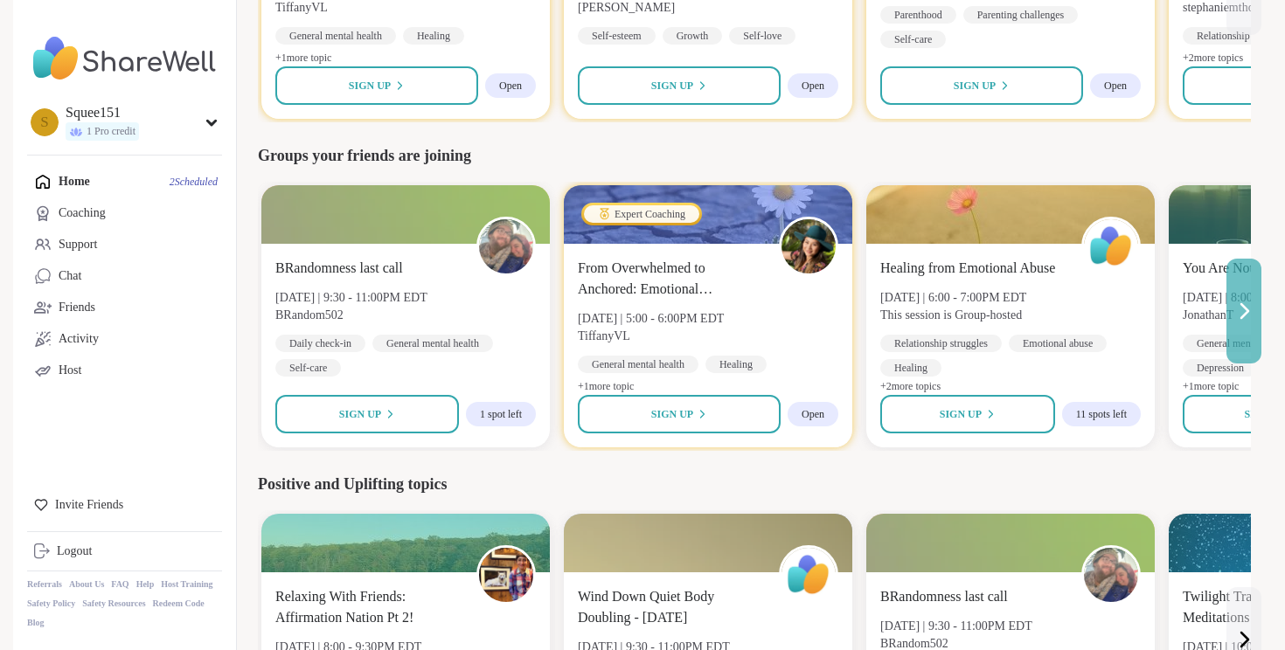
click at [1250, 315] on icon at bounding box center [1243, 311] width 21 height 21
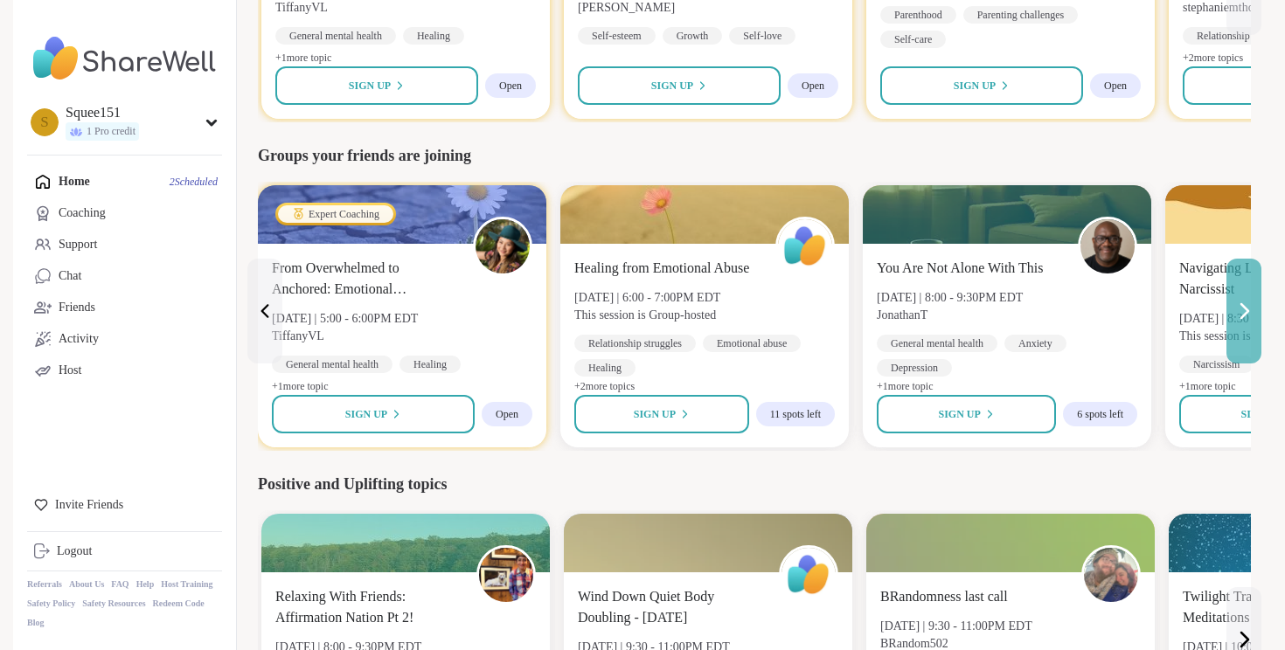
click at [1250, 315] on icon at bounding box center [1243, 311] width 21 height 21
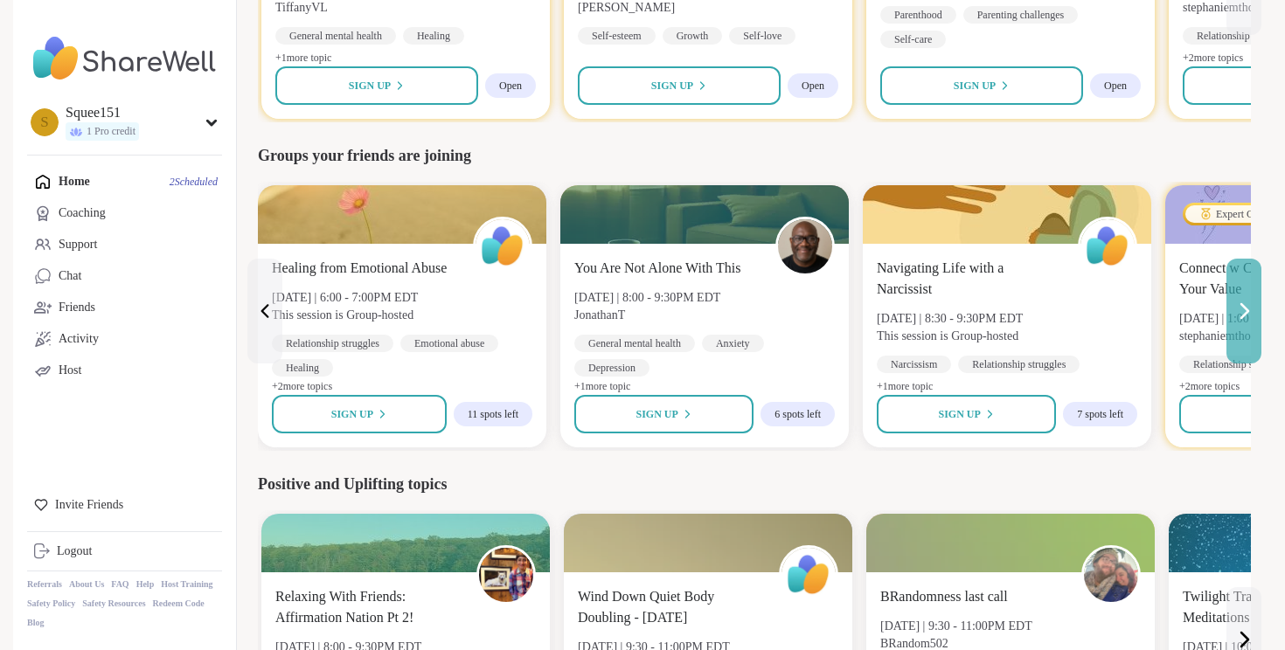
click at [1250, 315] on icon at bounding box center [1243, 311] width 21 height 21
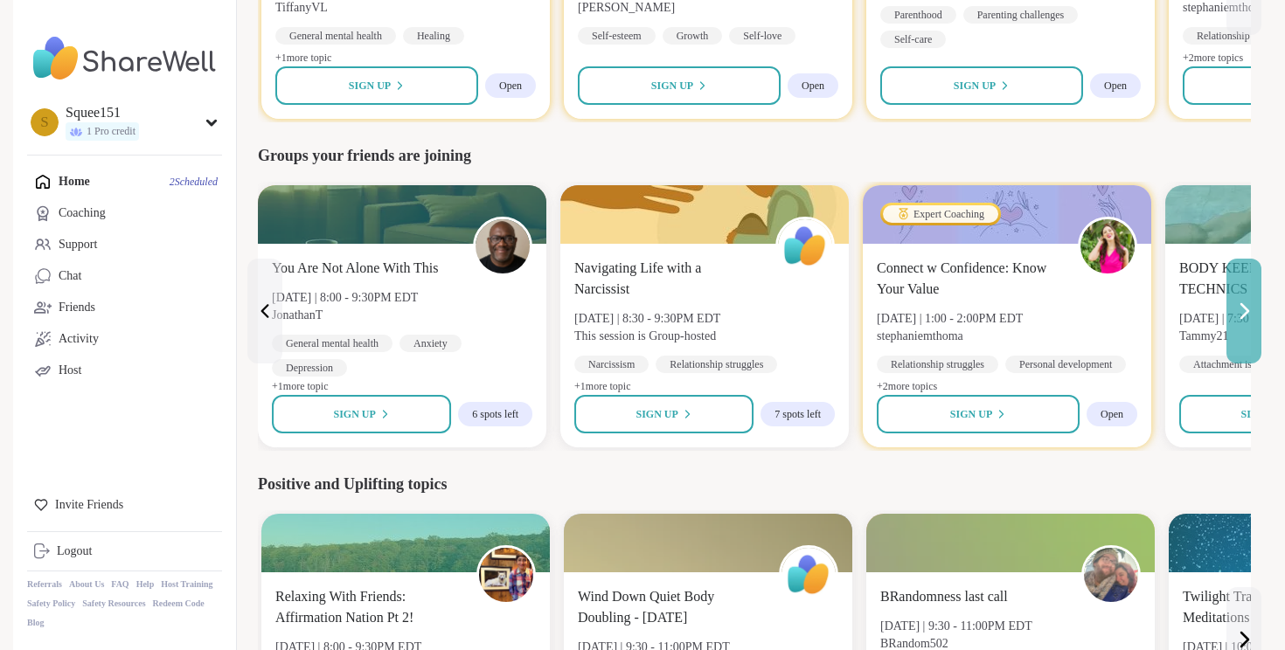
click at [1250, 315] on icon at bounding box center [1243, 311] width 21 height 21
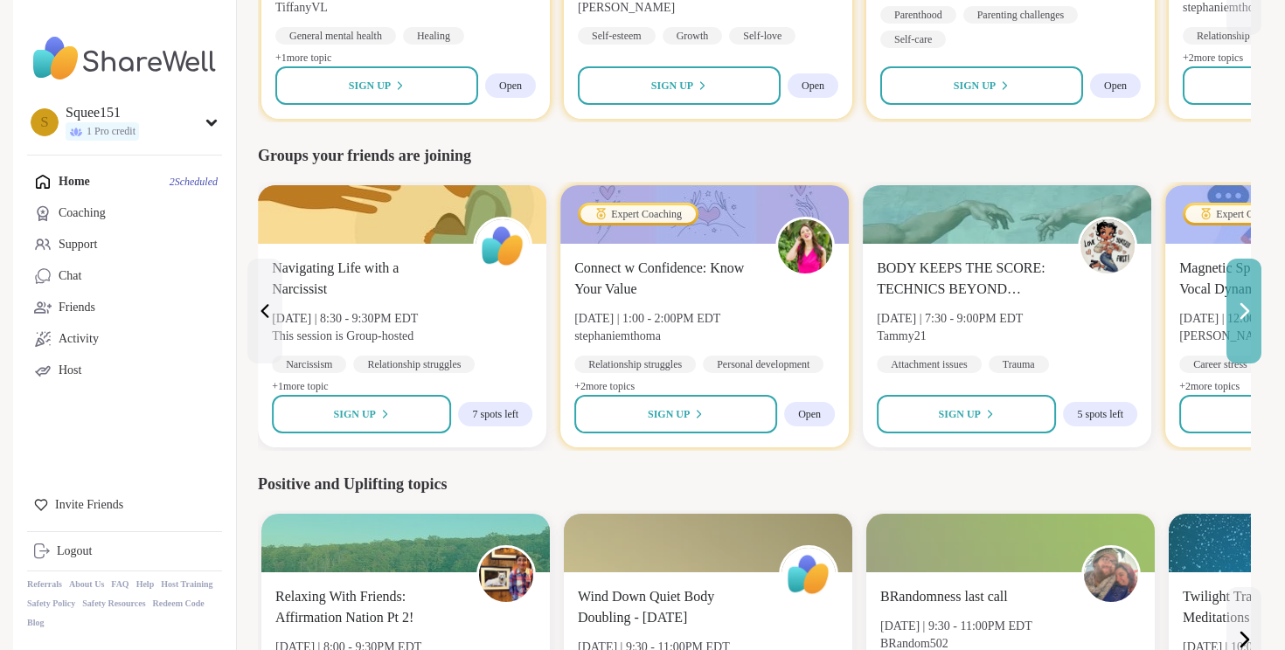
click at [1250, 316] on icon at bounding box center [1243, 311] width 21 height 21
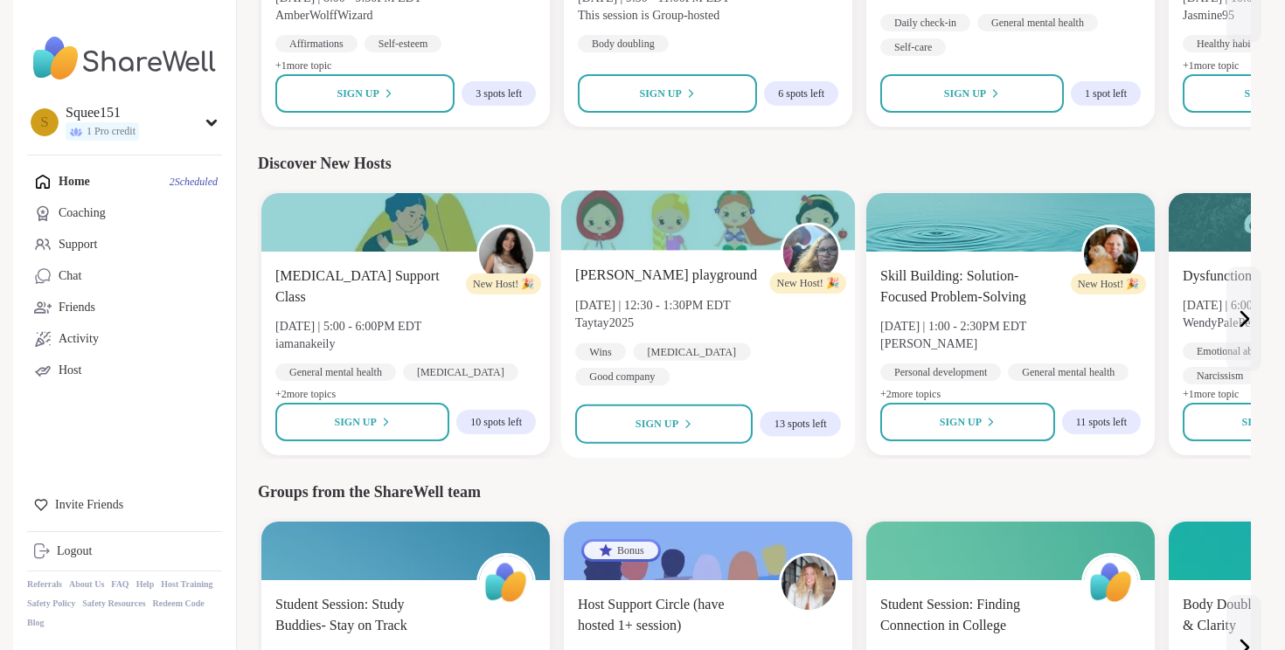
scroll to position [2077, 0]
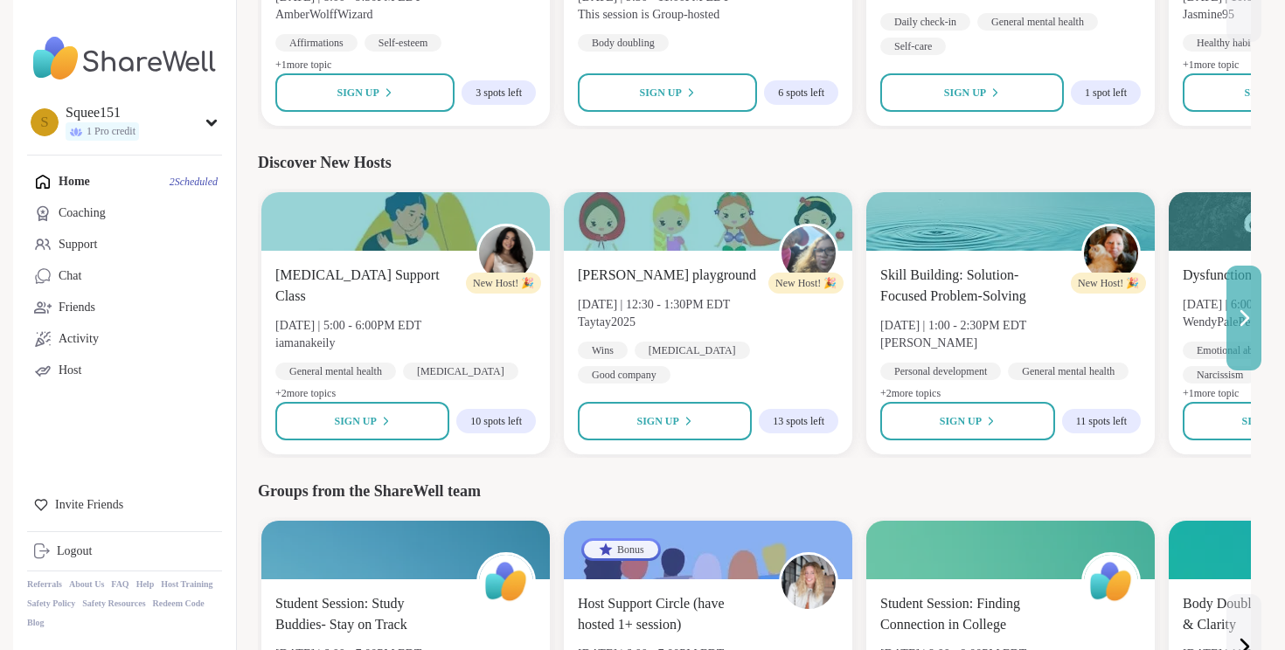
click at [1236, 322] on icon at bounding box center [1243, 318] width 21 height 21
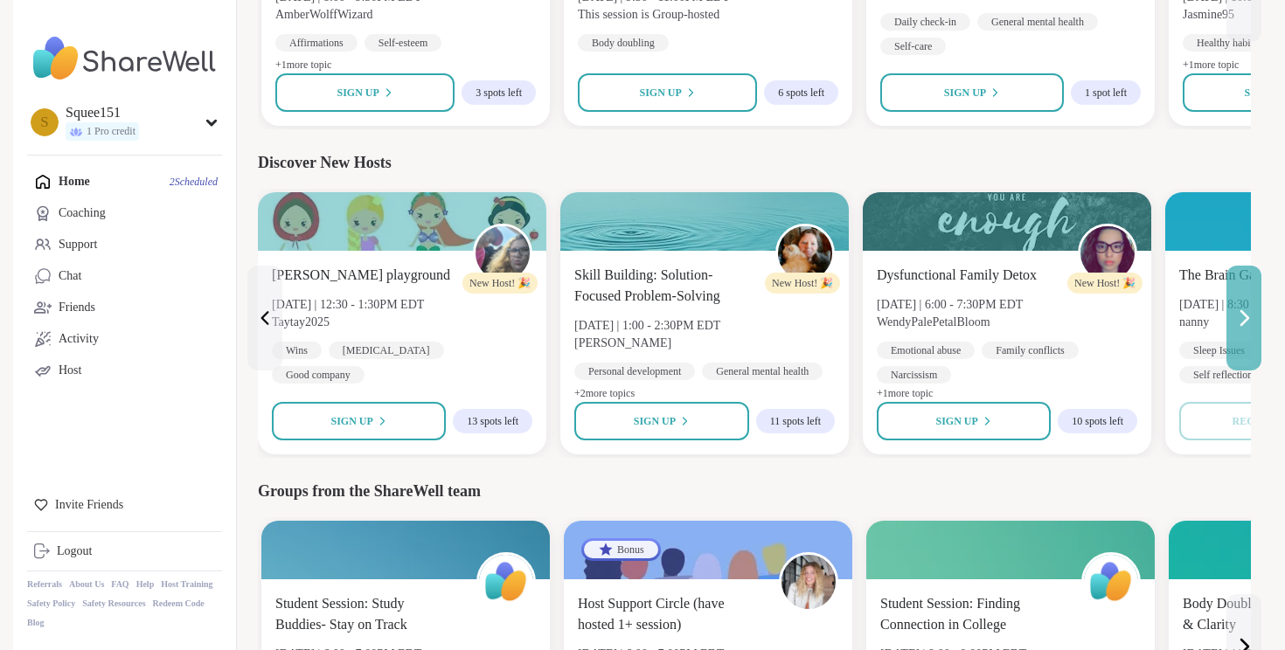
click at [1237, 322] on icon at bounding box center [1243, 318] width 21 height 21
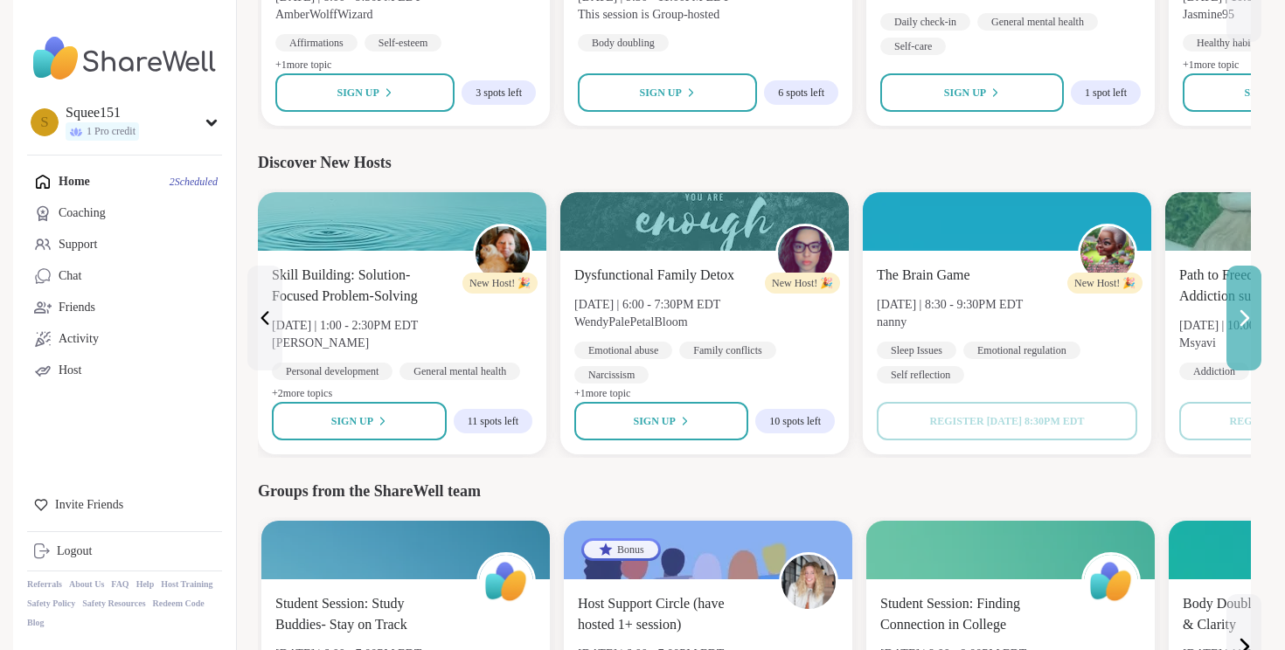
click at [1241, 321] on icon at bounding box center [1243, 318] width 21 height 21
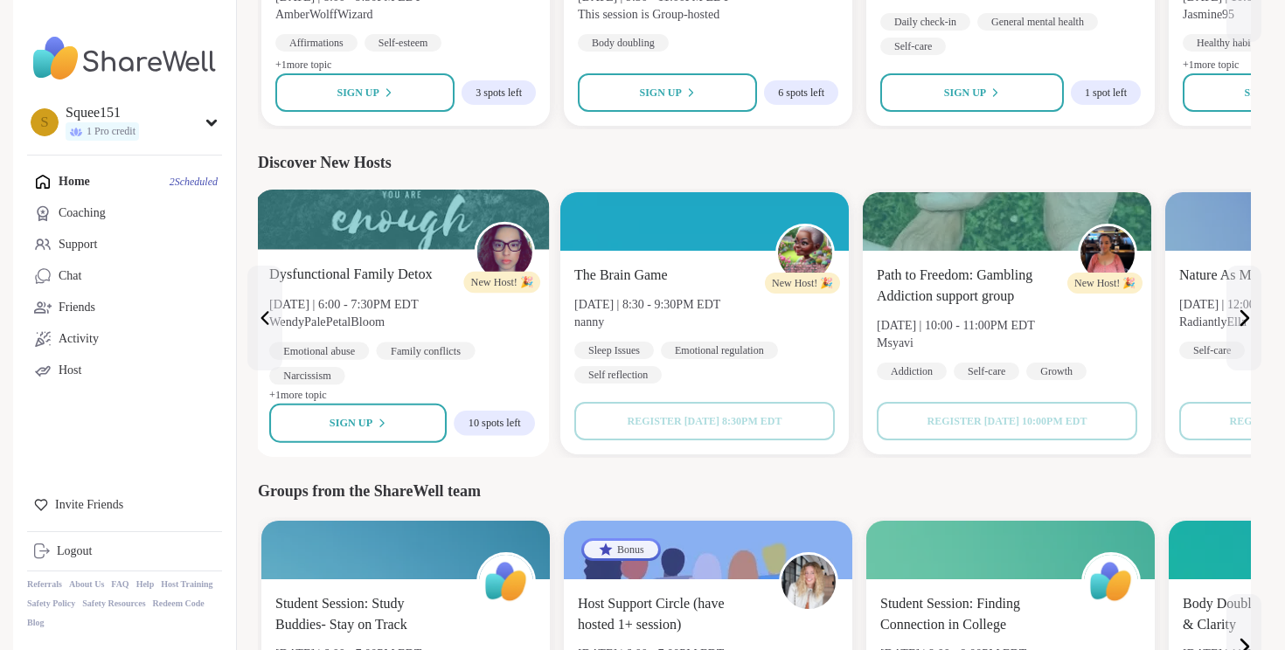
click at [377, 311] on div "Dysfunctional Family Detox [DATE] | 6:00 - 7:30PM EDT WendyPalePetalBloom Emoti…" at bounding box center [402, 324] width 266 height 121
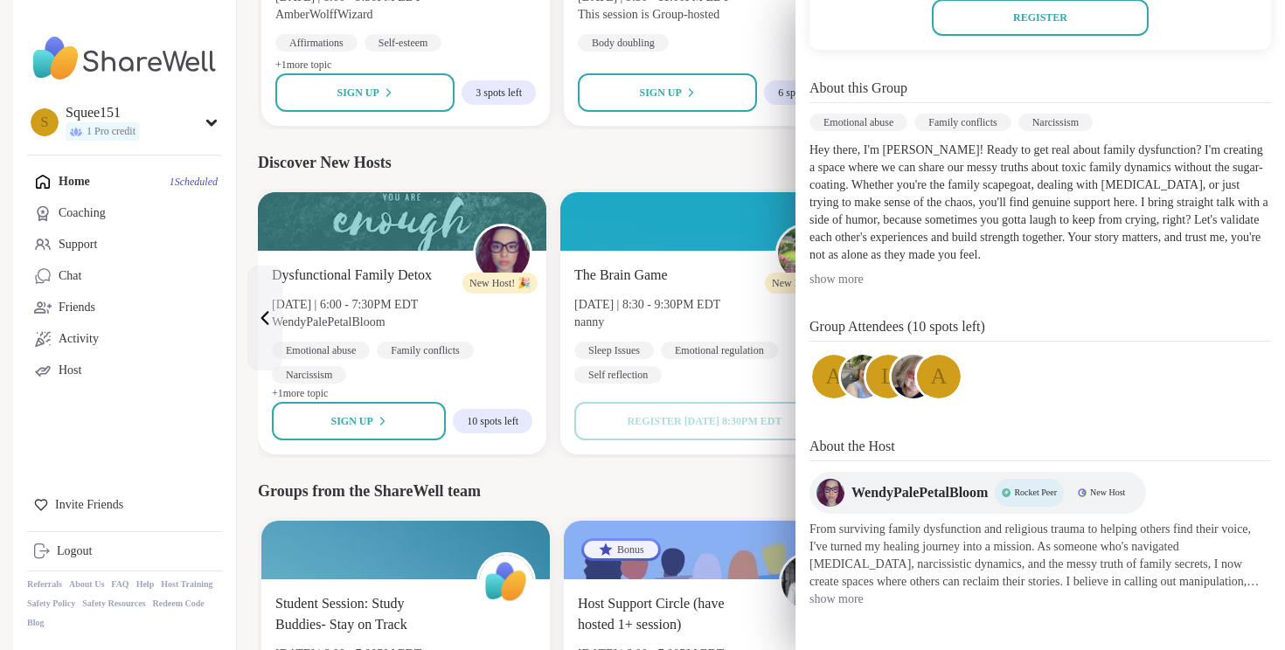
scroll to position [442, 0]
